Goal: Task Accomplishment & Management: Use online tool/utility

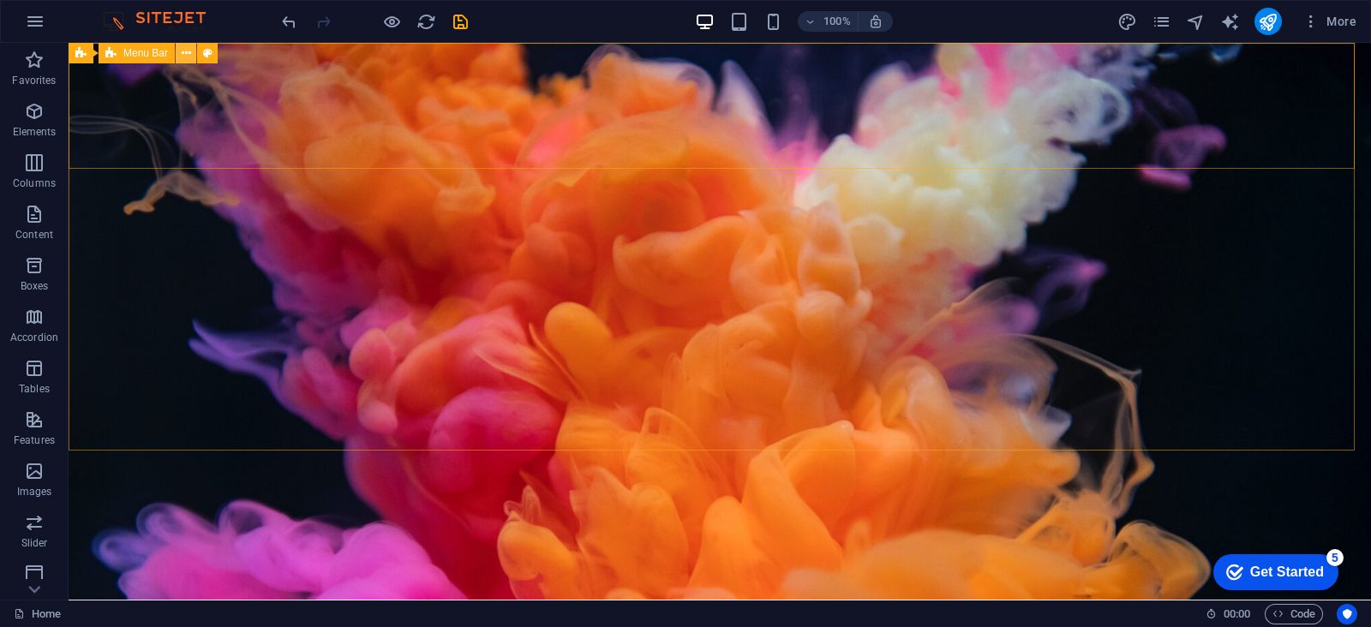
click at [189, 52] on icon at bounding box center [186, 54] width 9 height 18
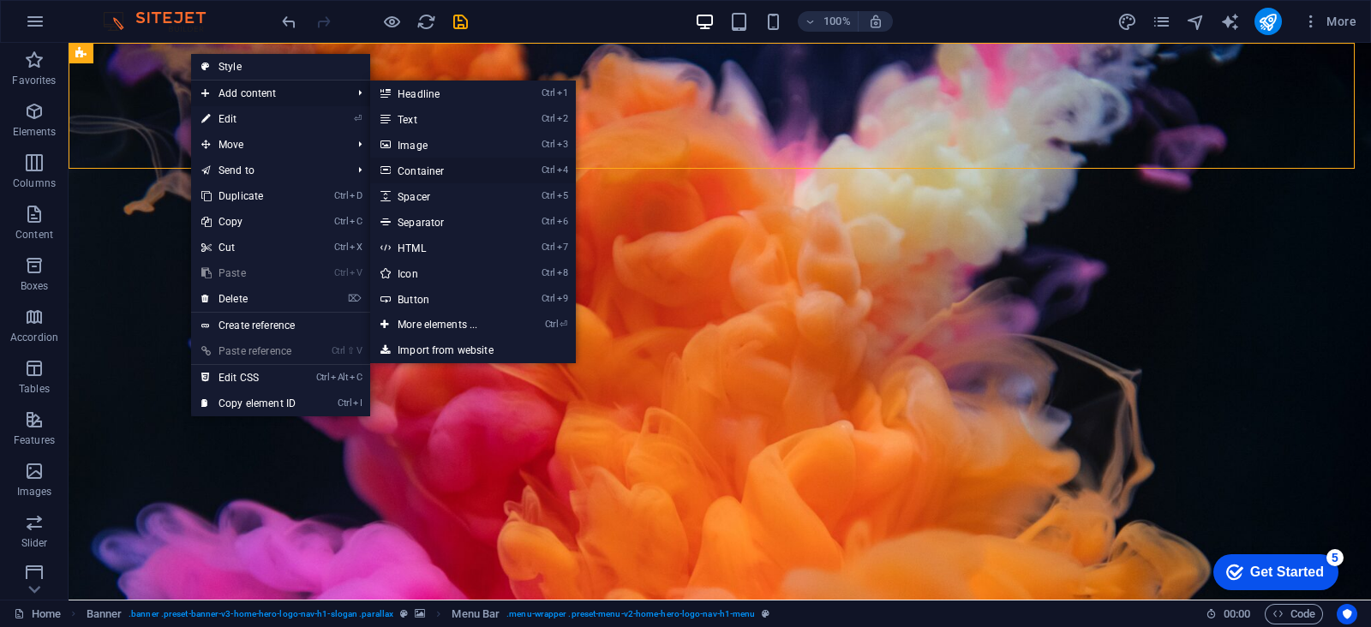
click at [419, 165] on link "Ctrl 4 Container" at bounding box center [440, 171] width 141 height 26
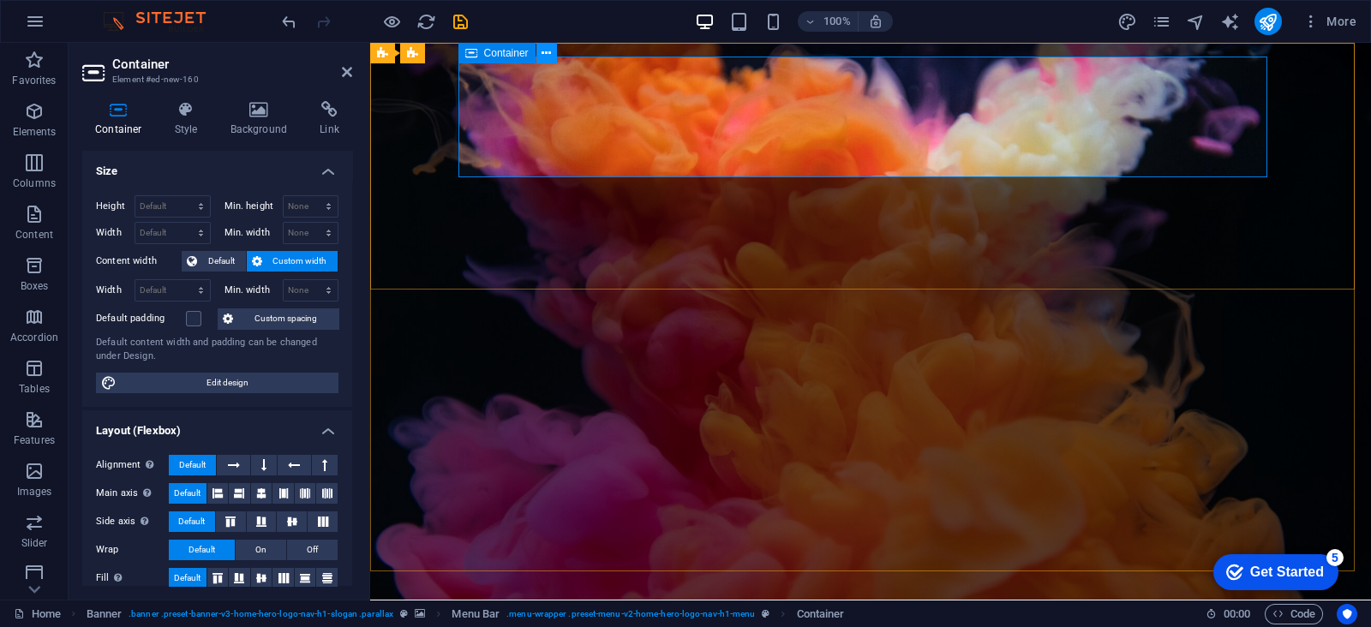
click at [554, 48] on button at bounding box center [546, 53] width 21 height 21
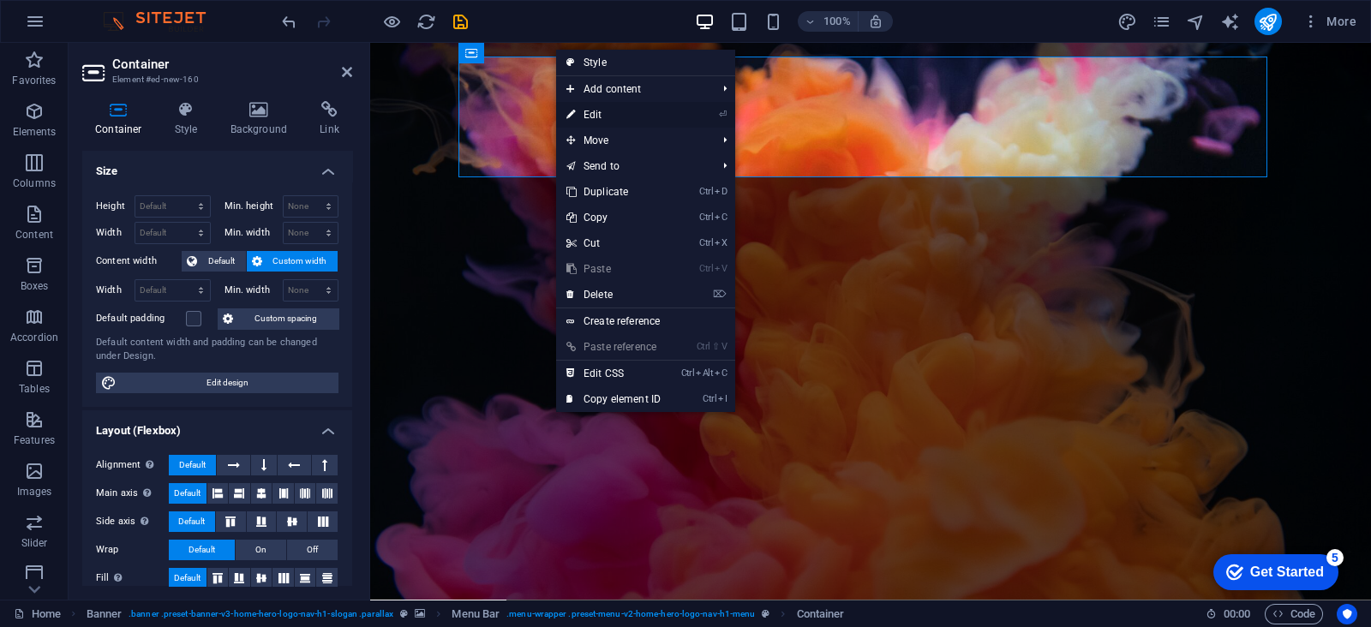
click at [575, 114] on link "⏎ Edit" at bounding box center [613, 115] width 115 height 26
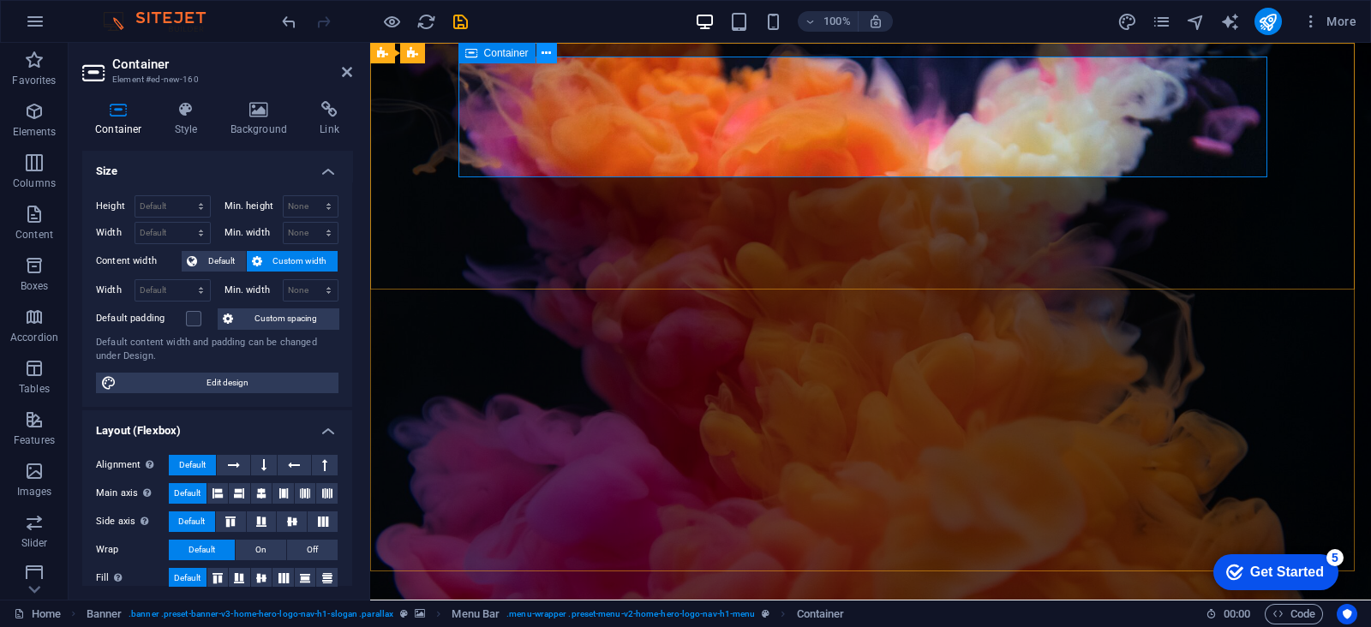
click at [549, 50] on icon at bounding box center [546, 54] width 9 height 18
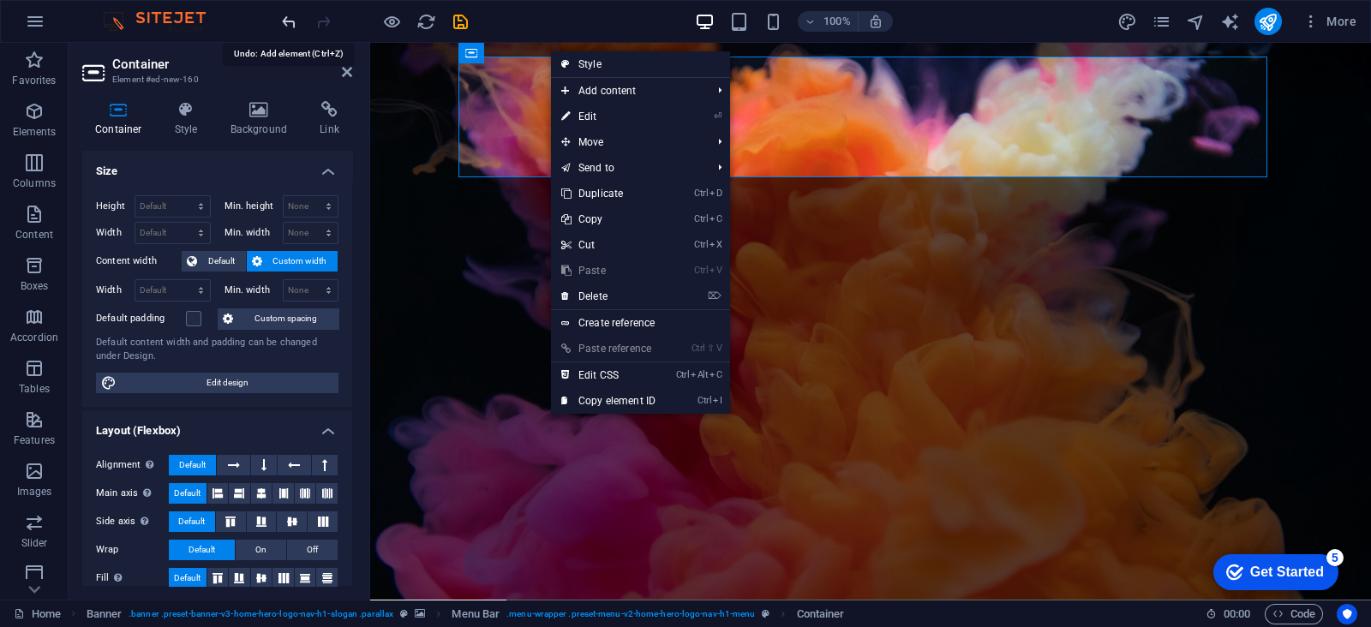
click at [290, 15] on icon "undo" at bounding box center [289, 22] width 20 height 20
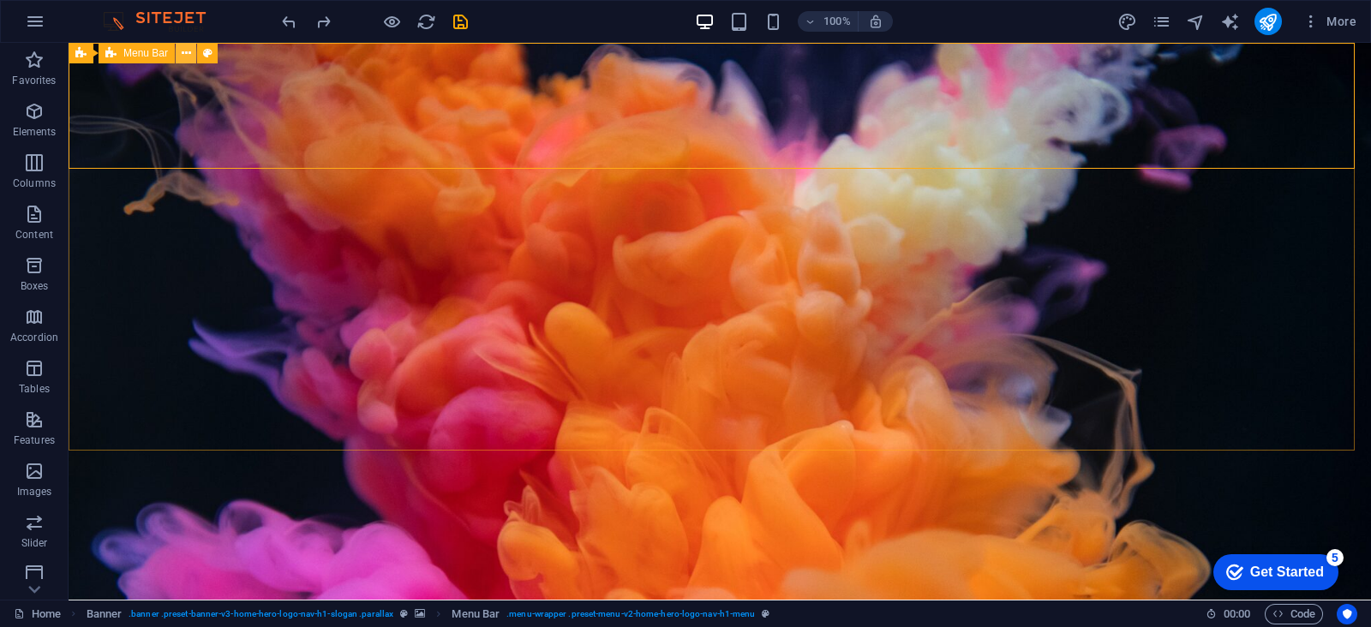
click at [187, 51] on icon at bounding box center [186, 54] width 9 height 18
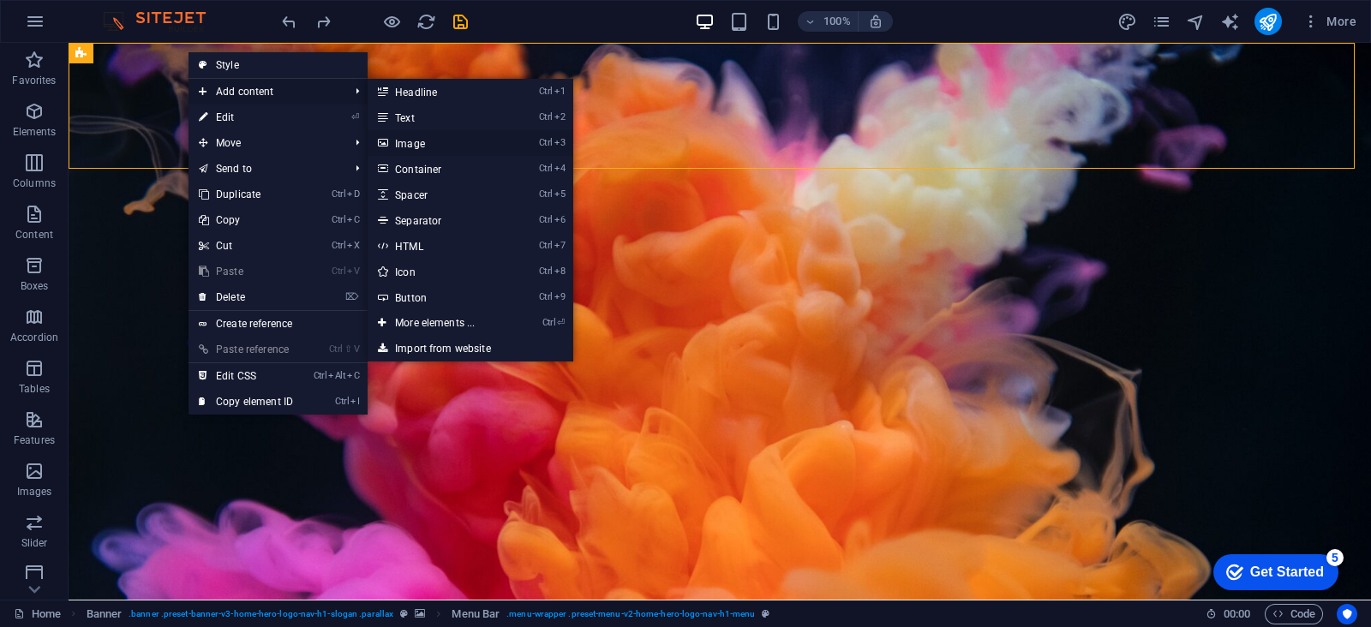
click at [424, 145] on link "Ctrl 3 Image" at bounding box center [438, 143] width 141 height 26
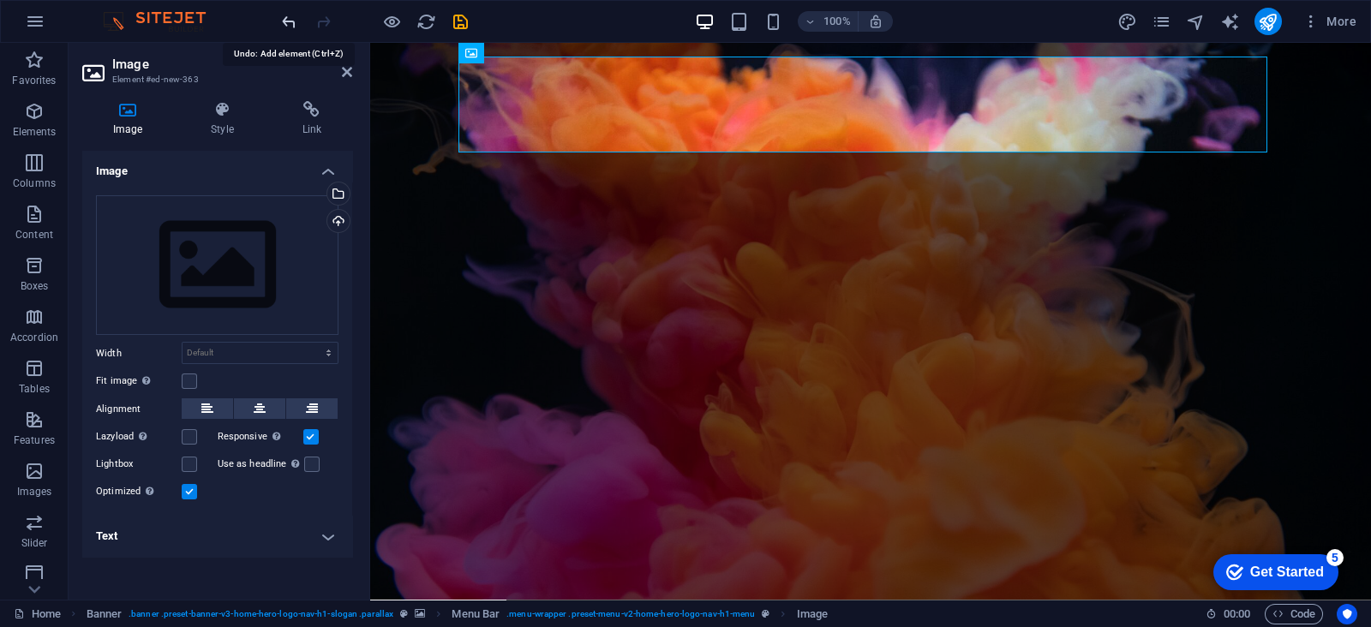
click at [284, 19] on icon "undo" at bounding box center [289, 22] width 20 height 20
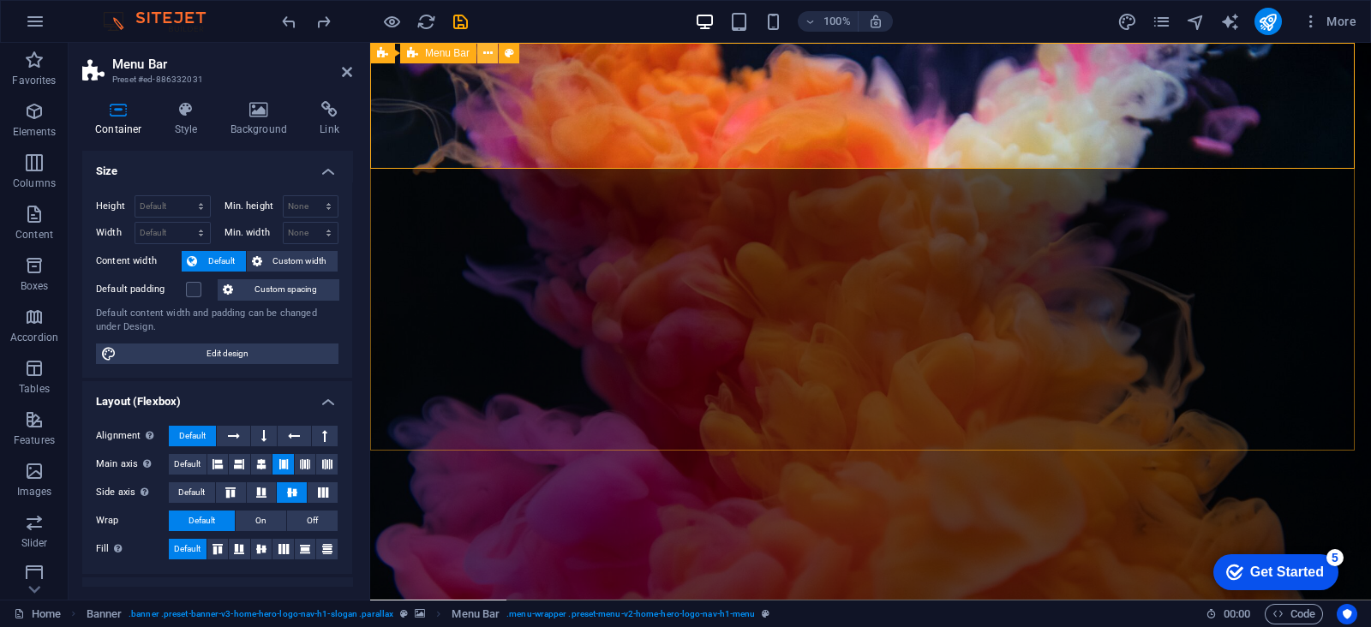
click at [484, 49] on icon at bounding box center [487, 54] width 9 height 18
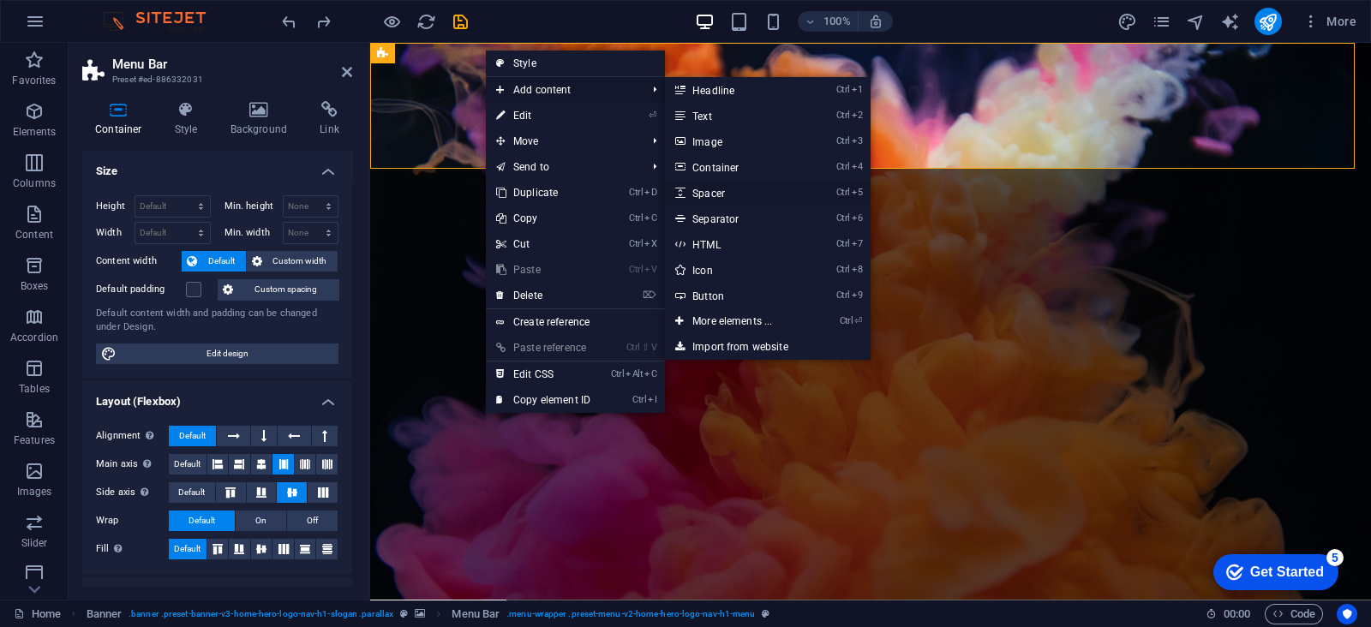
click at [714, 199] on link "Ctrl 5 Spacer" at bounding box center [735, 193] width 141 height 26
select select "px"
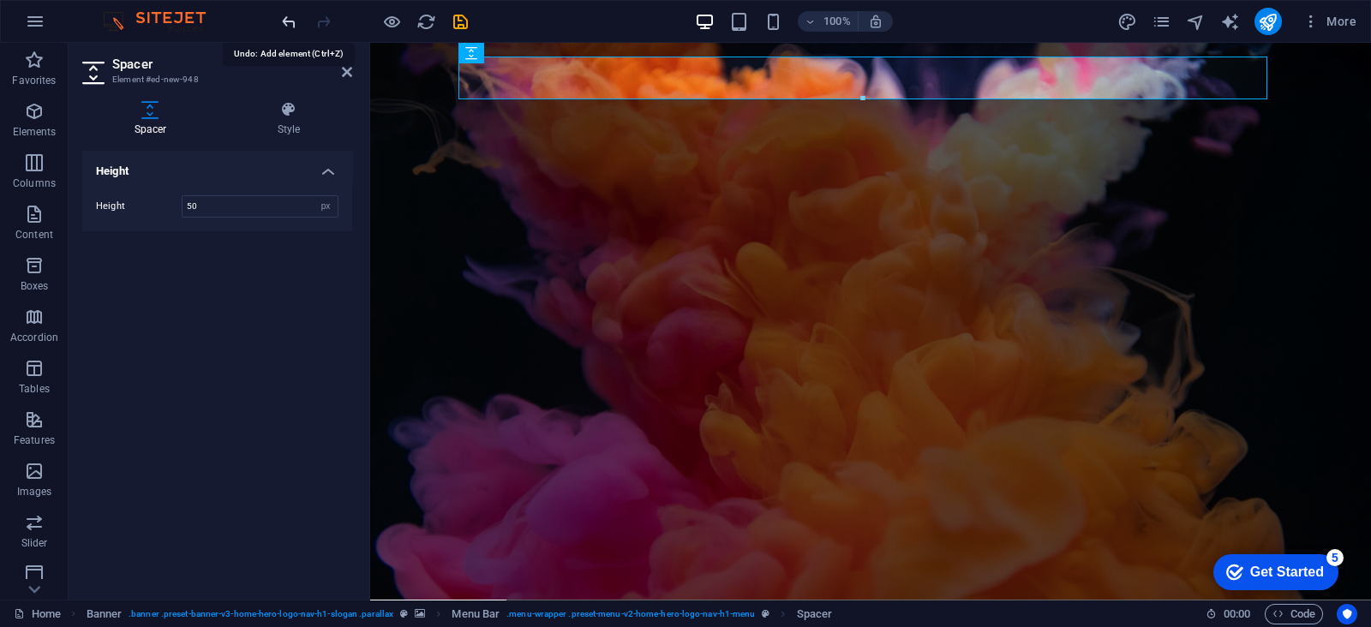
click at [291, 21] on icon "undo" at bounding box center [289, 22] width 20 height 20
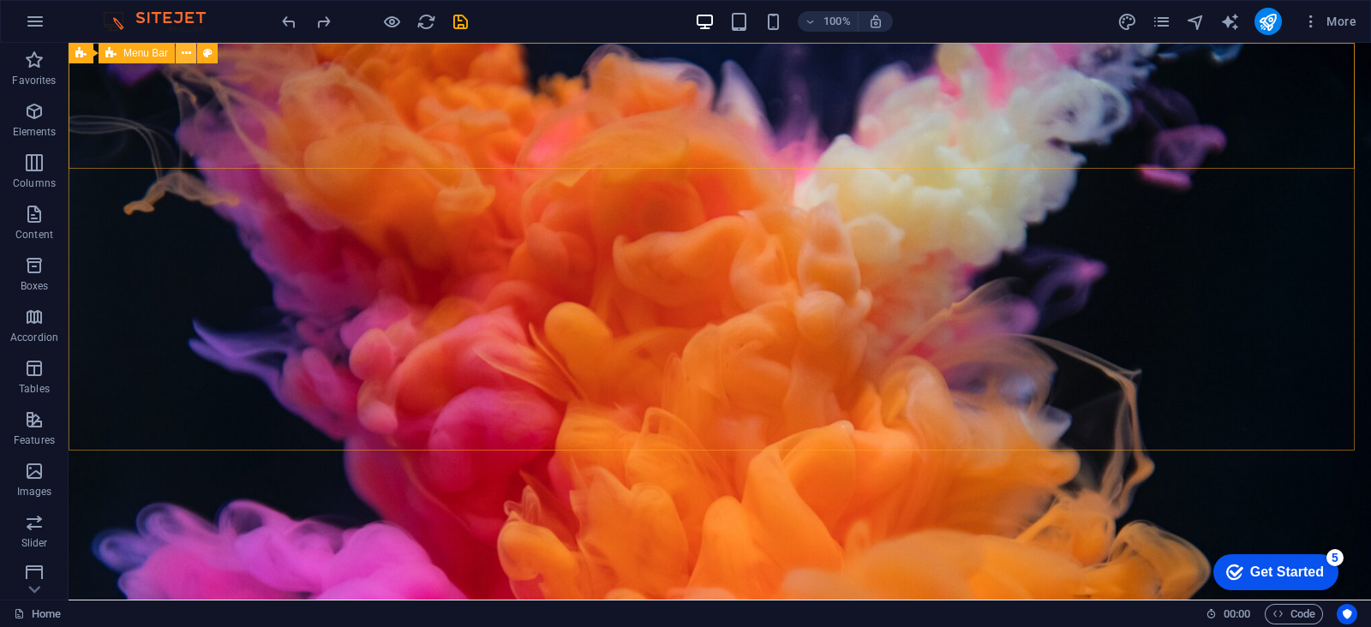
click at [185, 53] on icon at bounding box center [186, 54] width 9 height 18
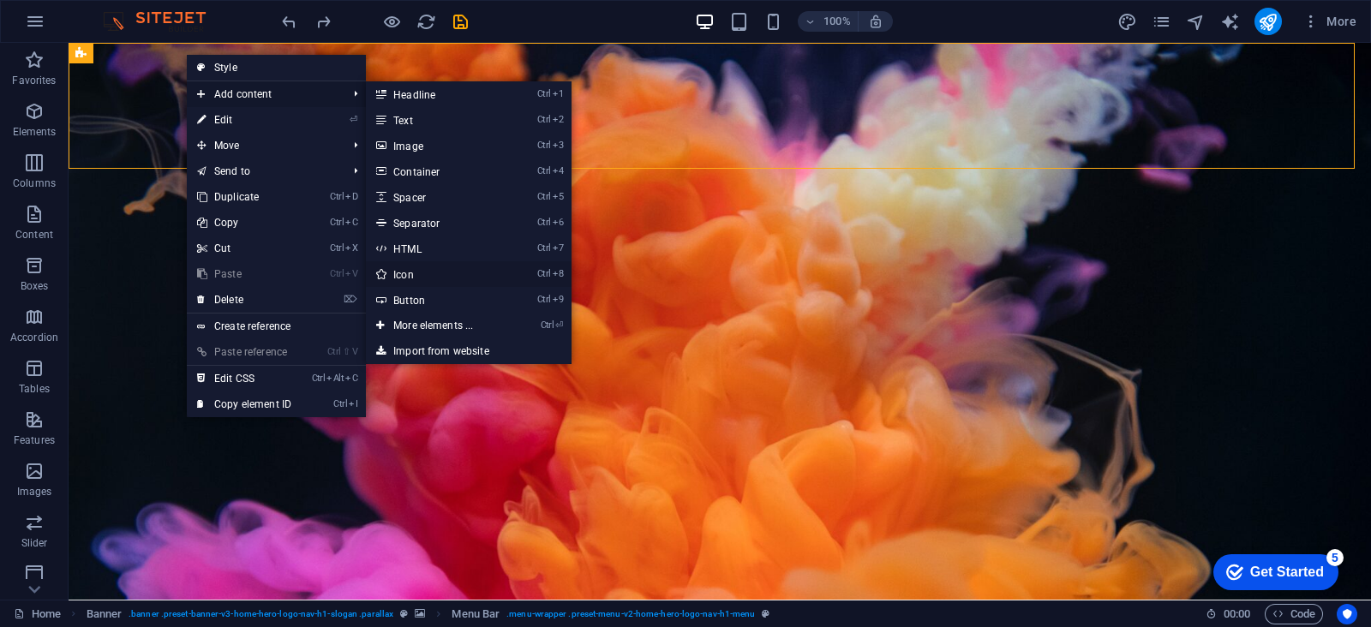
click at [393, 280] on link "Ctrl 8 Icon" at bounding box center [436, 274] width 141 height 26
select select "xMidYMid"
select select "px"
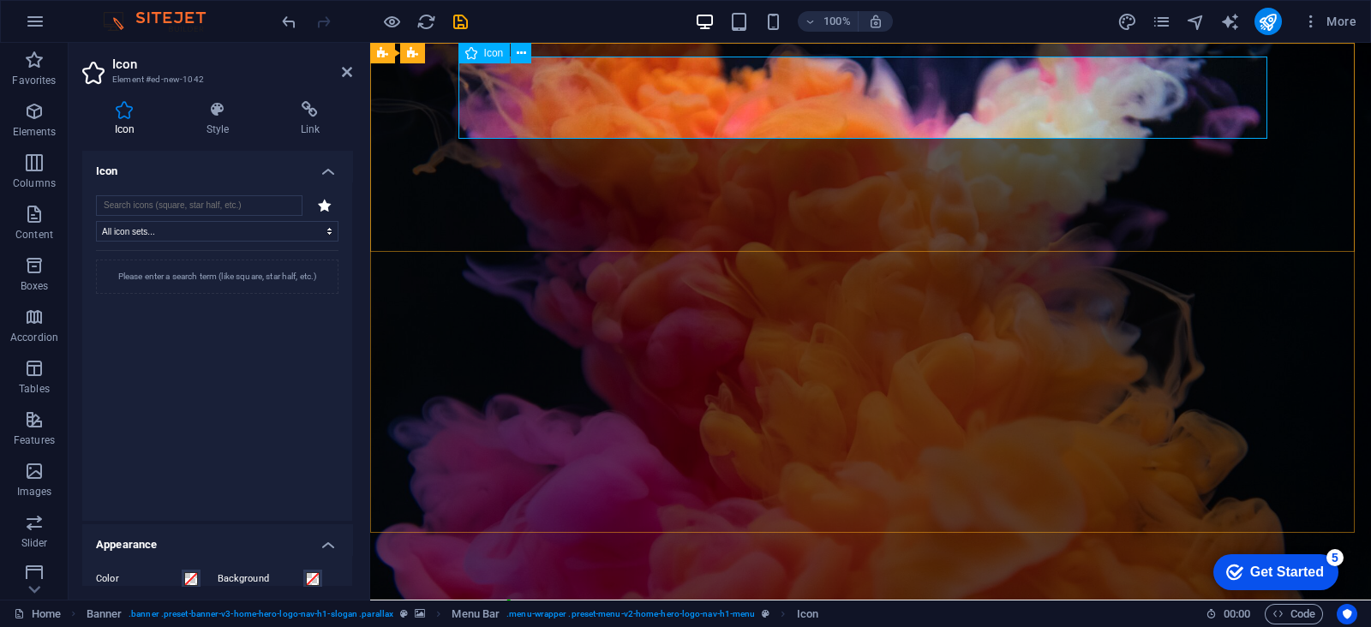
click at [282, 16] on icon "undo" at bounding box center [289, 22] width 20 height 20
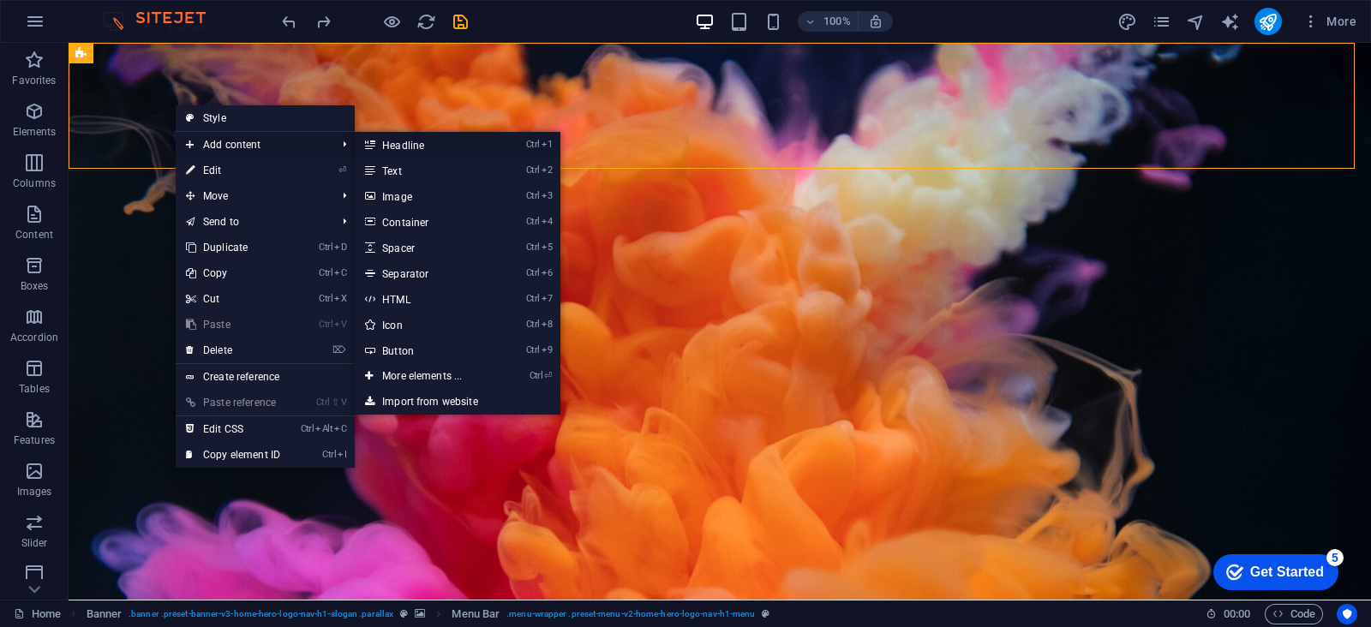
click at [402, 145] on link "Ctrl 1 Headline" at bounding box center [425, 145] width 141 height 26
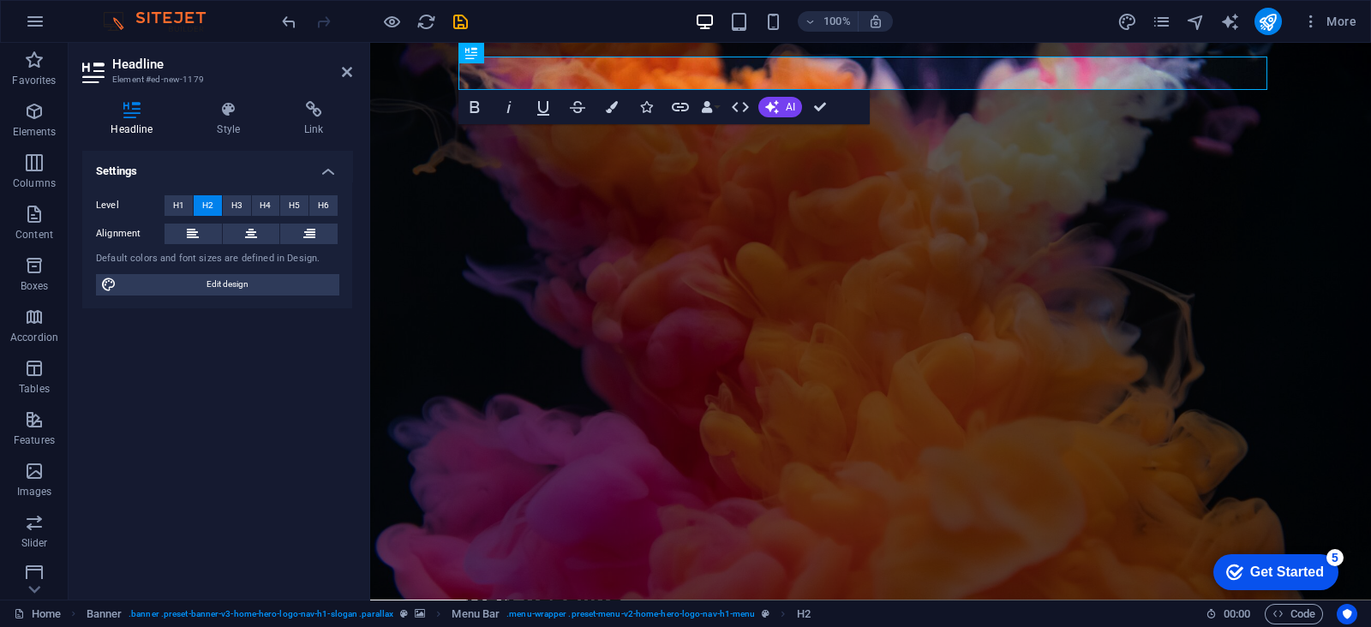
click at [288, 9] on div at bounding box center [374, 21] width 192 height 27
click at [288, 19] on icon "undo" at bounding box center [289, 22] width 20 height 20
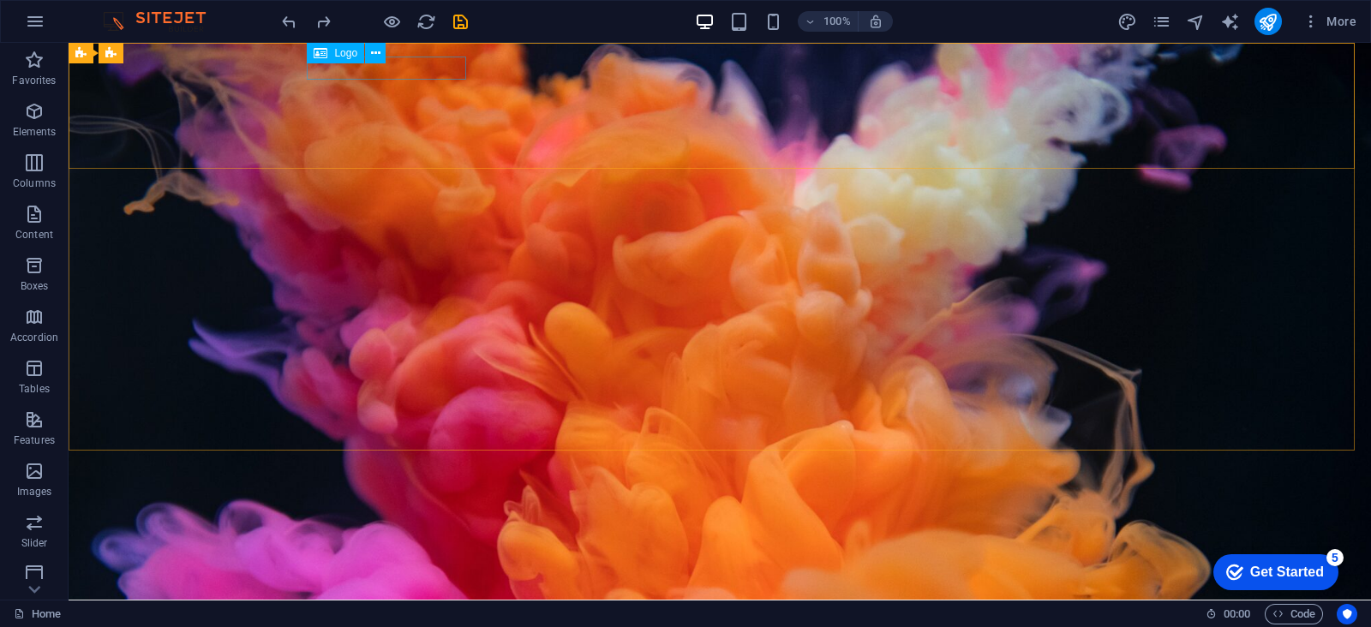
click at [344, 52] on span "Logo" at bounding box center [345, 53] width 23 height 10
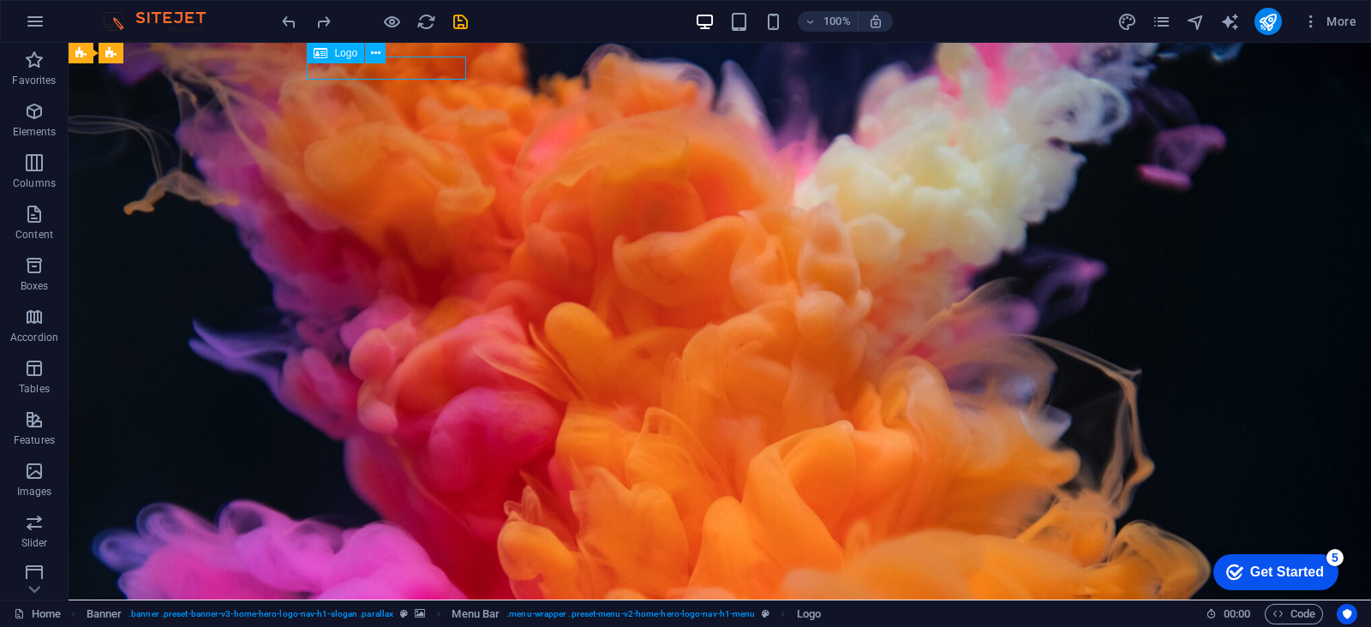
click at [330, 52] on div "Logo" at bounding box center [335, 53] width 57 height 21
click at [378, 55] on icon at bounding box center [375, 54] width 9 height 18
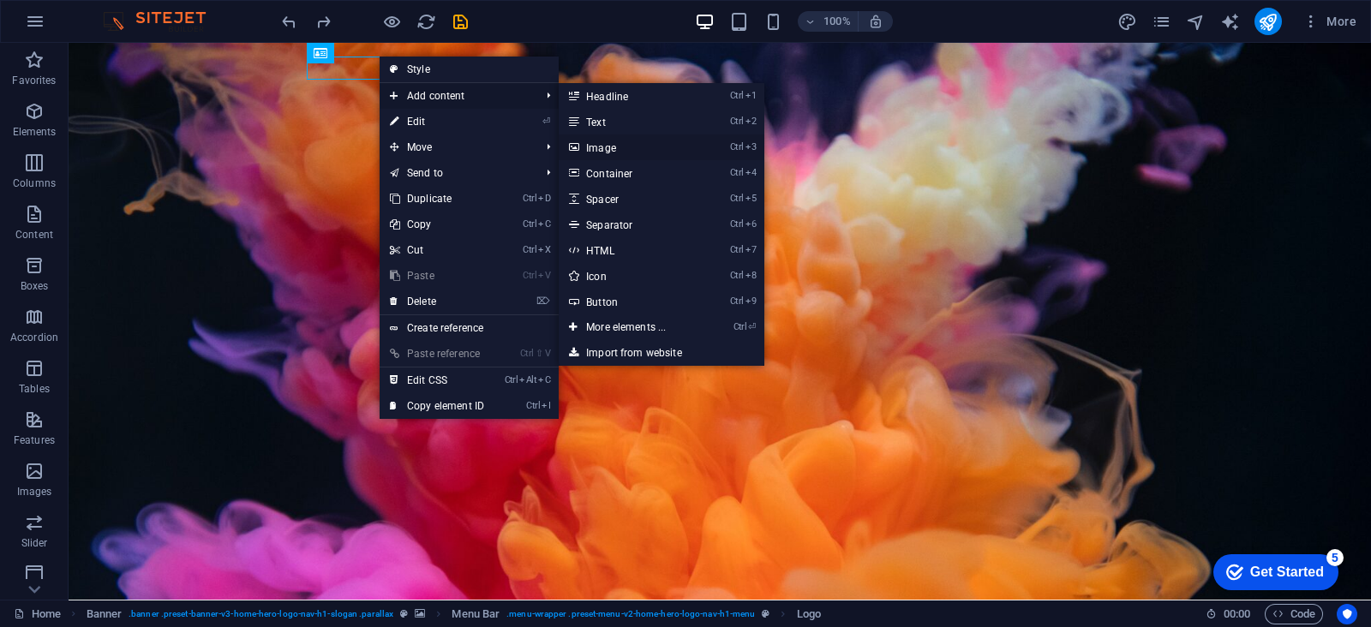
click at [620, 146] on link "Ctrl 3 Image" at bounding box center [629, 148] width 141 height 26
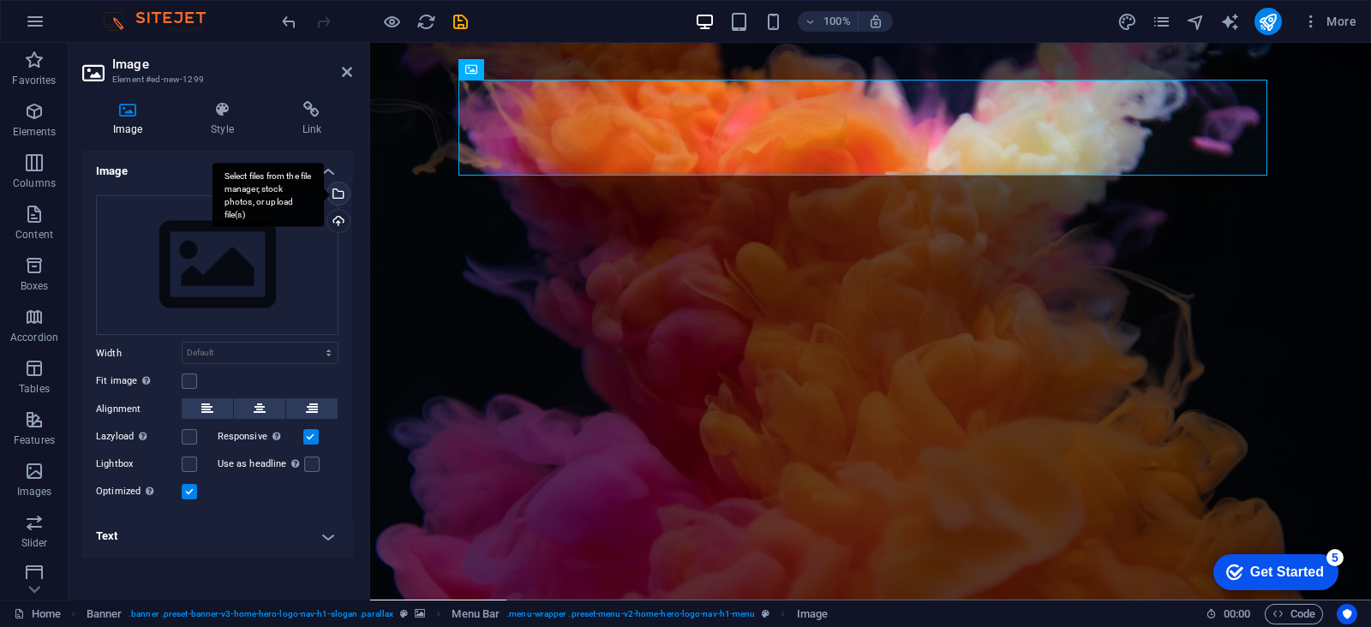
click at [324, 188] on div "Select files from the file manager, stock photos, or upload file(s)" at bounding box center [267, 195] width 111 height 64
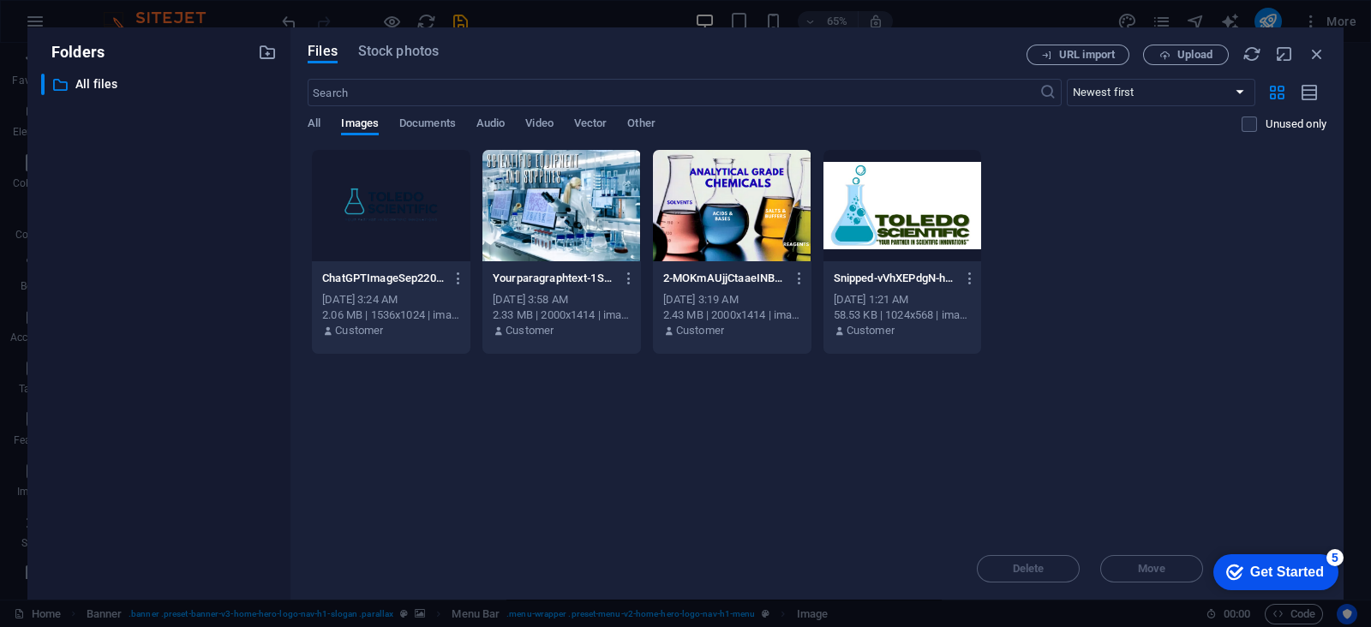
click at [377, 206] on div at bounding box center [391, 205] width 159 height 111
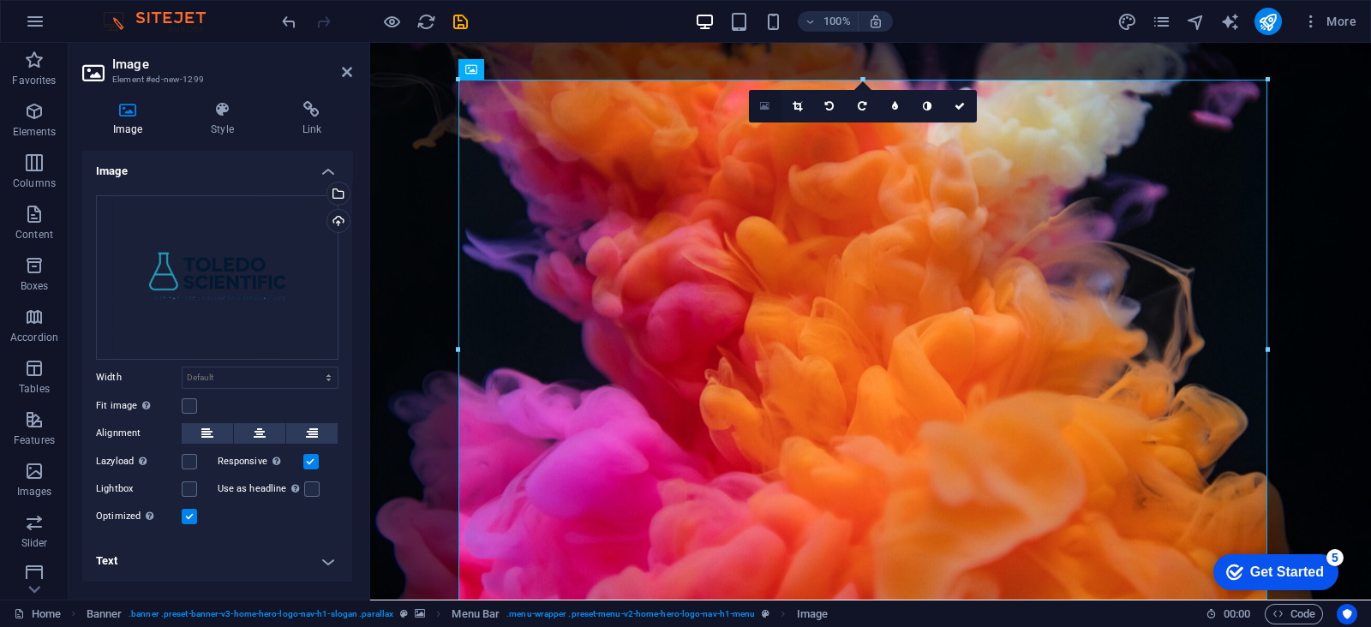
click at [774, 109] on link at bounding box center [765, 106] width 33 height 33
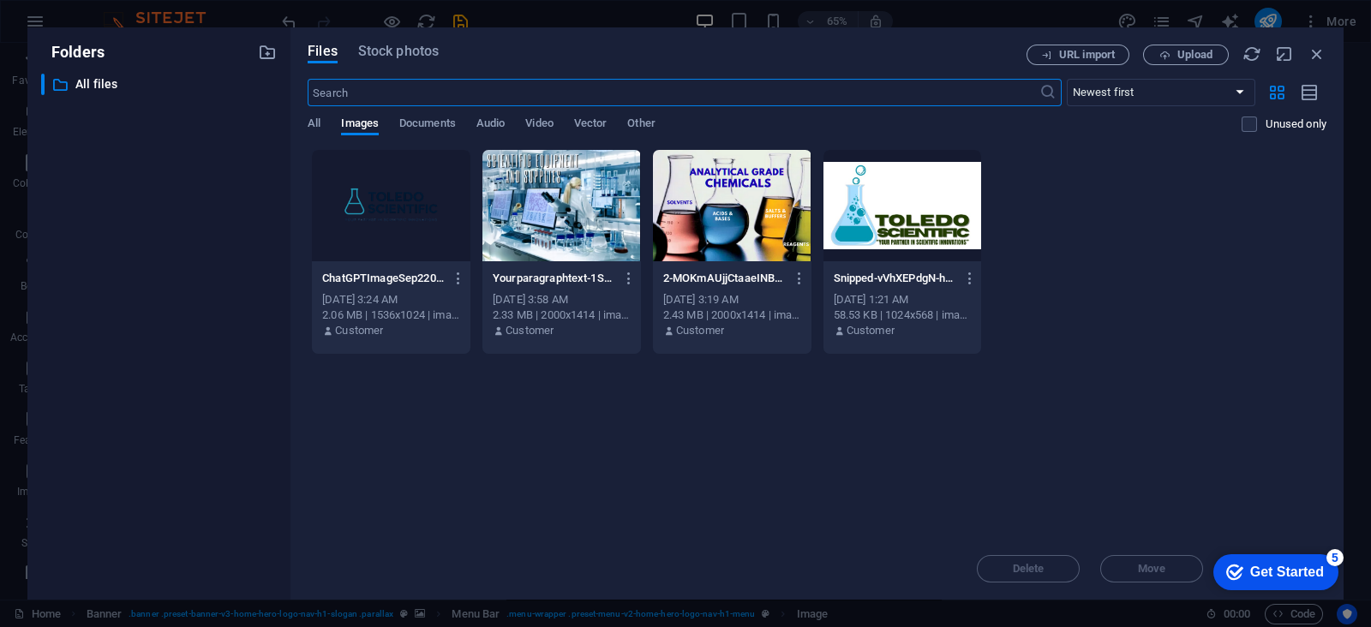
click at [373, 199] on div at bounding box center [391, 205] width 159 height 111
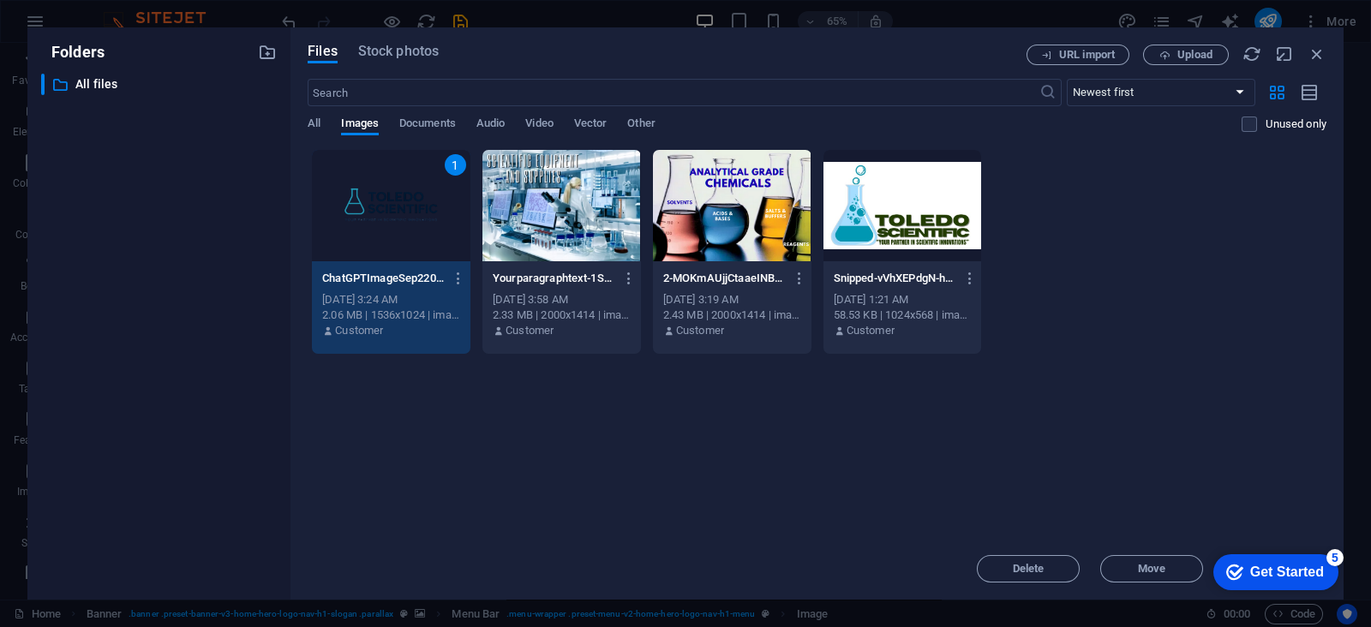
click at [373, 199] on div "1" at bounding box center [391, 205] width 159 height 111
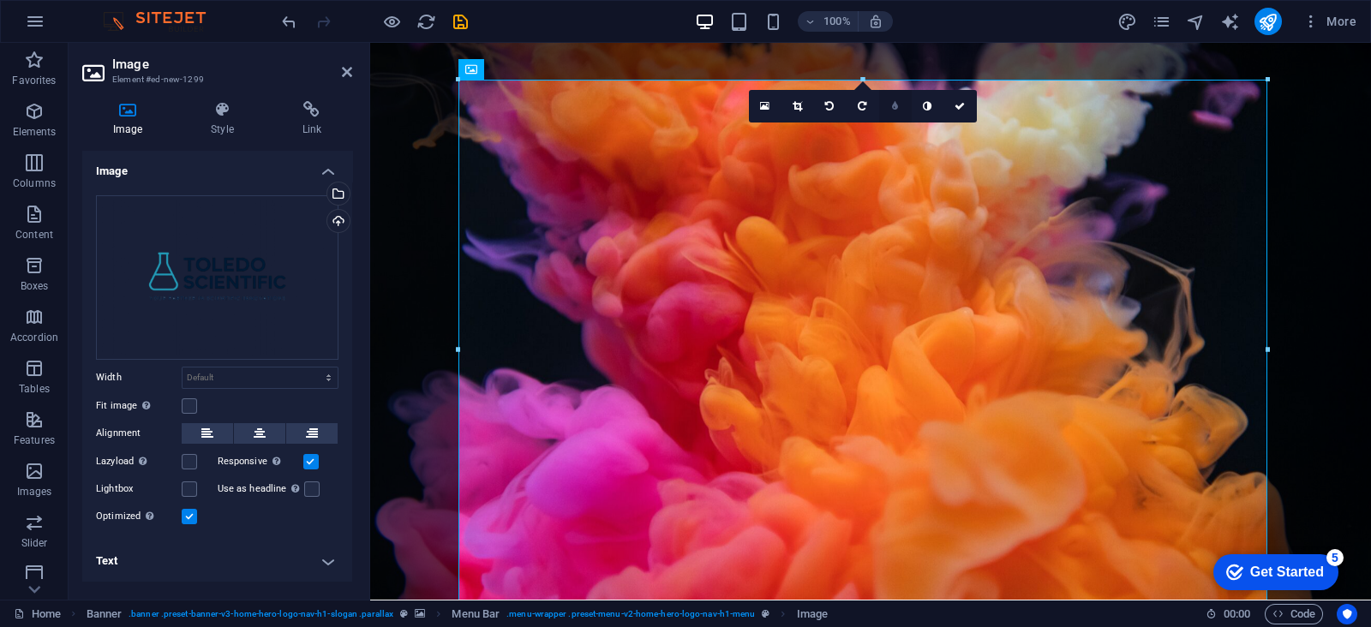
click at [896, 109] on icon at bounding box center [895, 106] width 6 height 10
click at [882, 106] on icon at bounding box center [882, 106] width 6 height 10
click at [930, 107] on icon at bounding box center [927, 106] width 9 height 10
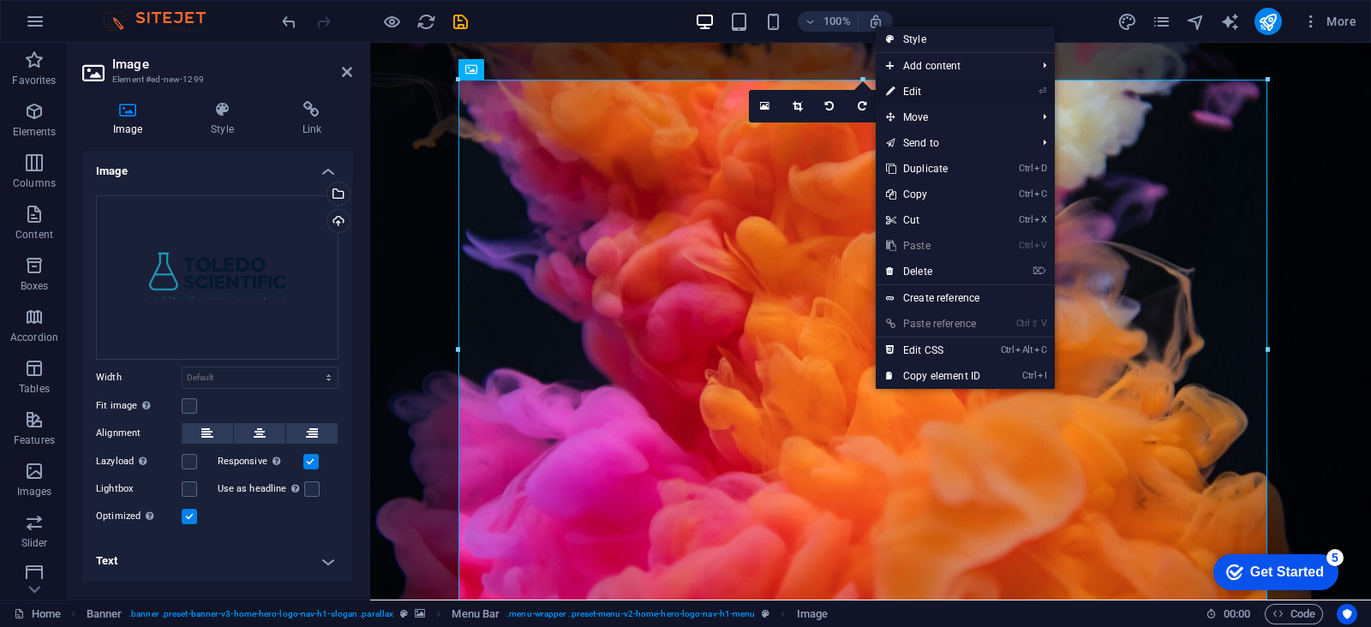
click at [910, 93] on link "⏎ Edit" at bounding box center [933, 92] width 115 height 26
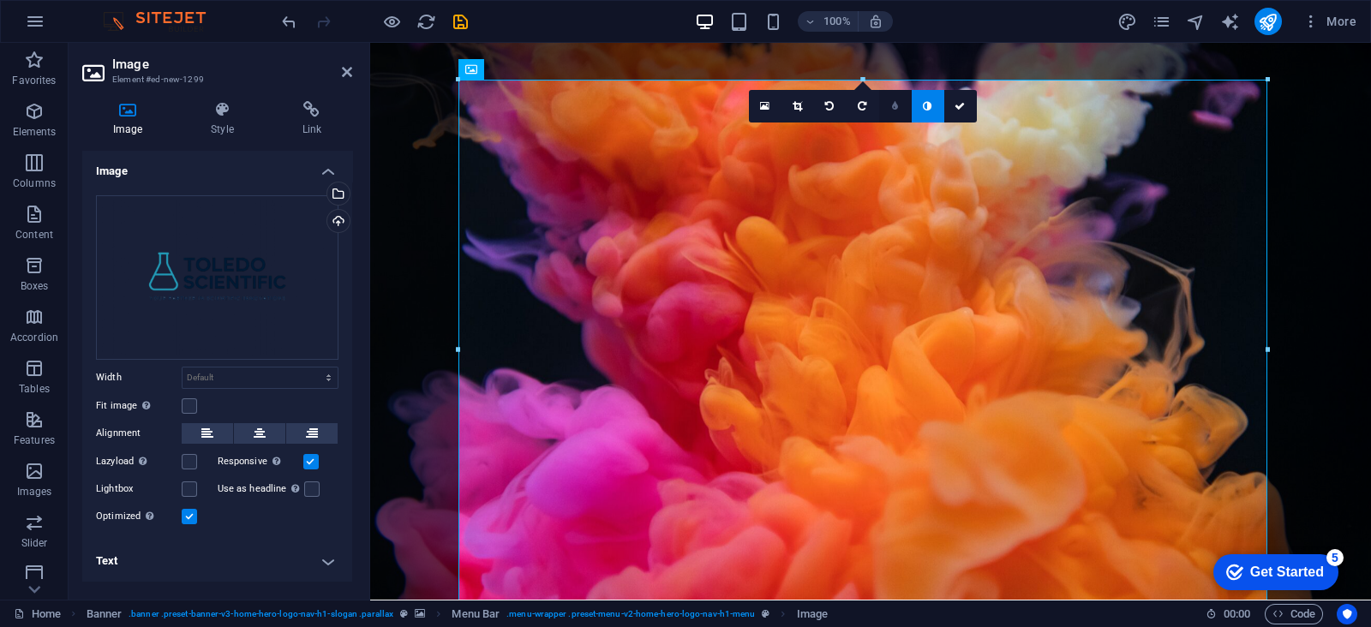
click at [887, 104] on link at bounding box center [895, 106] width 33 height 33
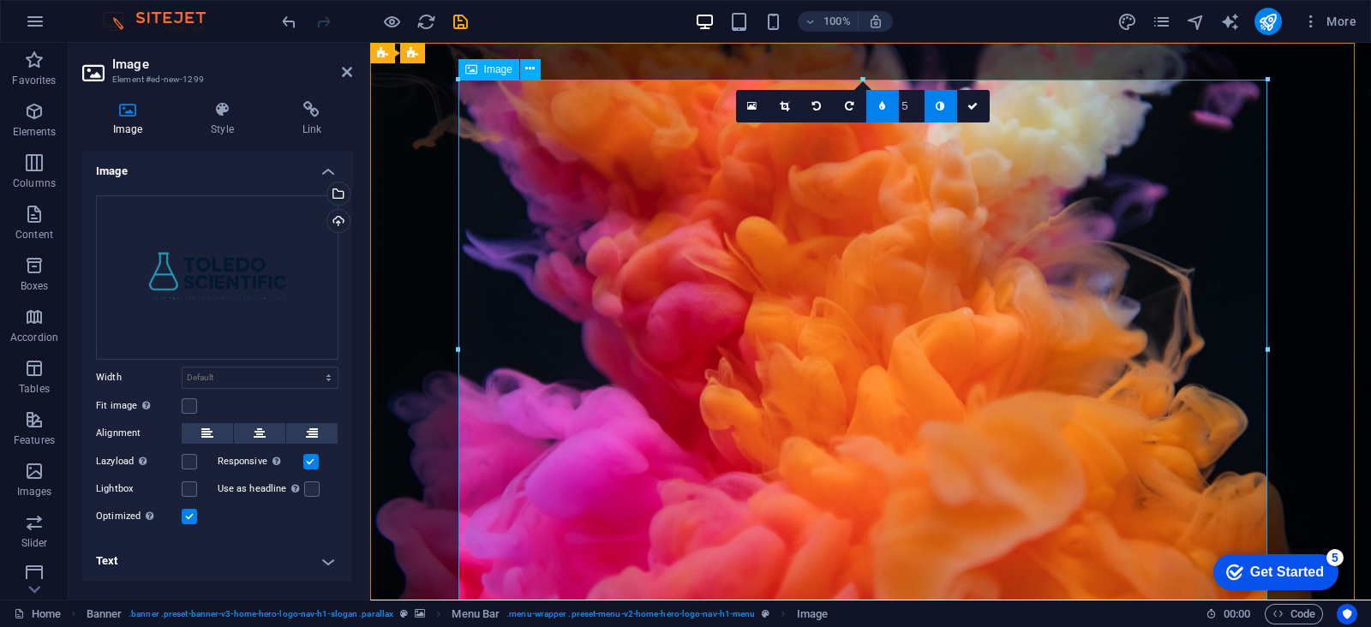
click at [891, 105] on link at bounding box center [882, 106] width 33 height 33
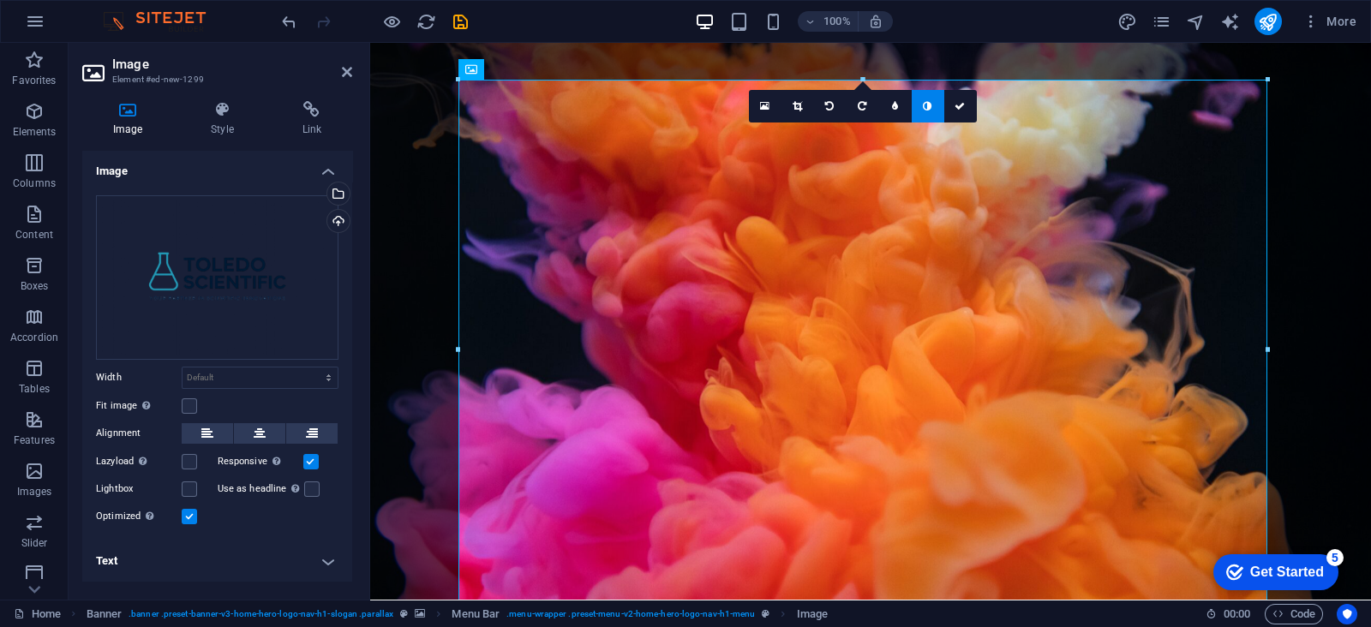
click at [930, 107] on icon at bounding box center [927, 106] width 9 height 10
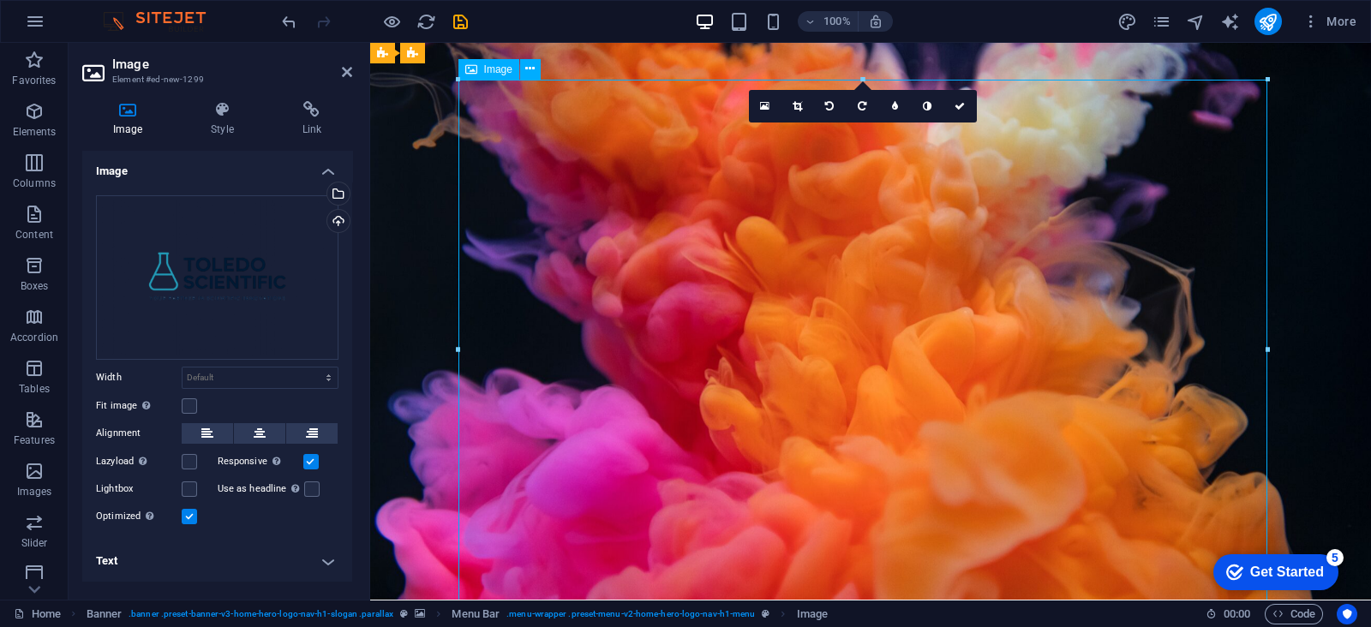
drag, startPoint x: 1009, startPoint y: 496, endPoint x: 778, endPoint y: 302, distance: 301.7
click at [966, 105] on link at bounding box center [960, 106] width 33 height 33
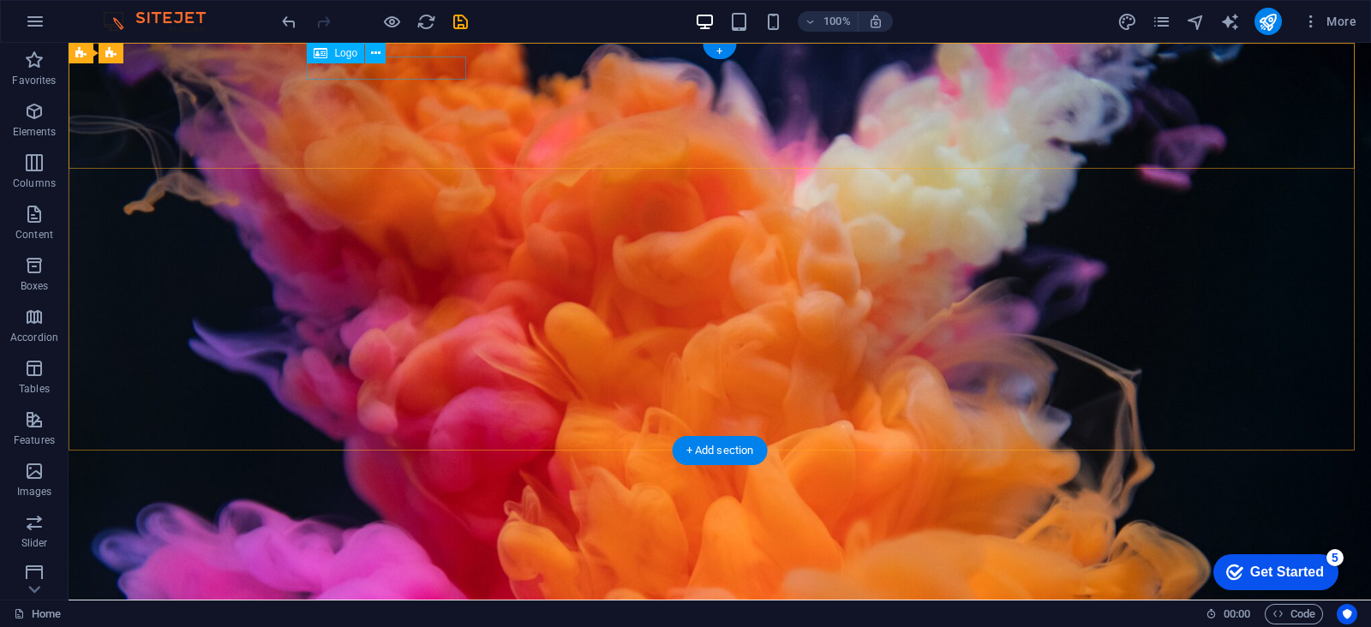
click at [458, 577] on div "[DOMAIN_NAME]" at bounding box center [719, 588] width 809 height 23
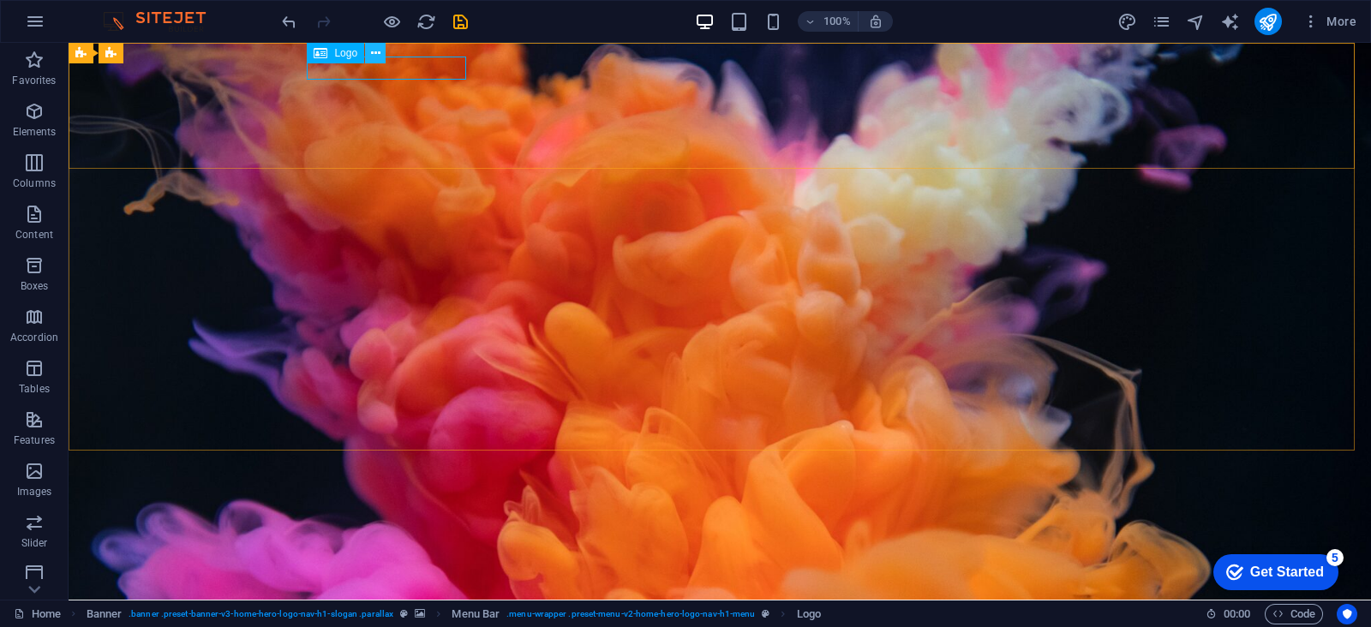
click at [372, 57] on icon at bounding box center [375, 54] width 9 height 18
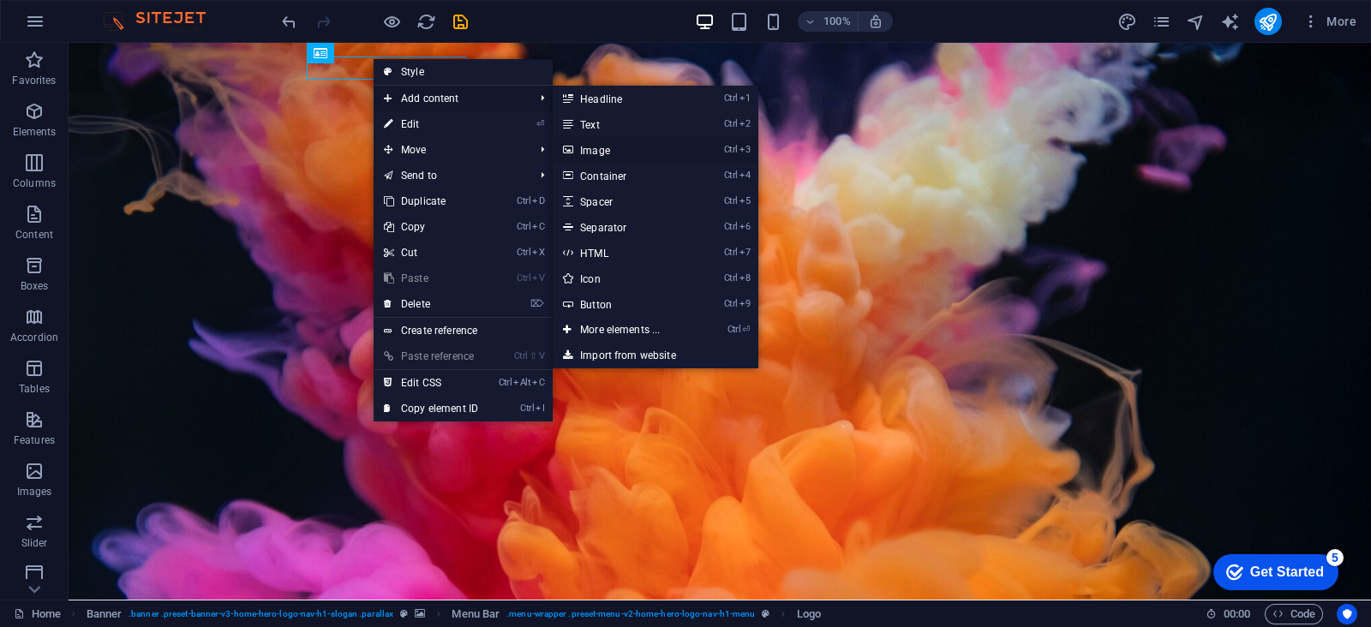
click at [625, 156] on link "Ctrl 3 Image" at bounding box center [623, 150] width 141 height 26
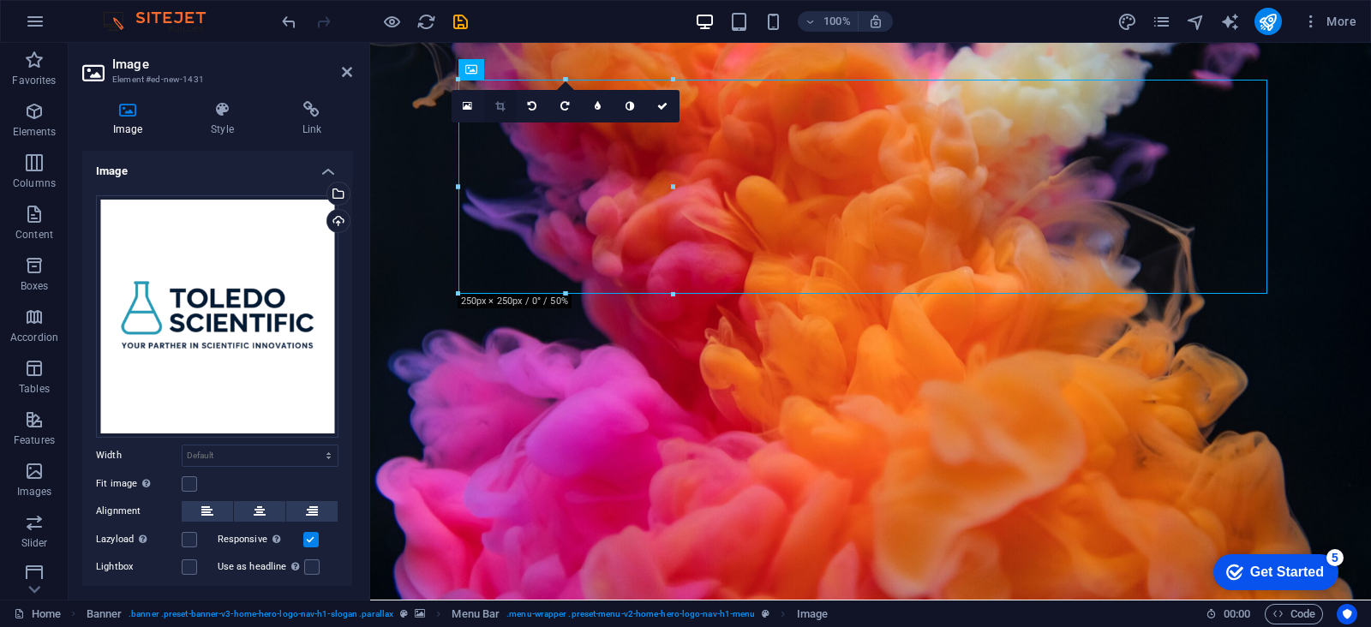
click at [503, 96] on link at bounding box center [500, 106] width 33 height 33
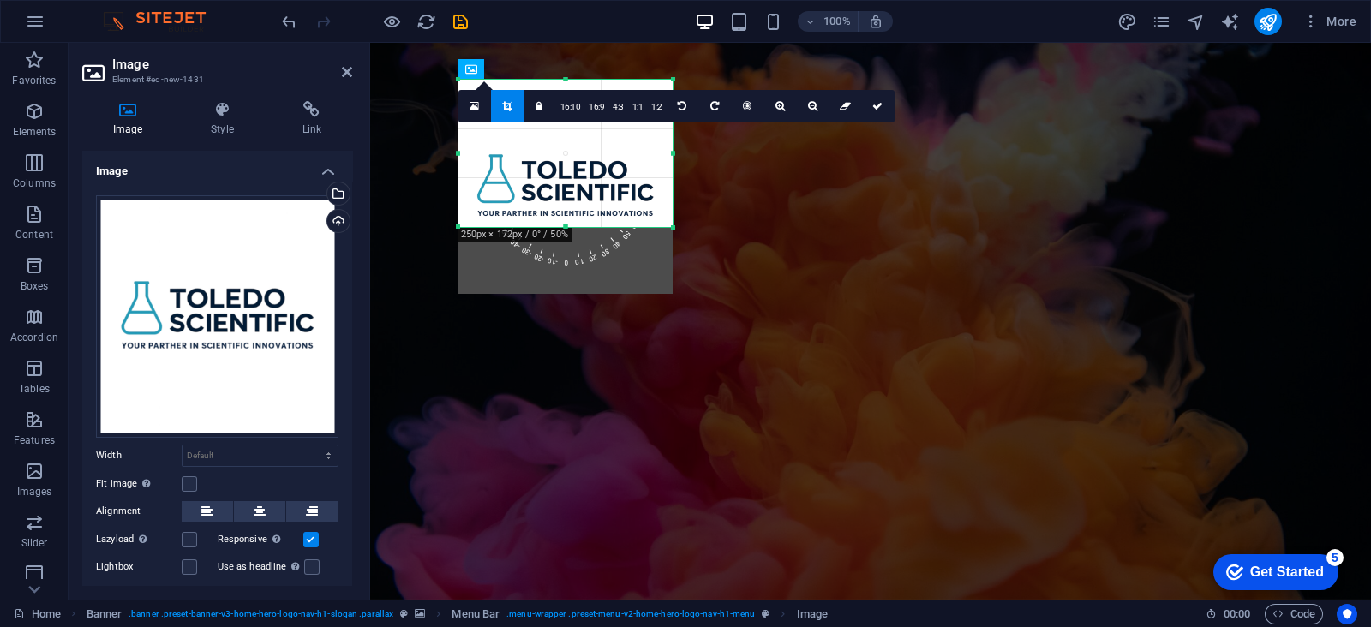
drag, startPoint x: 675, startPoint y: 296, endPoint x: 672, endPoint y: 229, distance: 66.9
click at [672, 229] on div at bounding box center [673, 228] width 10 height 10
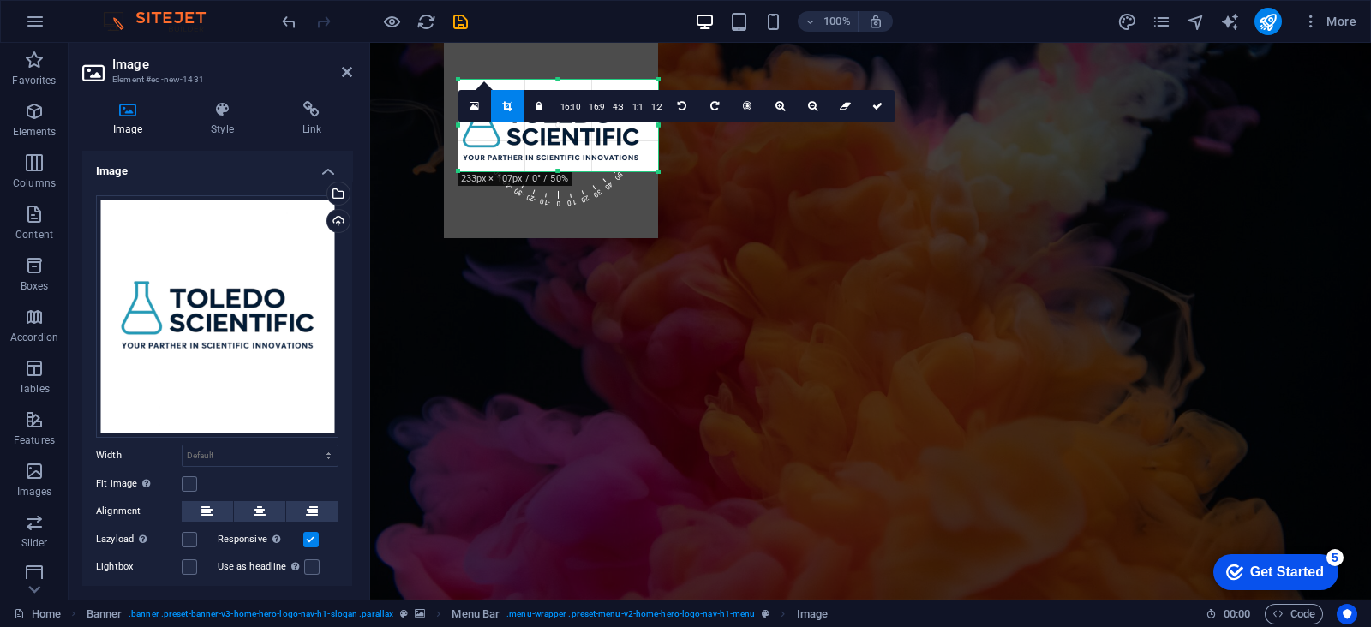
drag, startPoint x: 456, startPoint y: 79, endPoint x: 470, endPoint y: 135, distance: 57.6
click at [470, 135] on div "180 170 160 150 140 130 120 110 100 90 80 70 60 50 40 30 20 10 0 -10 -20 -30 -4…" at bounding box center [558, 126] width 200 height 92
click at [517, 152] on div at bounding box center [551, 131] width 214 height 214
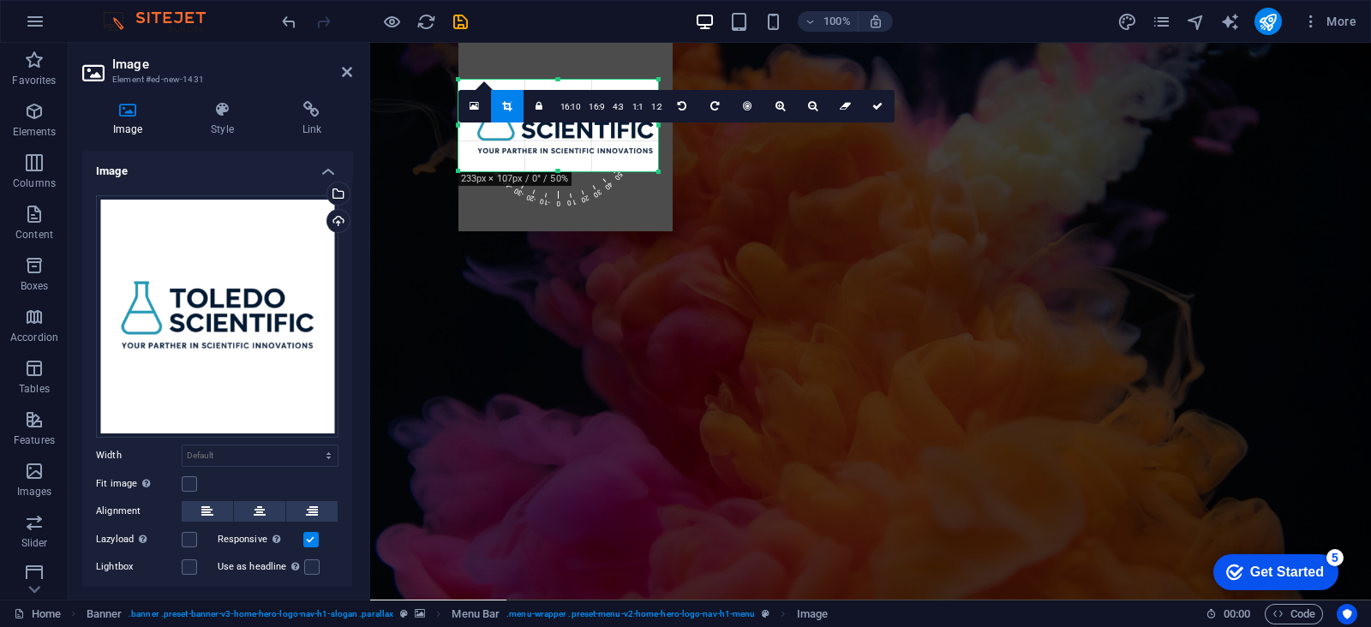
drag, startPoint x: 560, startPoint y: 146, endPoint x: 574, endPoint y: 139, distance: 16.1
click at [574, 139] on div at bounding box center [565, 124] width 214 height 214
click at [663, 227] on div at bounding box center [565, 124] width 214 height 214
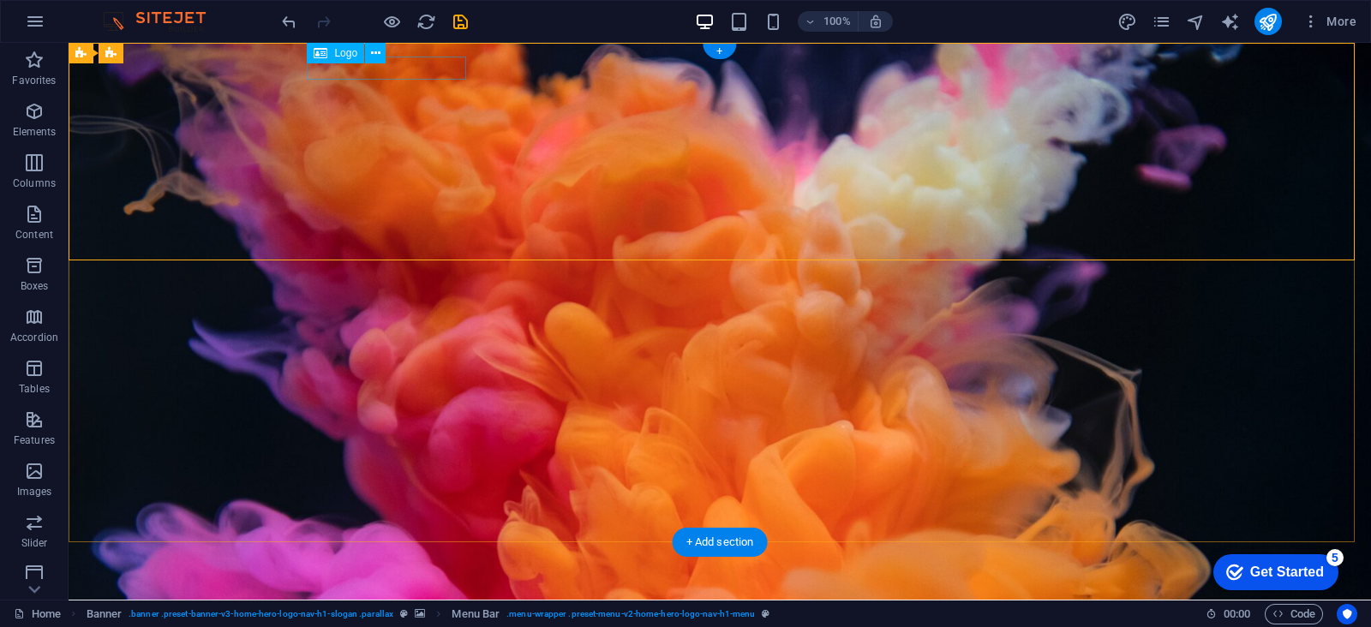
click at [444, 600] on div "[DOMAIN_NAME]" at bounding box center [719, 611] width 809 height 23
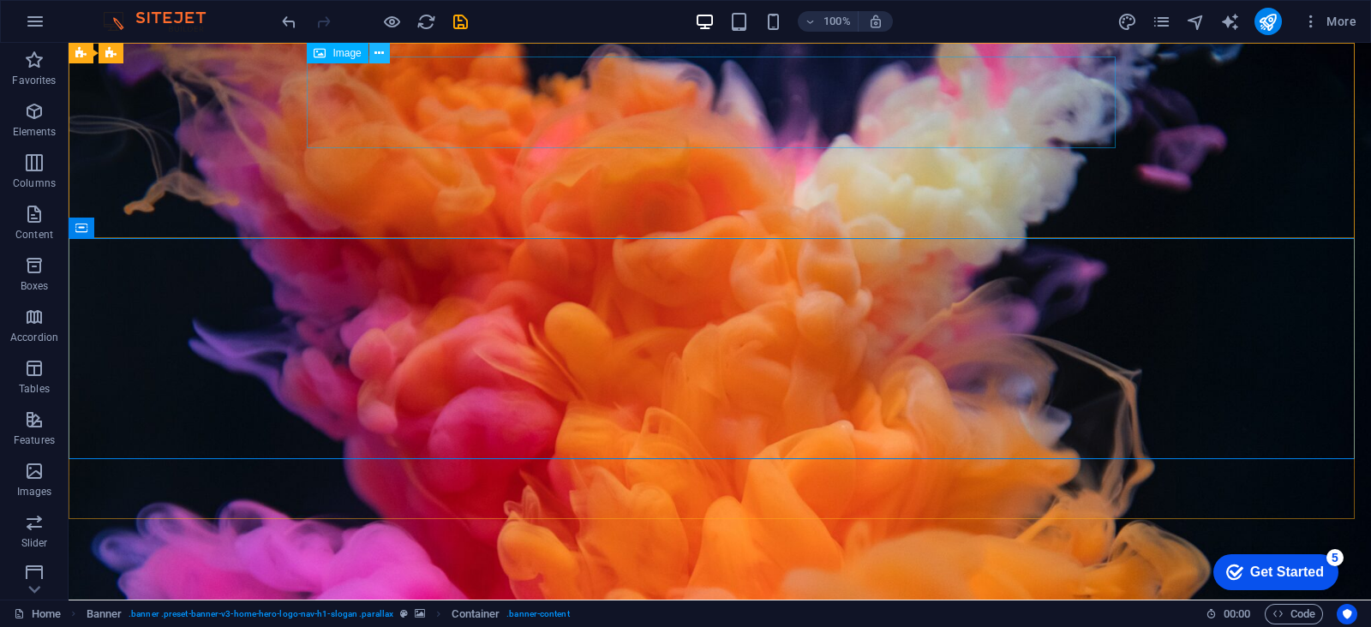
click at [383, 49] on icon at bounding box center [378, 54] width 9 height 18
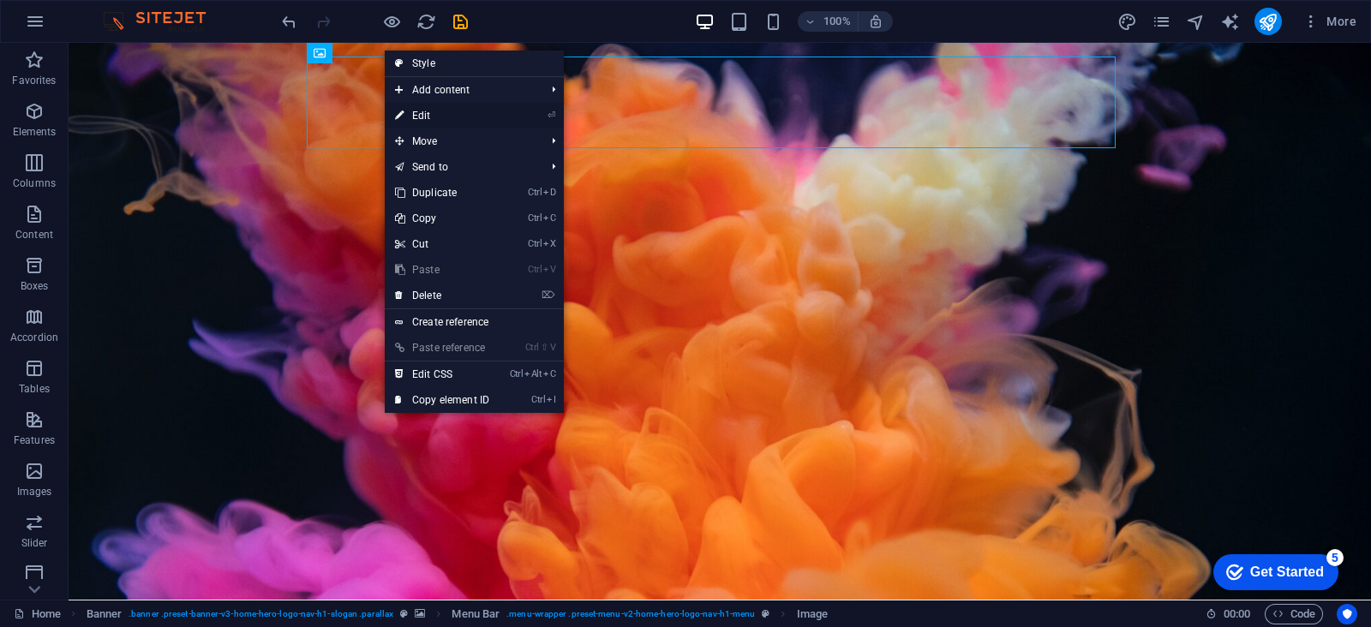
click at [416, 105] on link "⏎ Edit" at bounding box center [442, 116] width 115 height 26
select select "px"
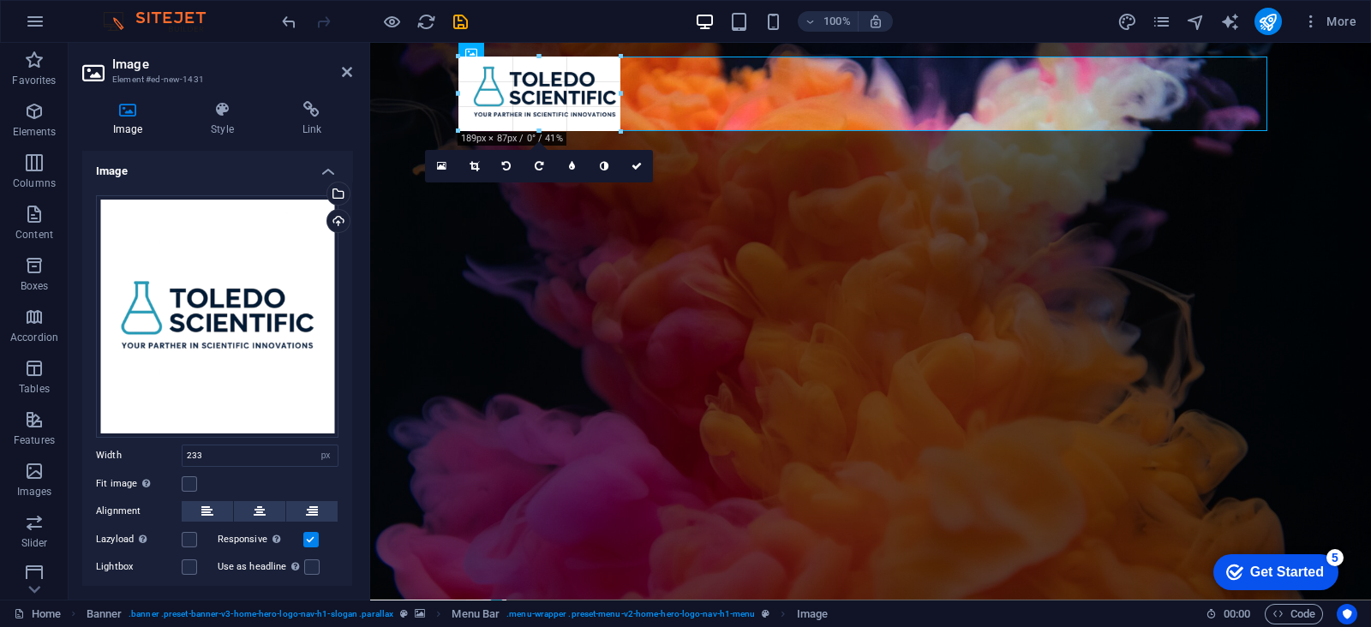
drag, startPoint x: 458, startPoint y: 147, endPoint x: 510, endPoint y: 130, distance: 54.2
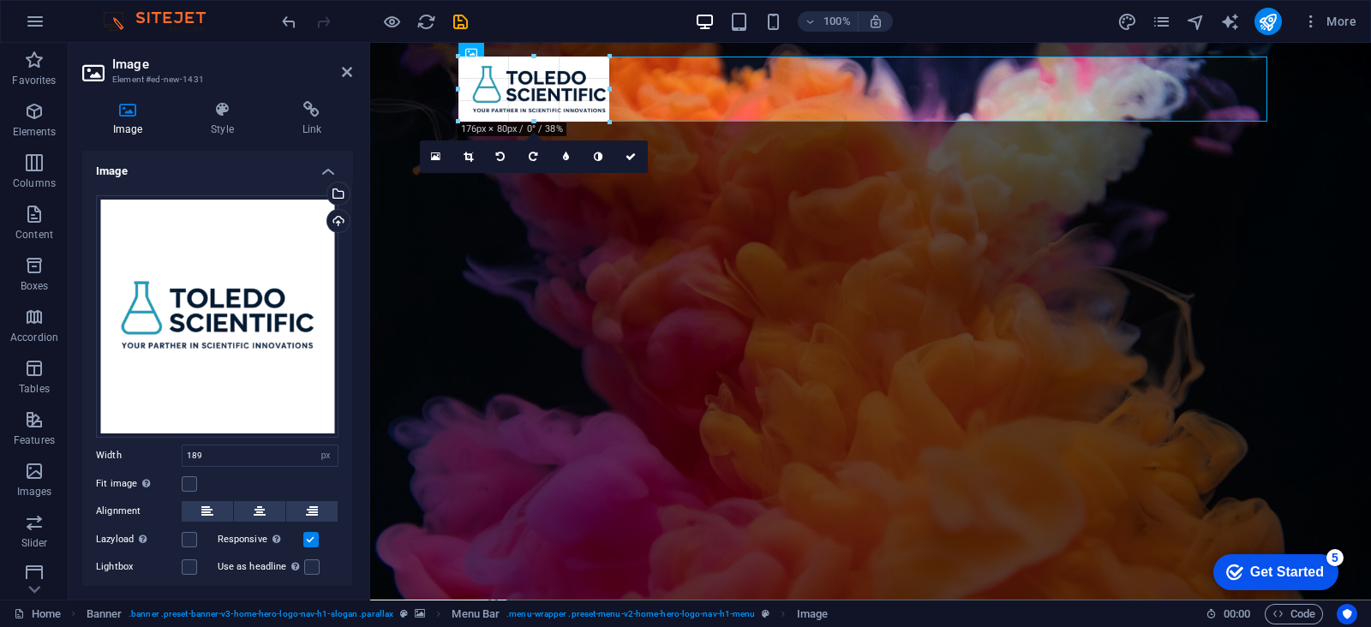
drag, startPoint x: 459, startPoint y: 94, endPoint x: 108, endPoint y: 62, distance: 352.8
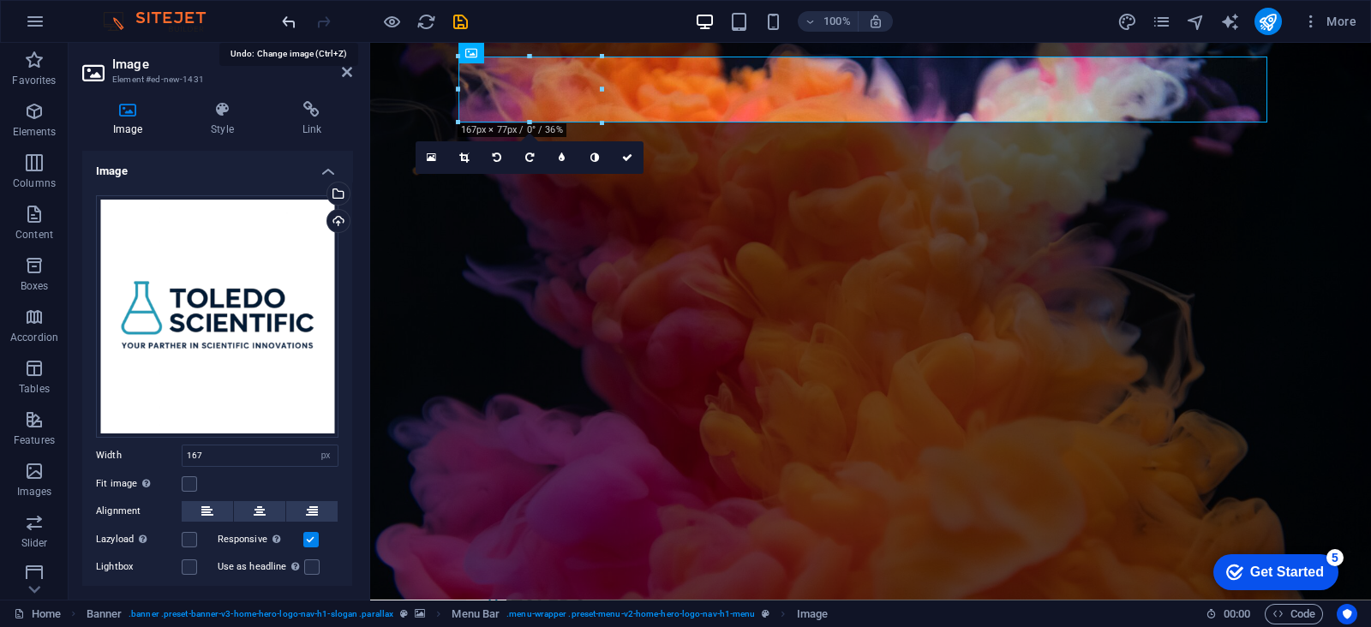
click at [296, 23] on icon "undo" at bounding box center [289, 22] width 20 height 20
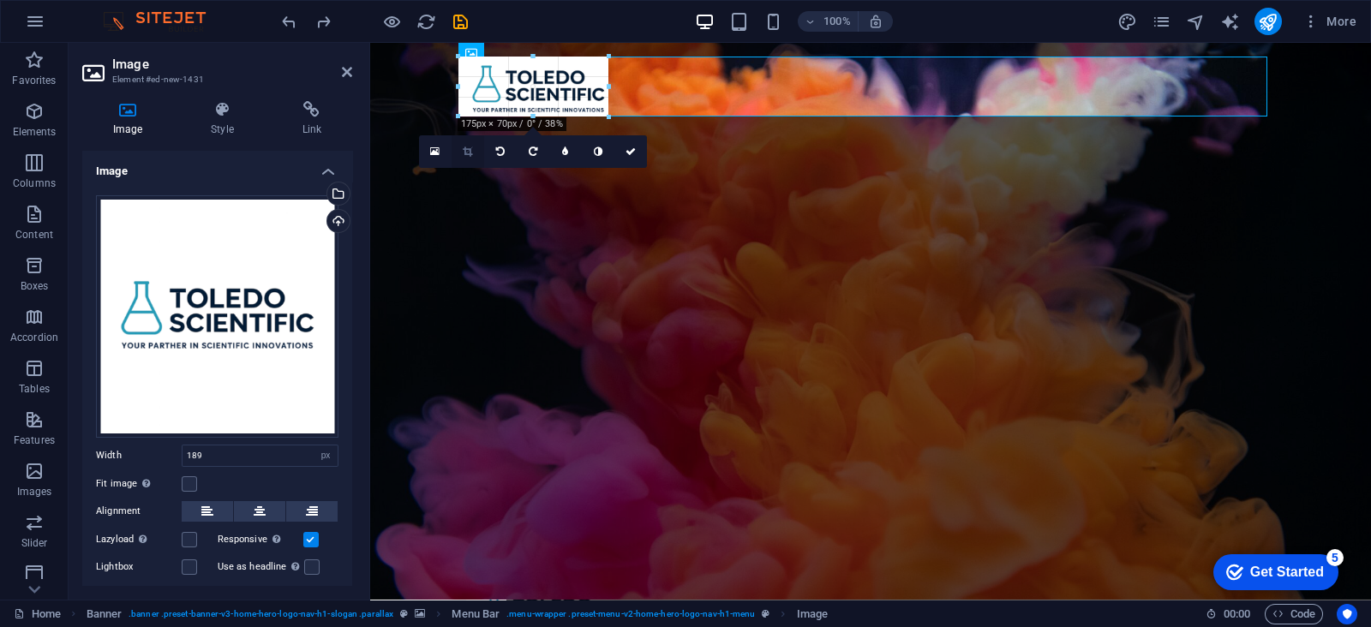
drag, startPoint x: 458, startPoint y: 87, endPoint x: 453, endPoint y: 148, distance: 61.1
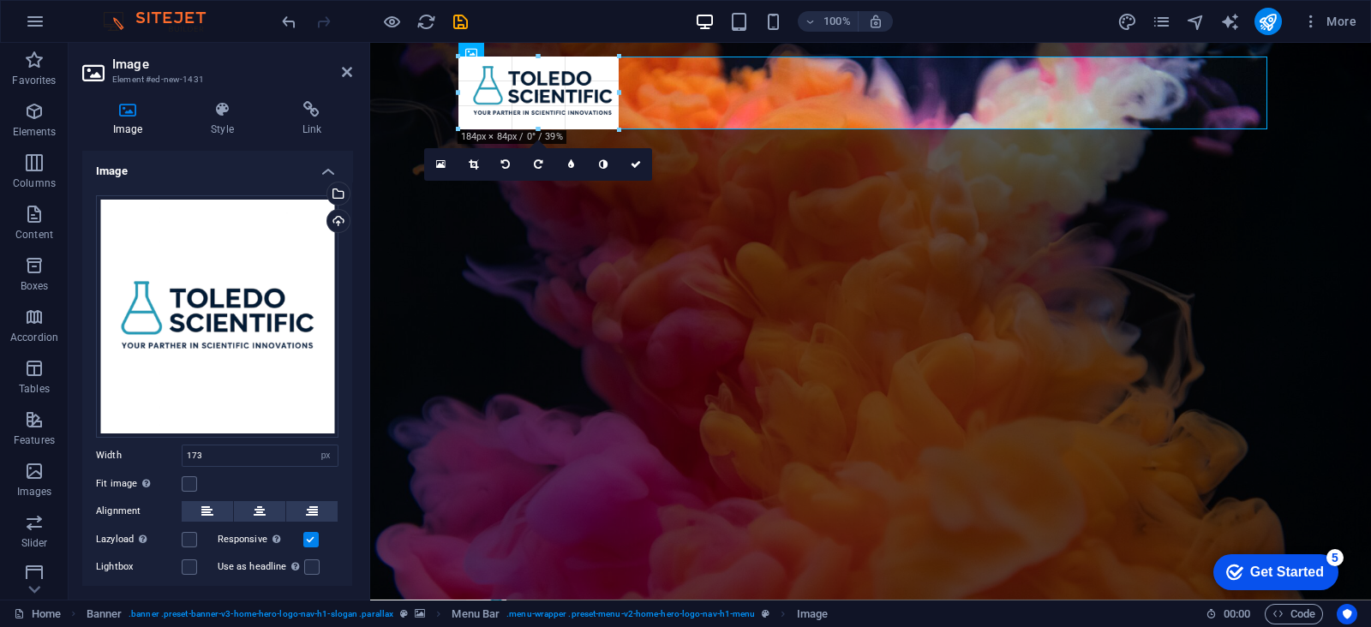
drag, startPoint x: 607, startPoint y: 91, endPoint x: 615, endPoint y: 94, distance: 9.2
type input "187"
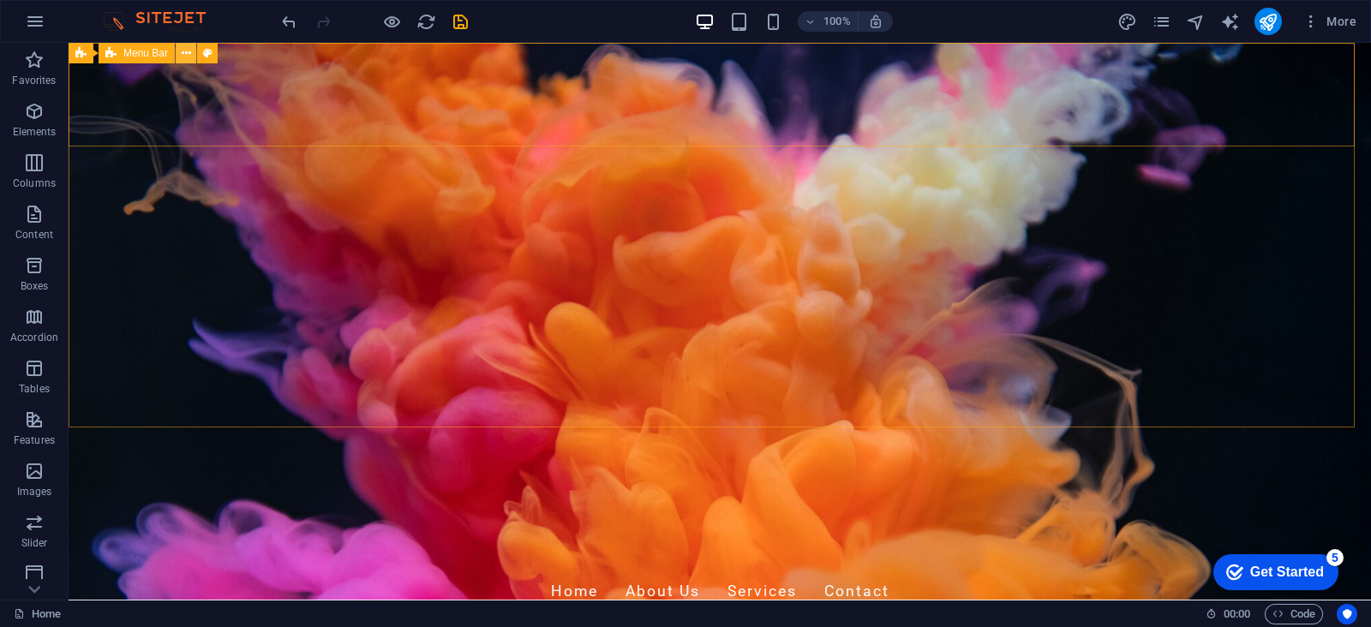
click at [184, 53] on icon at bounding box center [186, 54] width 9 height 18
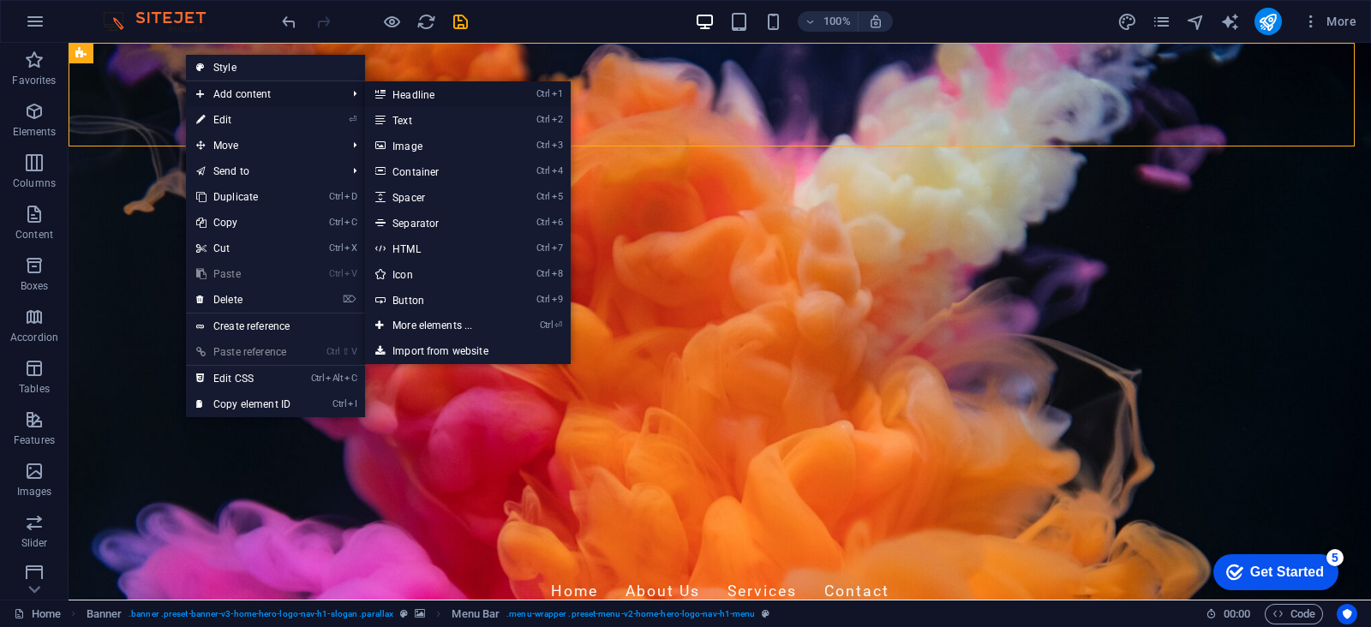
click at [445, 98] on link "Ctrl 1 Headline" at bounding box center [435, 94] width 141 height 26
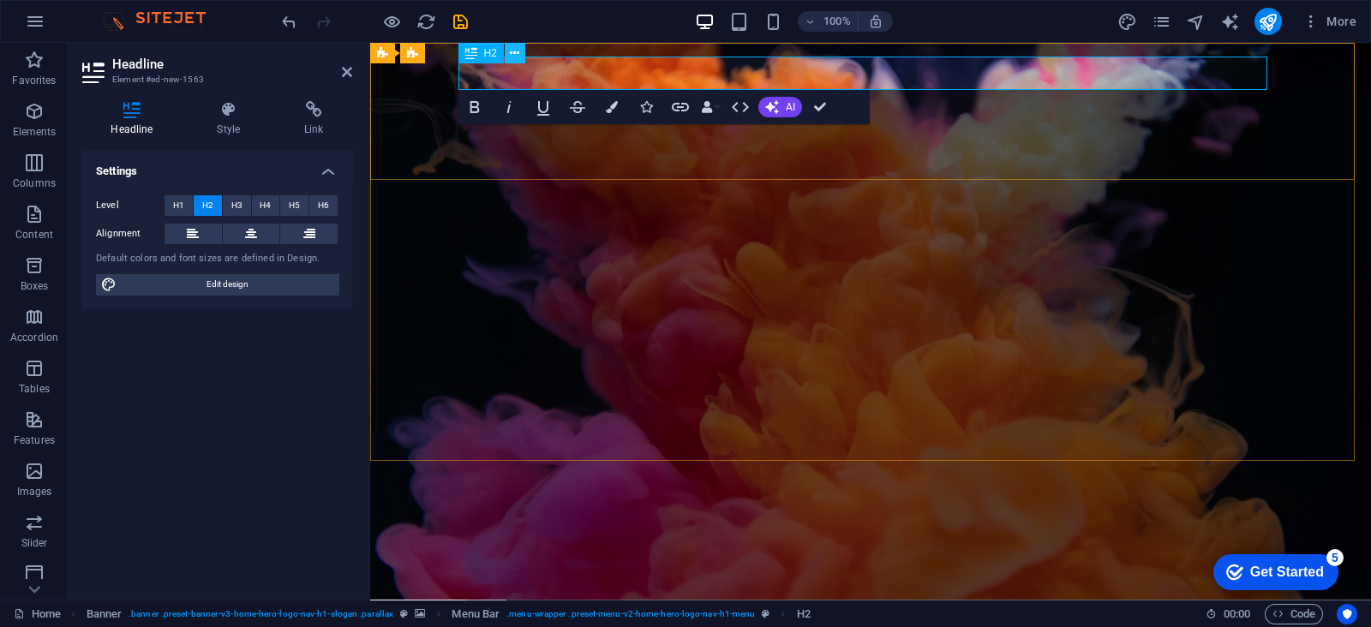
click at [510, 57] on icon at bounding box center [514, 54] width 9 height 18
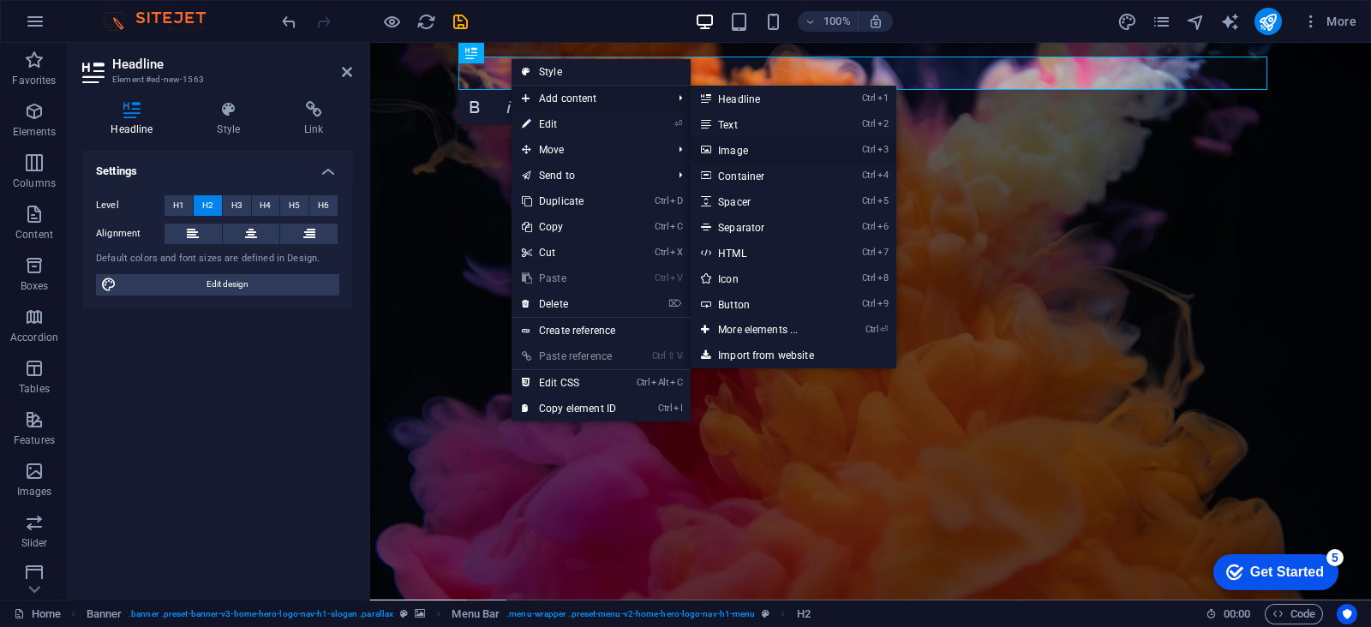
click at [737, 146] on link "Ctrl 3 Image" at bounding box center [761, 150] width 141 height 26
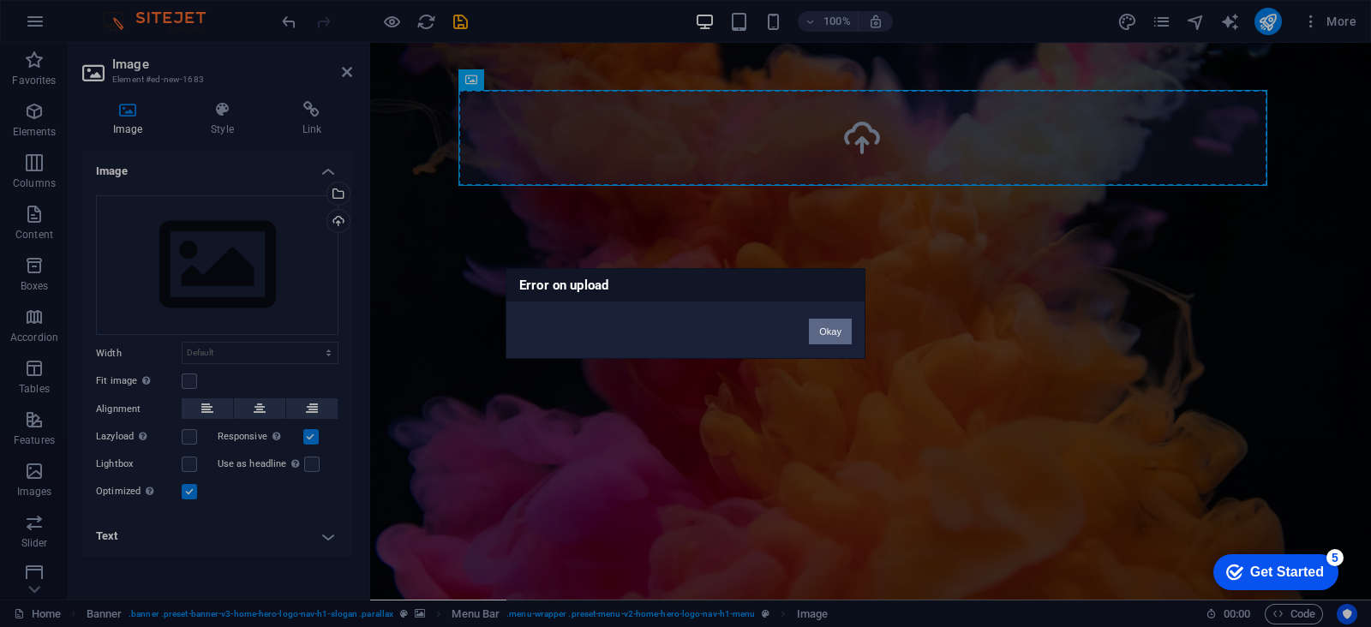
click at [835, 326] on button "Okay" at bounding box center [830, 332] width 43 height 26
click at [842, 338] on button "Okay" at bounding box center [830, 332] width 43 height 26
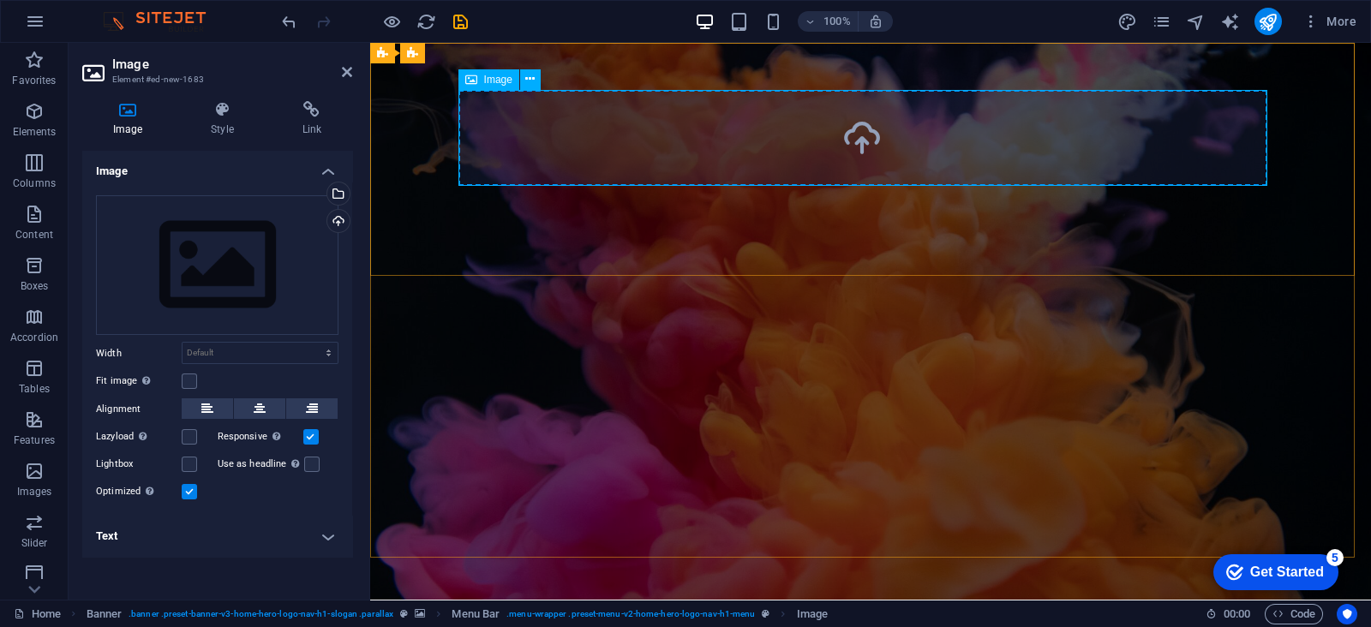
click at [526, 77] on icon at bounding box center [529, 79] width 9 height 18
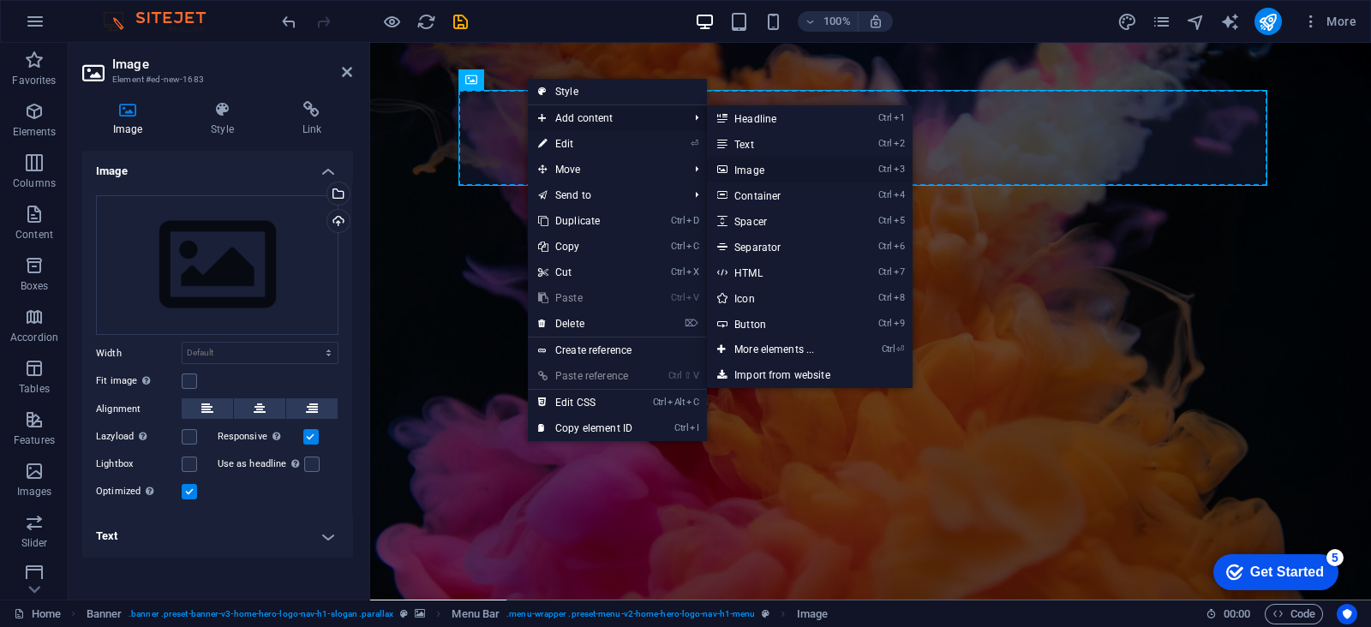
click at [784, 171] on link "Ctrl 3 Image" at bounding box center [777, 170] width 141 height 26
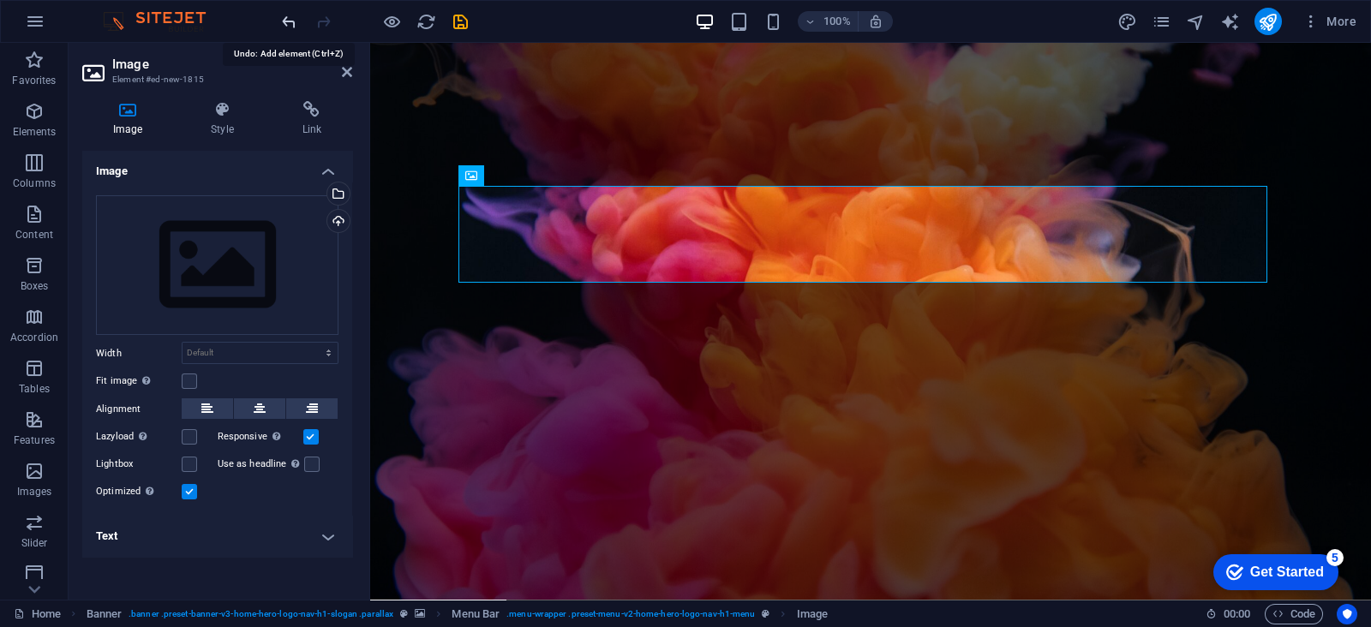
click at [291, 21] on icon "undo" at bounding box center [289, 22] width 20 height 20
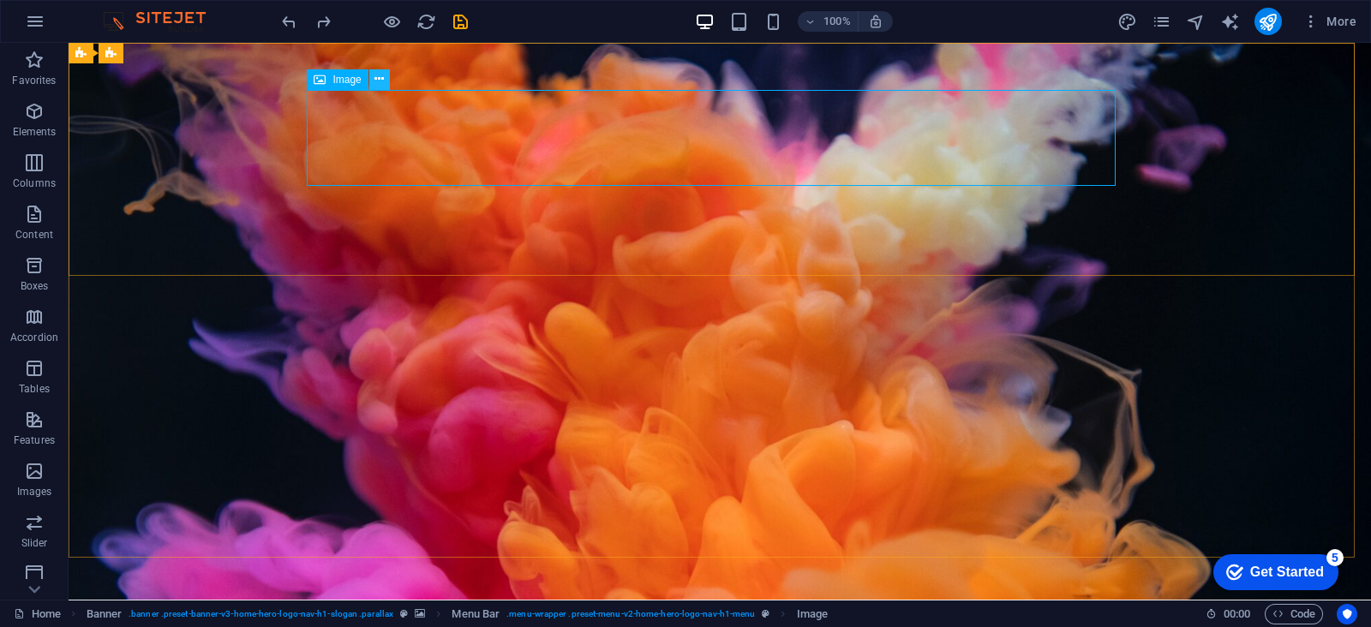
click at [381, 81] on icon at bounding box center [378, 79] width 9 height 18
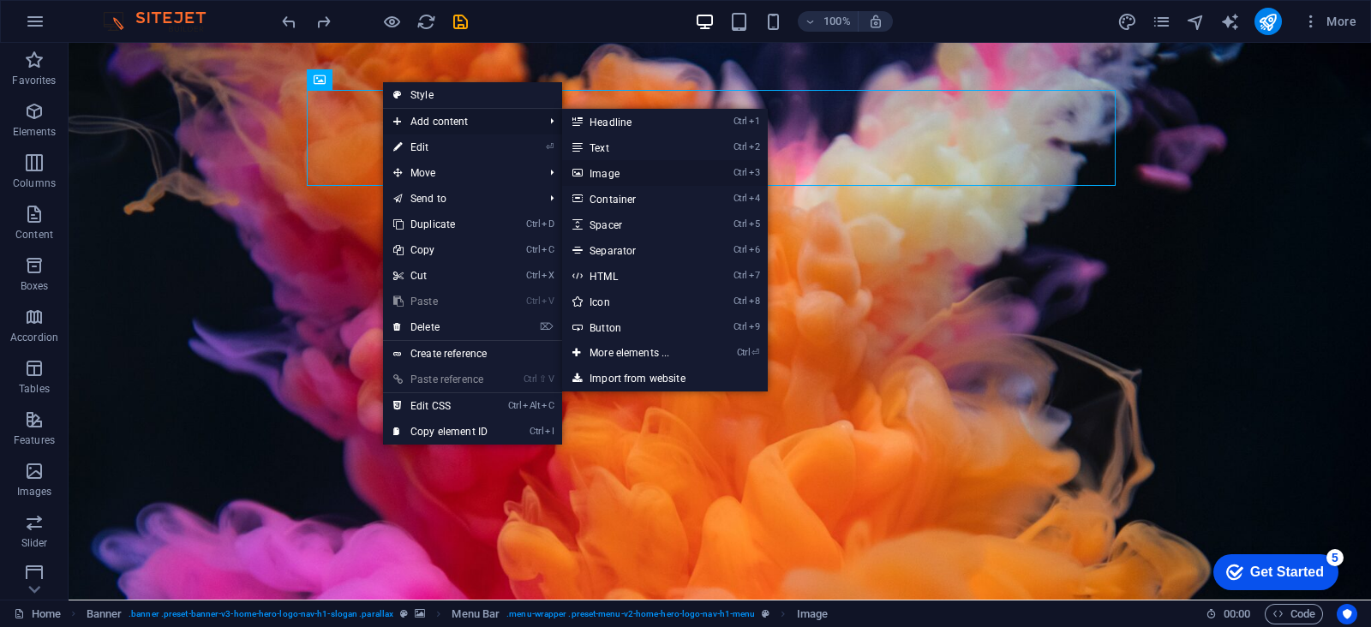
click at [634, 177] on link "Ctrl 3 Image" at bounding box center [632, 173] width 141 height 26
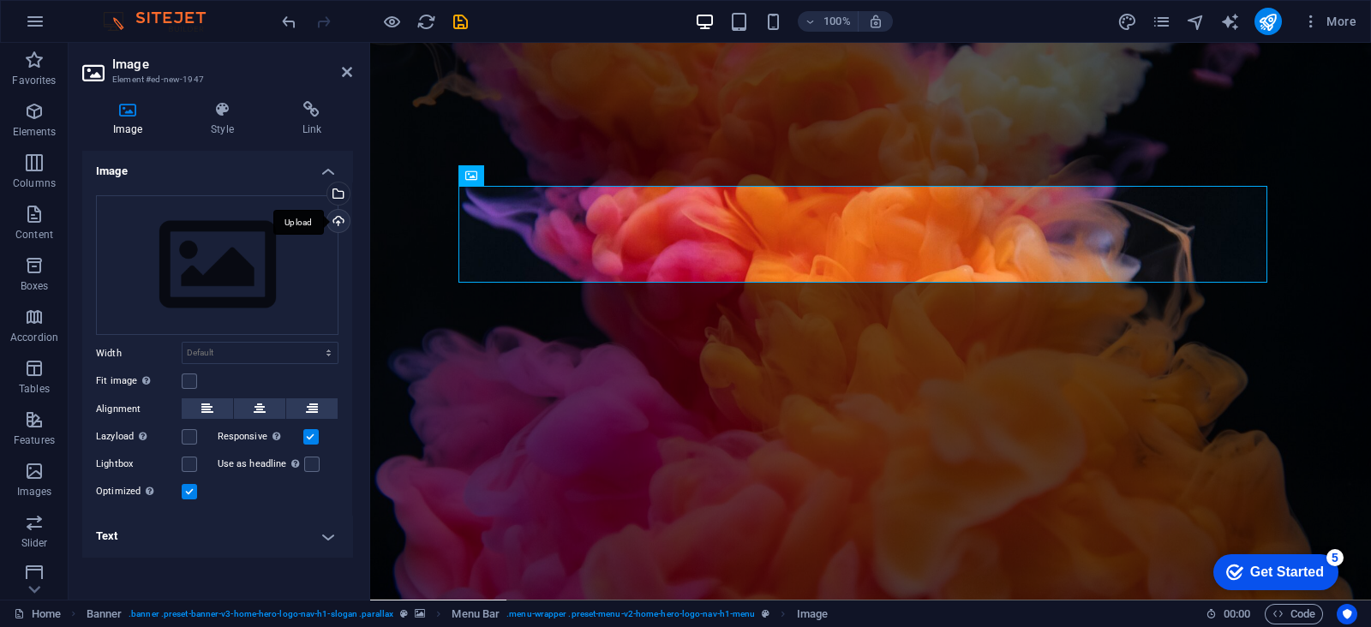
click at [338, 222] on div "Upload" at bounding box center [337, 223] width 26 height 26
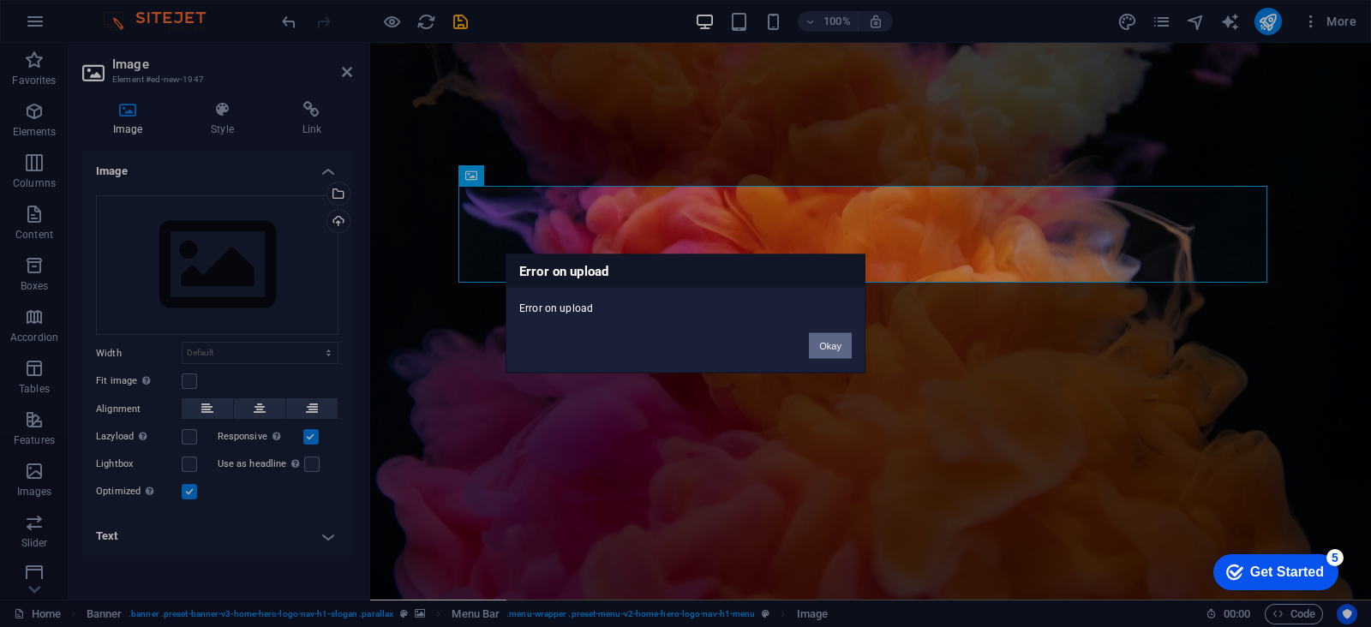
click at [830, 346] on button "Okay" at bounding box center [830, 346] width 43 height 26
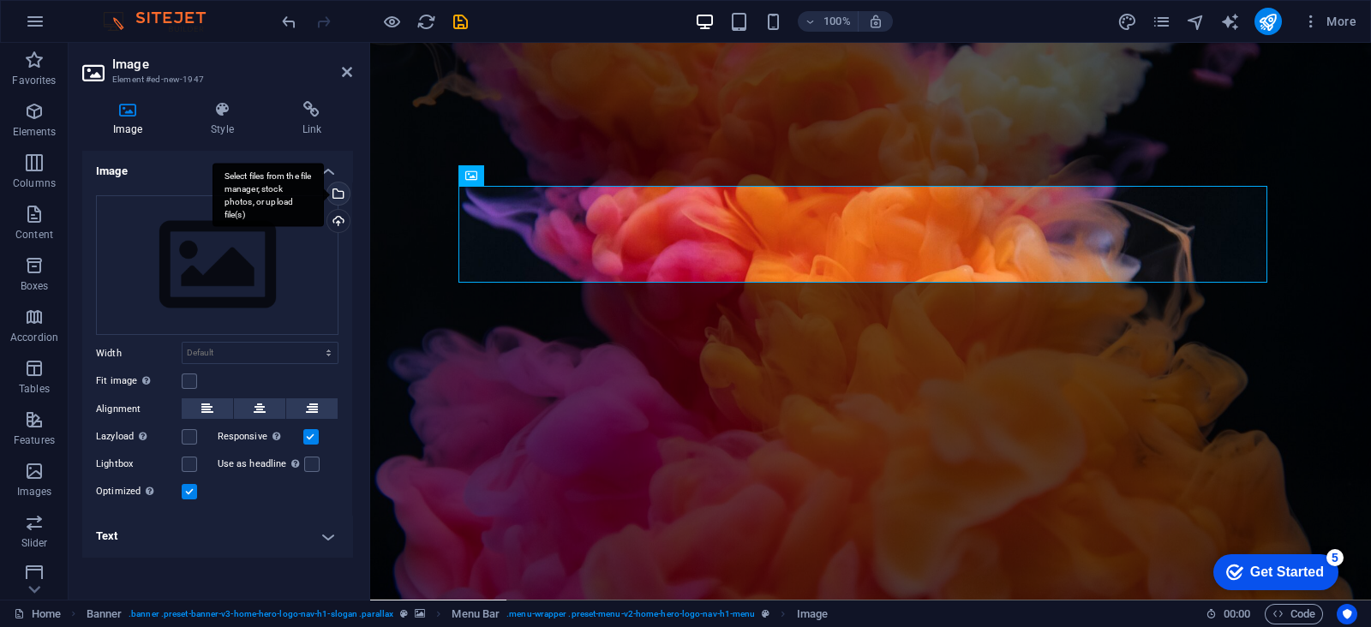
click at [324, 196] on div "Select files from the file manager, stock photos, or upload file(s)" at bounding box center [267, 195] width 111 height 64
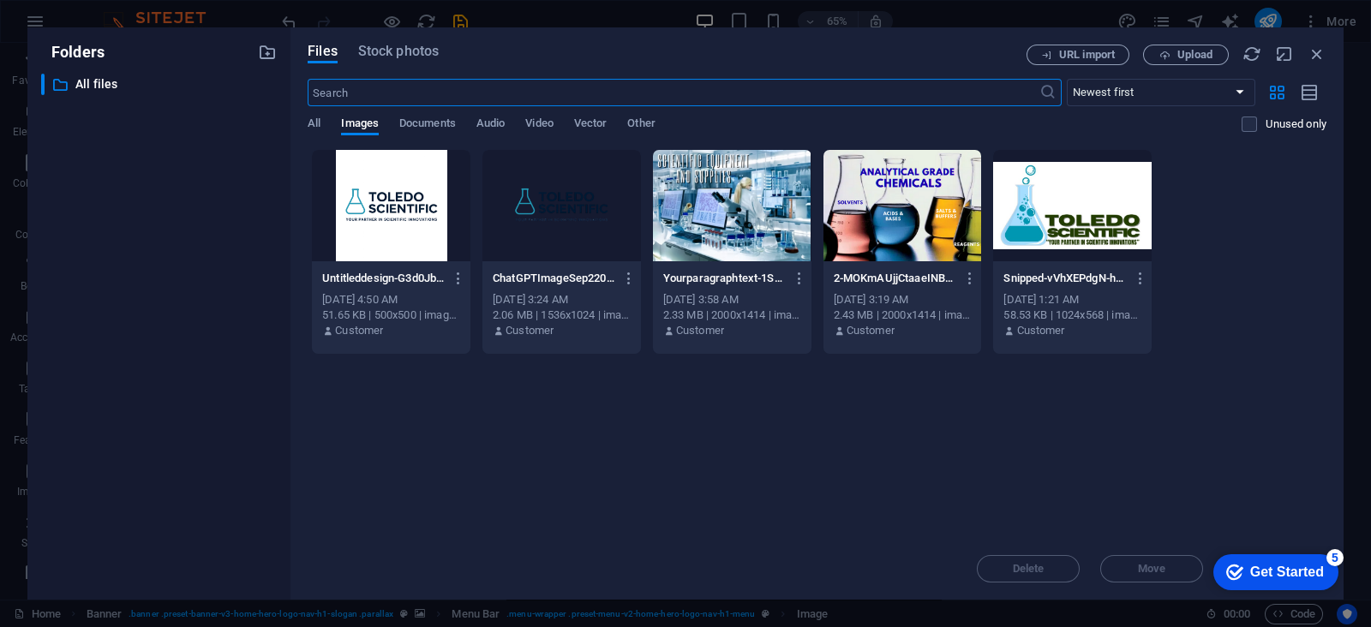
click at [575, 212] on div at bounding box center [561, 205] width 159 height 111
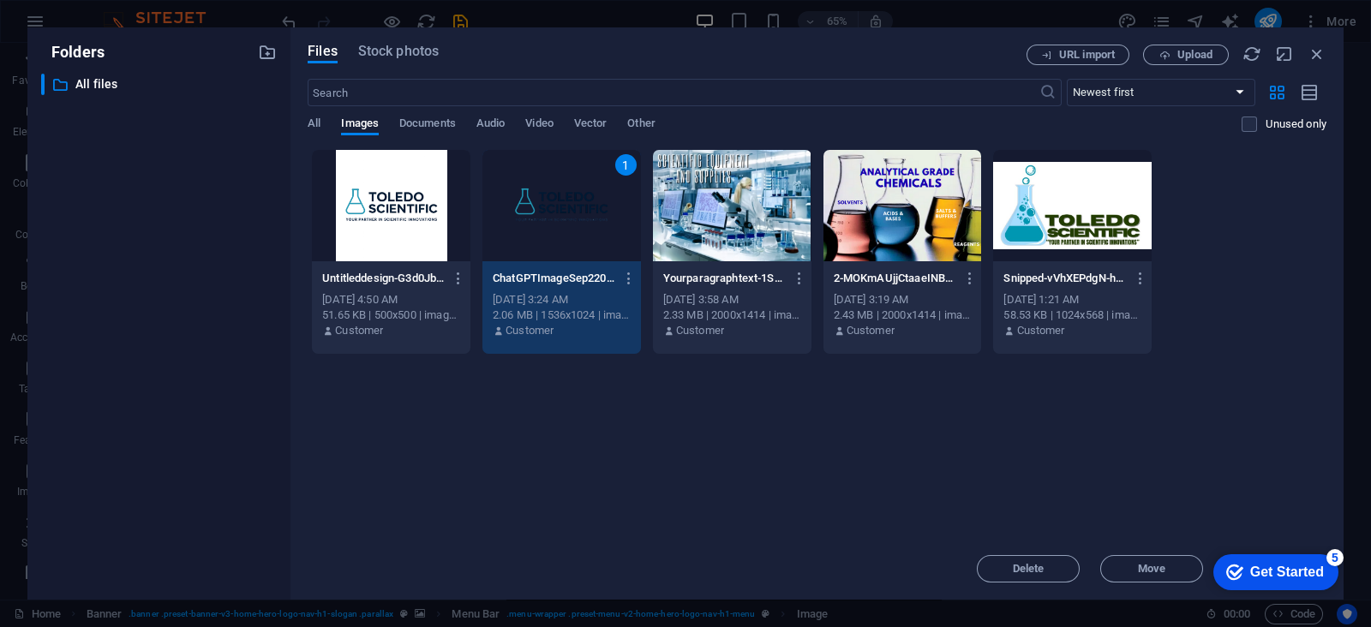
click at [575, 212] on div "1" at bounding box center [561, 205] width 159 height 111
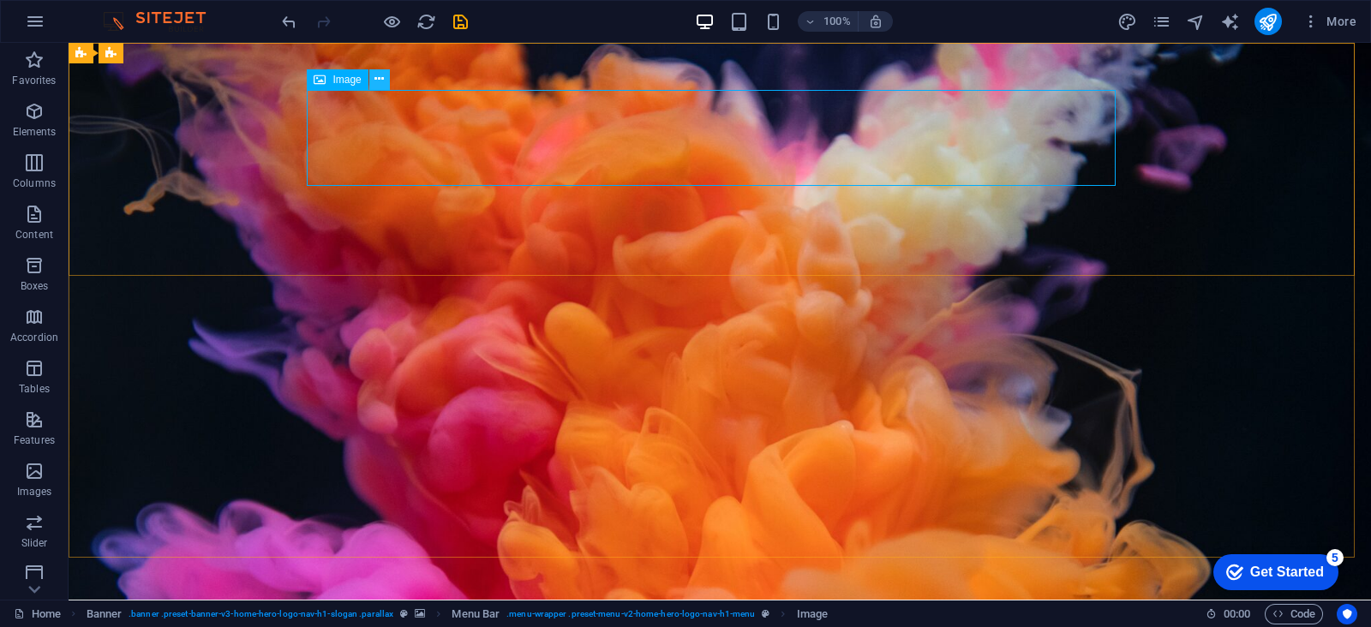
click at [381, 83] on icon at bounding box center [378, 79] width 9 height 18
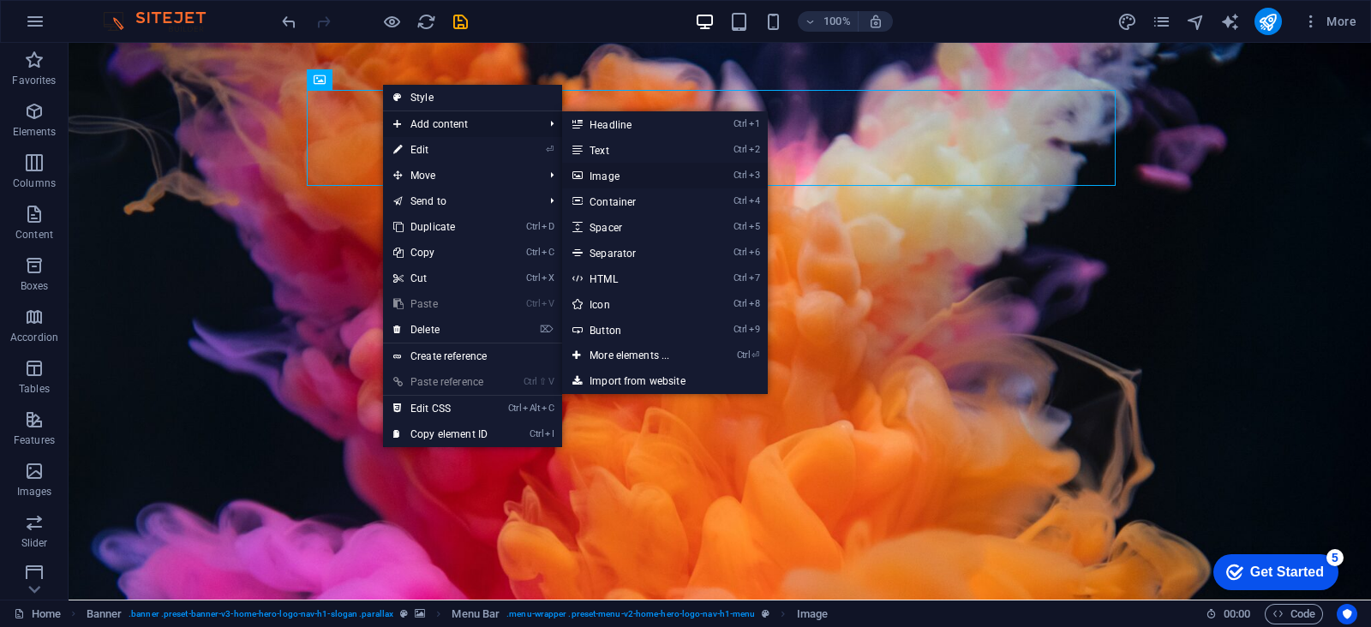
click at [634, 177] on link "Ctrl 3 Image" at bounding box center [632, 176] width 141 height 26
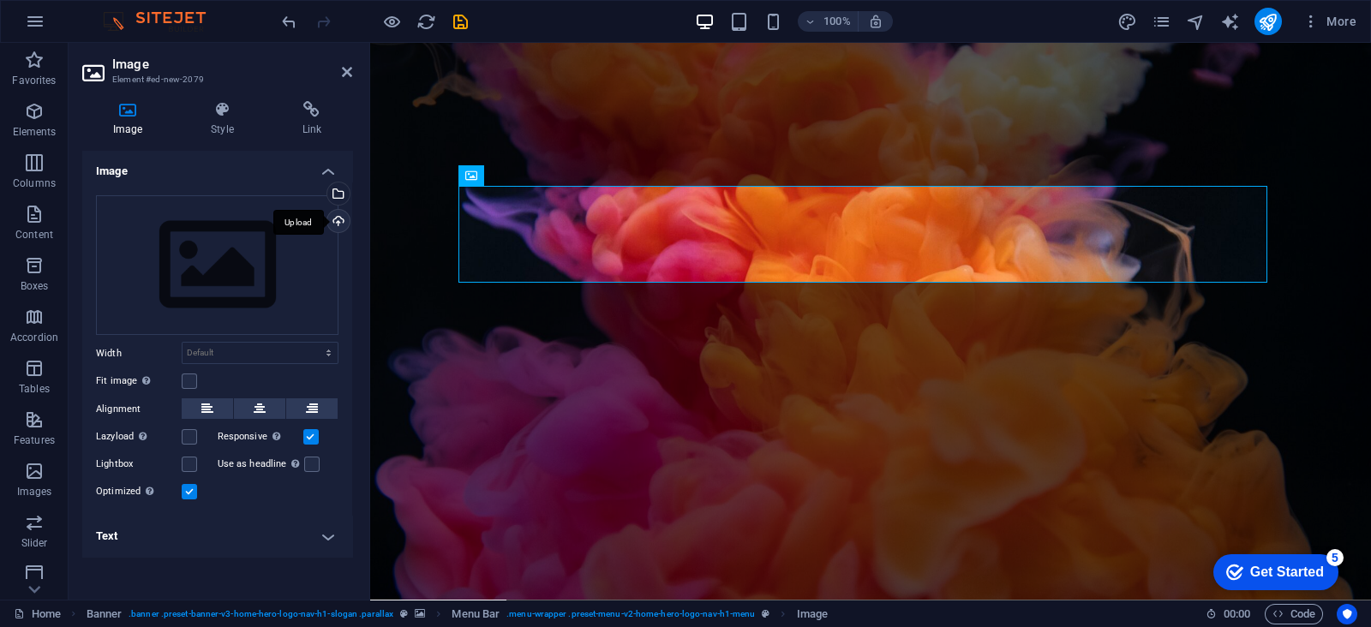
click at [332, 220] on div "Upload" at bounding box center [337, 223] width 26 height 26
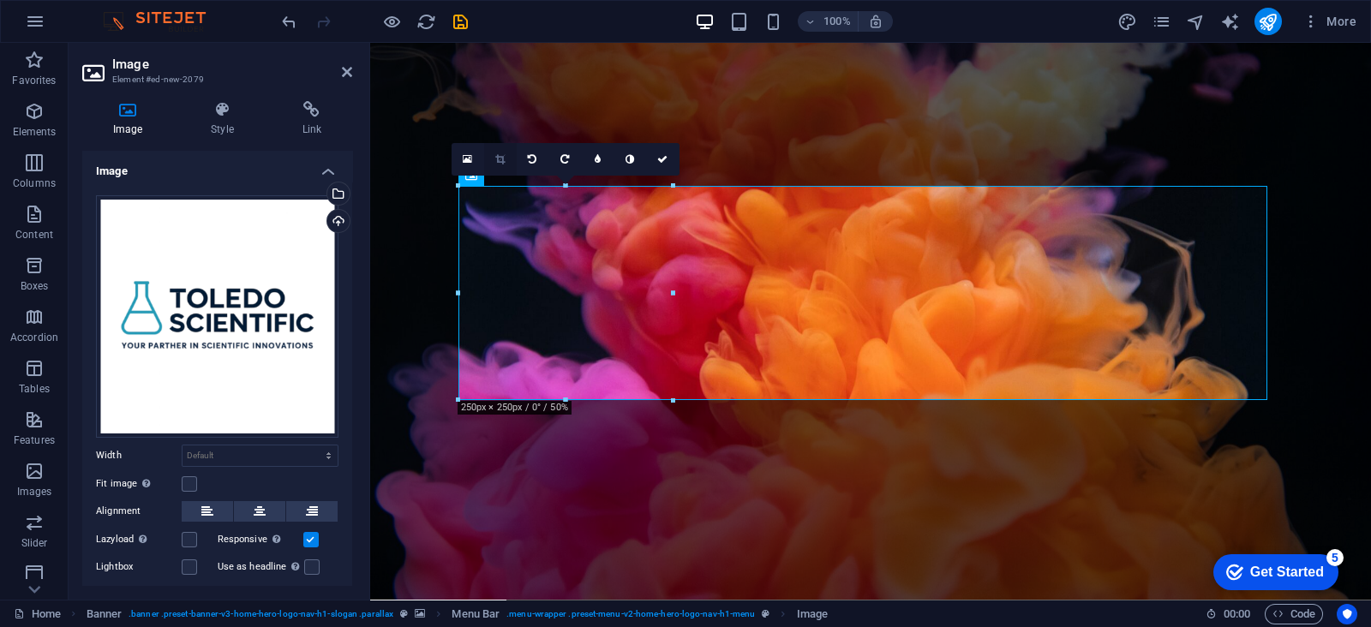
click at [498, 158] on icon at bounding box center [499, 159] width 9 height 10
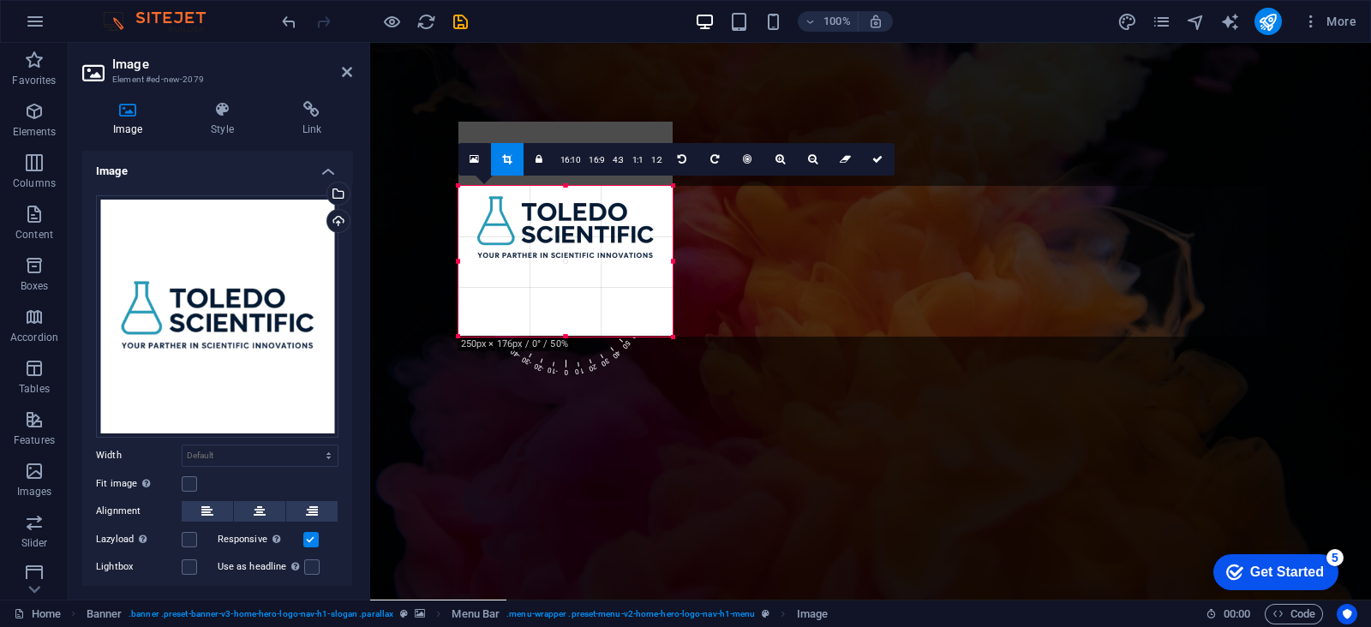
drag, startPoint x: 458, startPoint y: 186, endPoint x: 458, endPoint y: 250, distance: 64.3
click at [458, 250] on div "180 170 160 150 140 130 120 110 100 90 80 70 60 50 40 30 20 10 0 -10 -20 -30 -4…" at bounding box center [565, 261] width 214 height 151
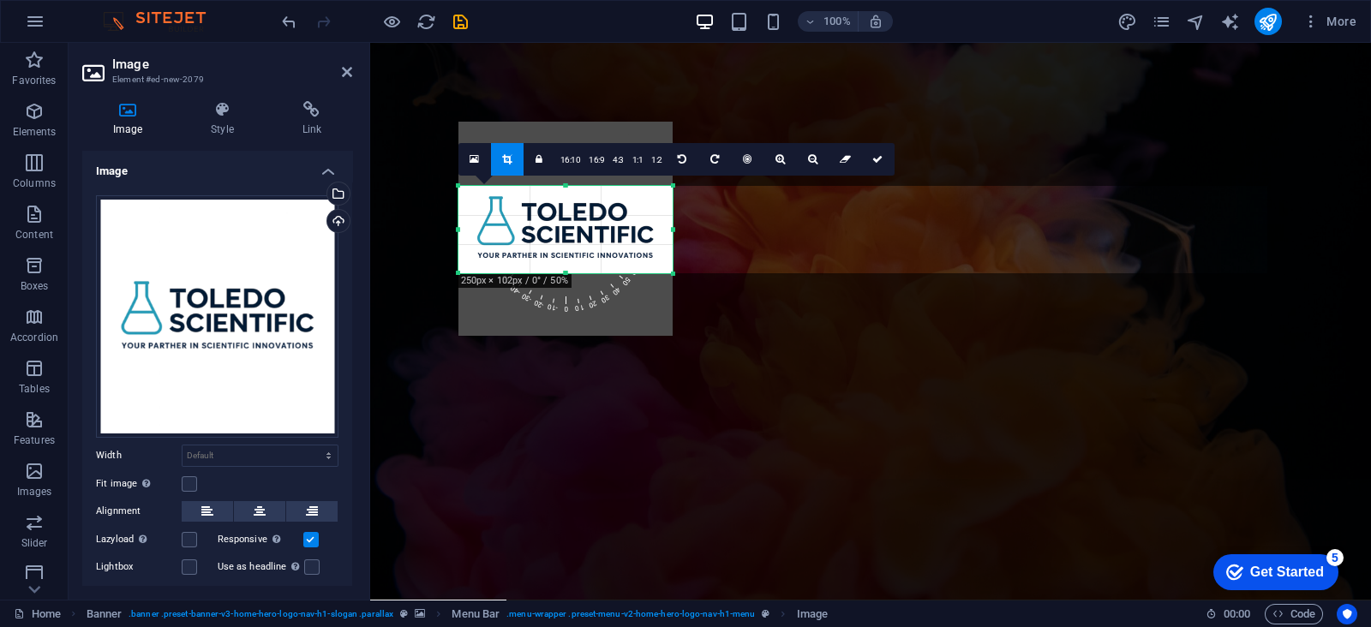
drag, startPoint x: 673, startPoint y: 337, endPoint x: 671, endPoint y: 274, distance: 62.6
click at [671, 274] on div at bounding box center [673, 274] width 10 height 10
click at [881, 165] on link at bounding box center [878, 159] width 33 height 33
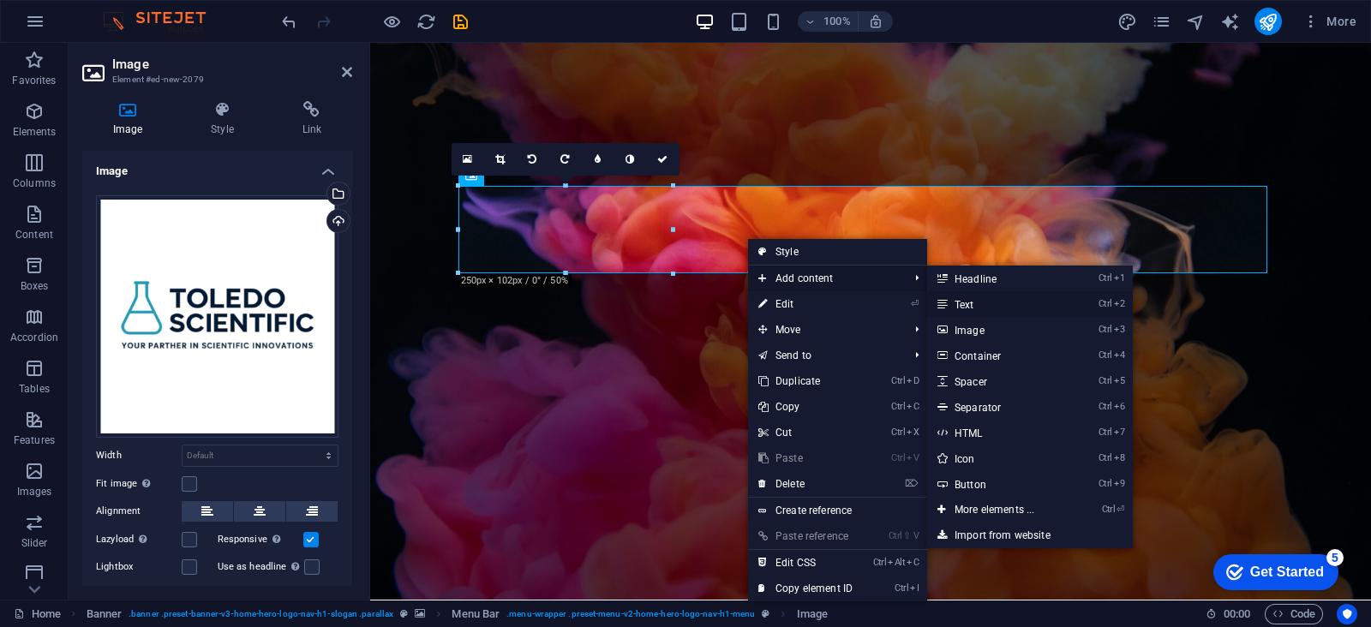
click at [990, 305] on link "Ctrl 2 Text" at bounding box center [997, 304] width 141 height 26
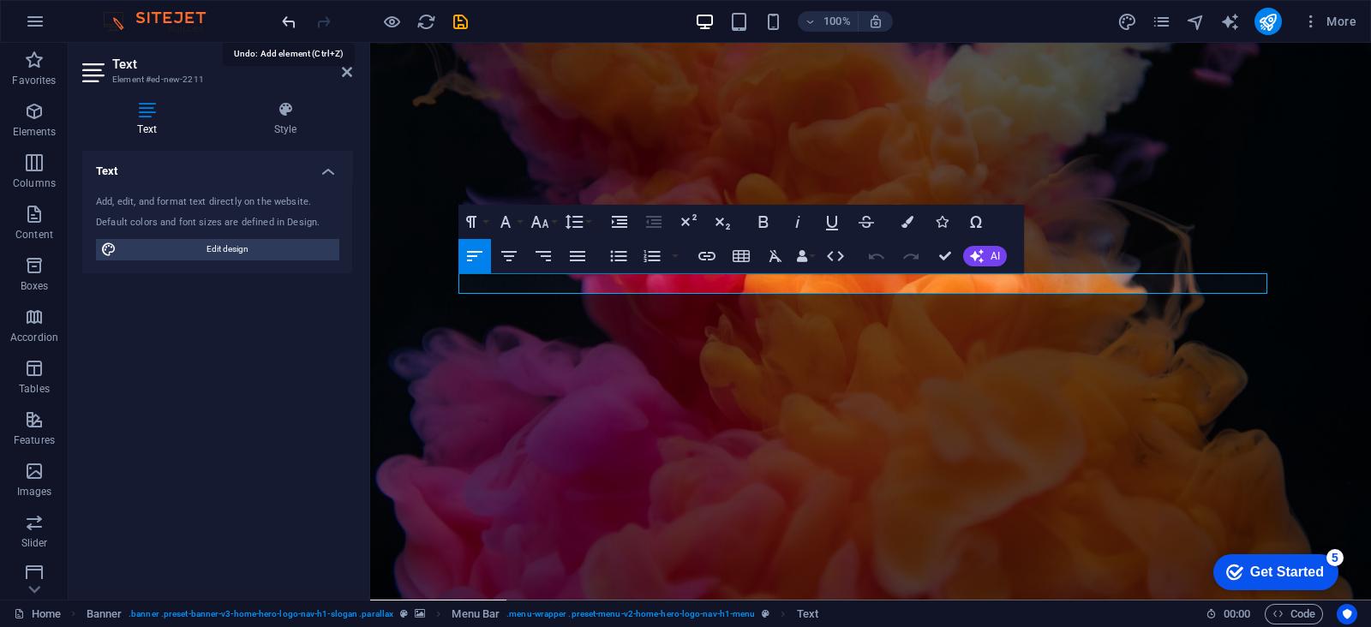
click at [286, 17] on icon "undo" at bounding box center [289, 22] width 20 height 20
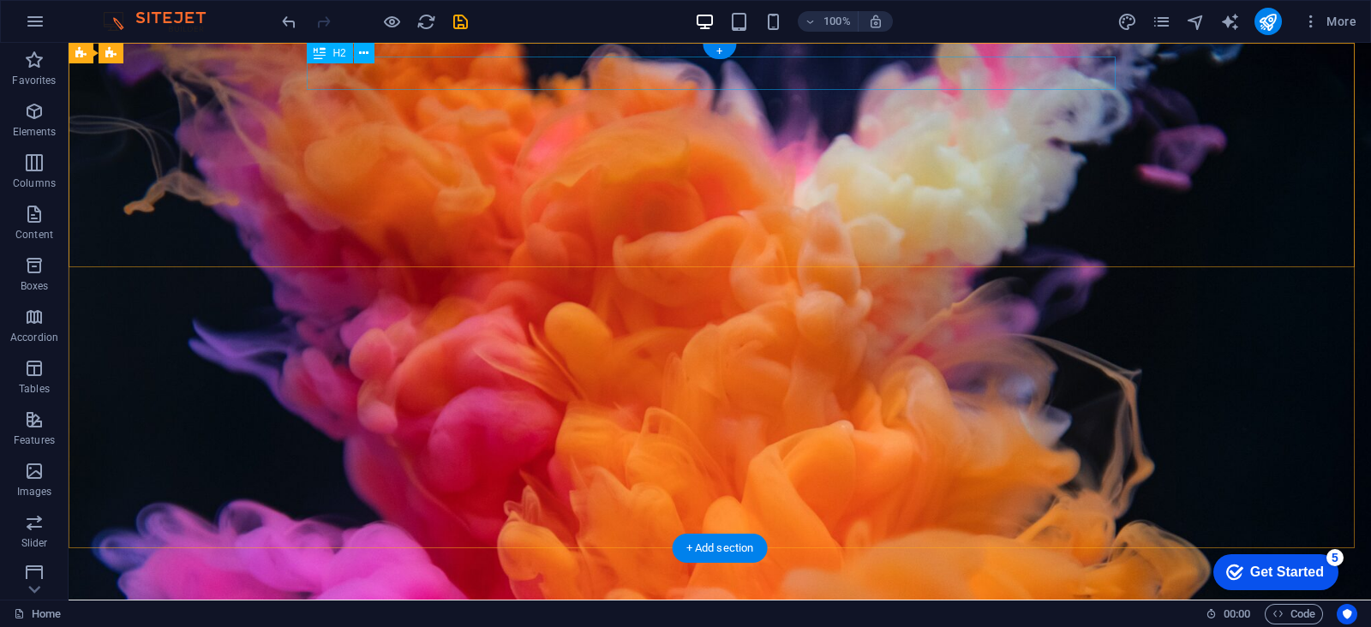
click at [512, 601] on div "New headline" at bounding box center [719, 617] width 809 height 33
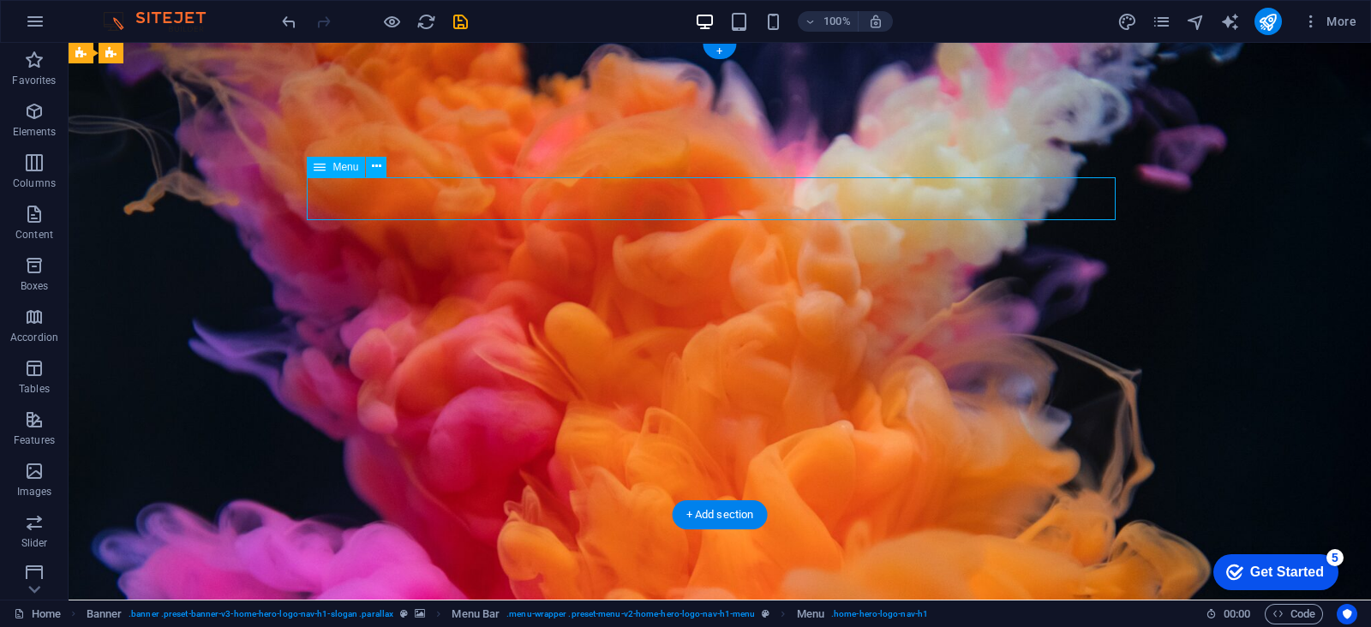
select select
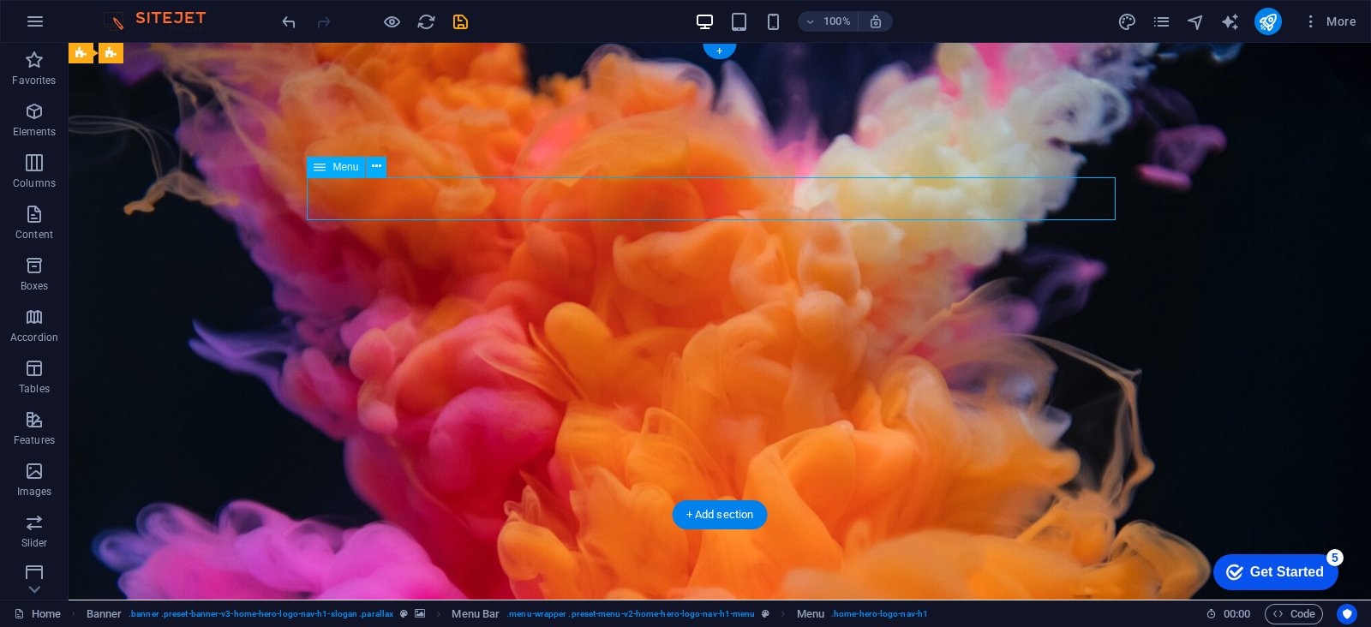
select select
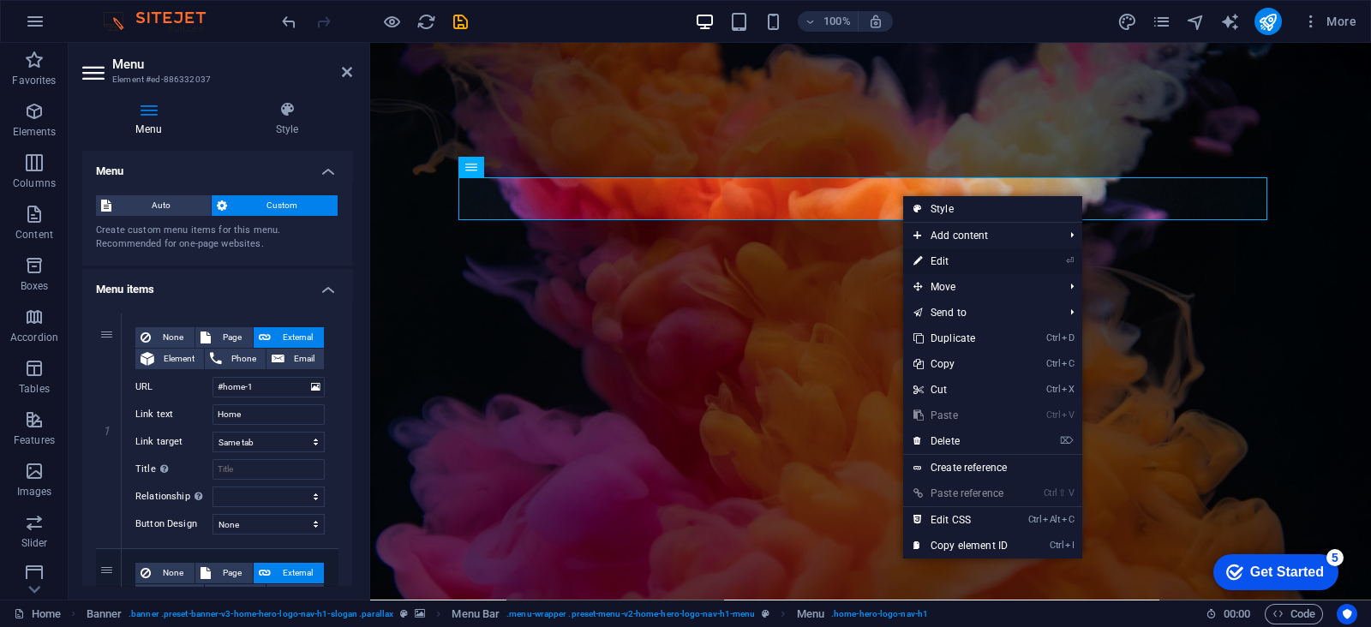
click at [942, 263] on link "⏎ Edit" at bounding box center [960, 261] width 115 height 26
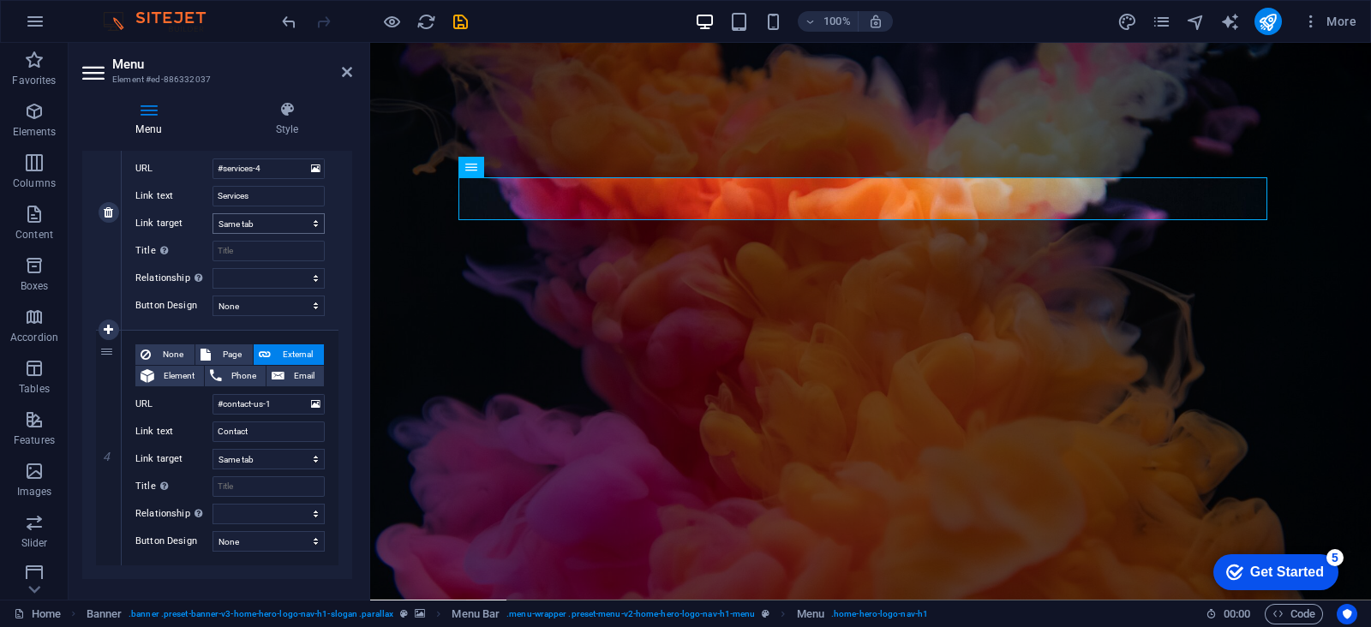
scroll to position [680, 0]
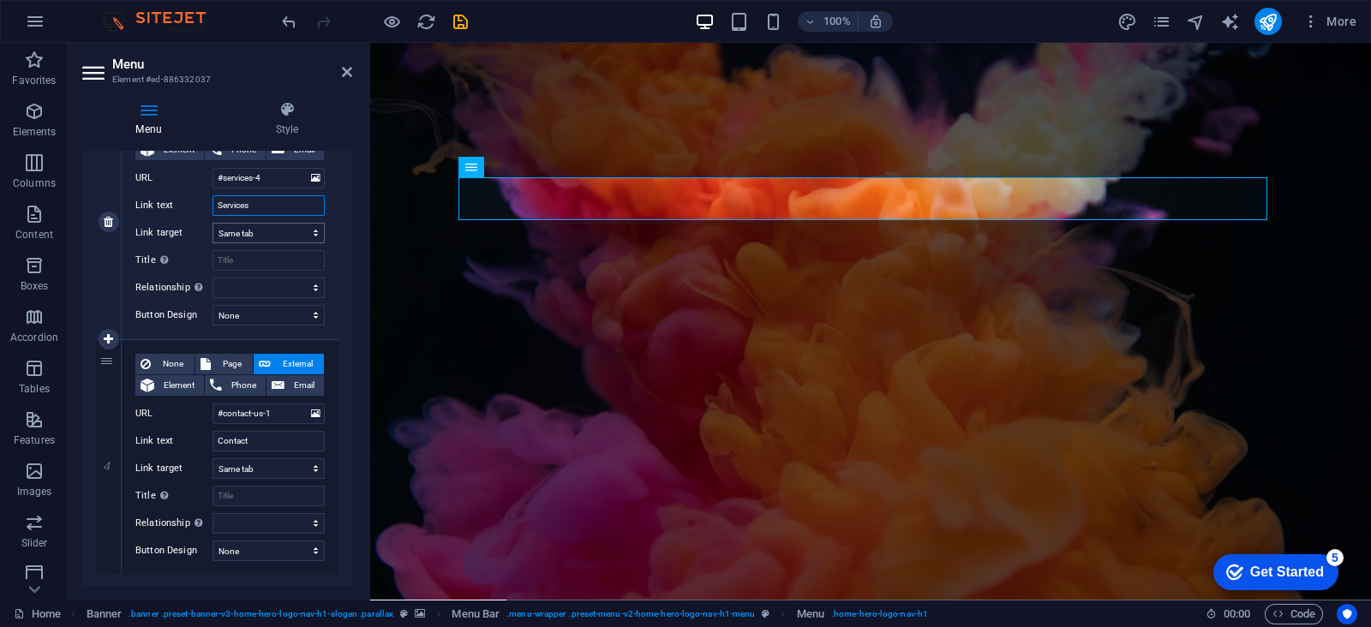
click at [290, 206] on input "Services" at bounding box center [268, 205] width 112 height 21
type input "Products"
select select
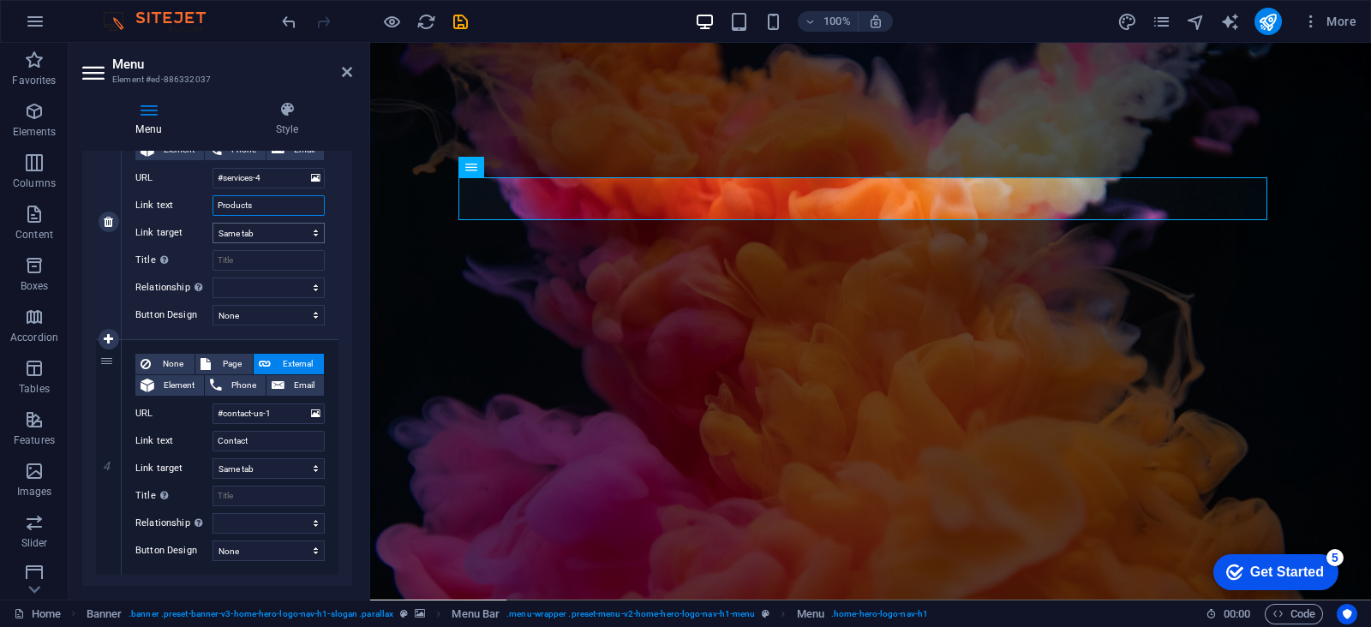
select select
type input "Products"
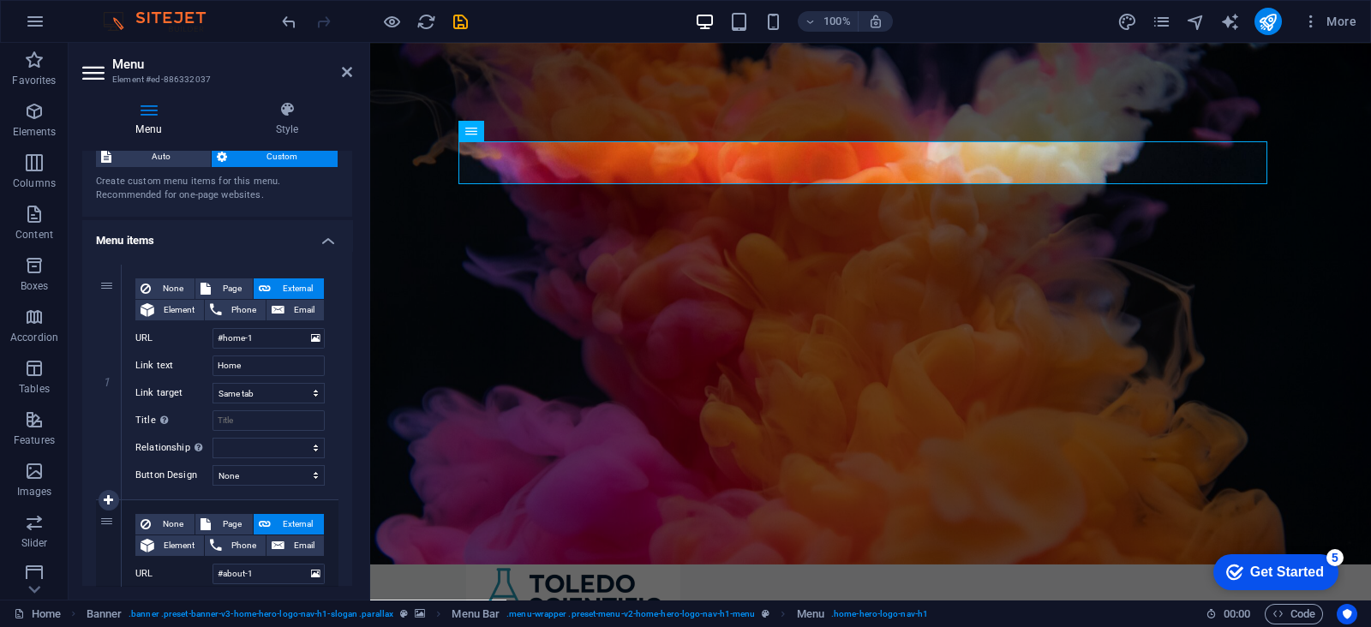
scroll to position [38, 0]
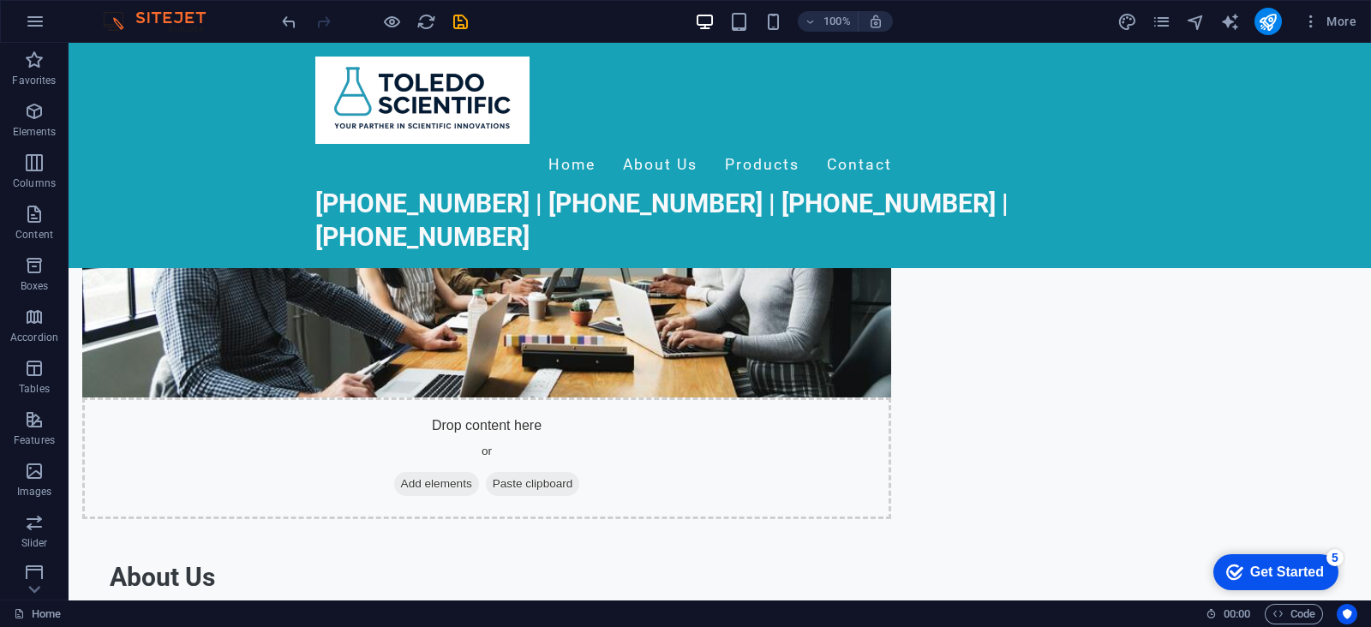
scroll to position [0, 0]
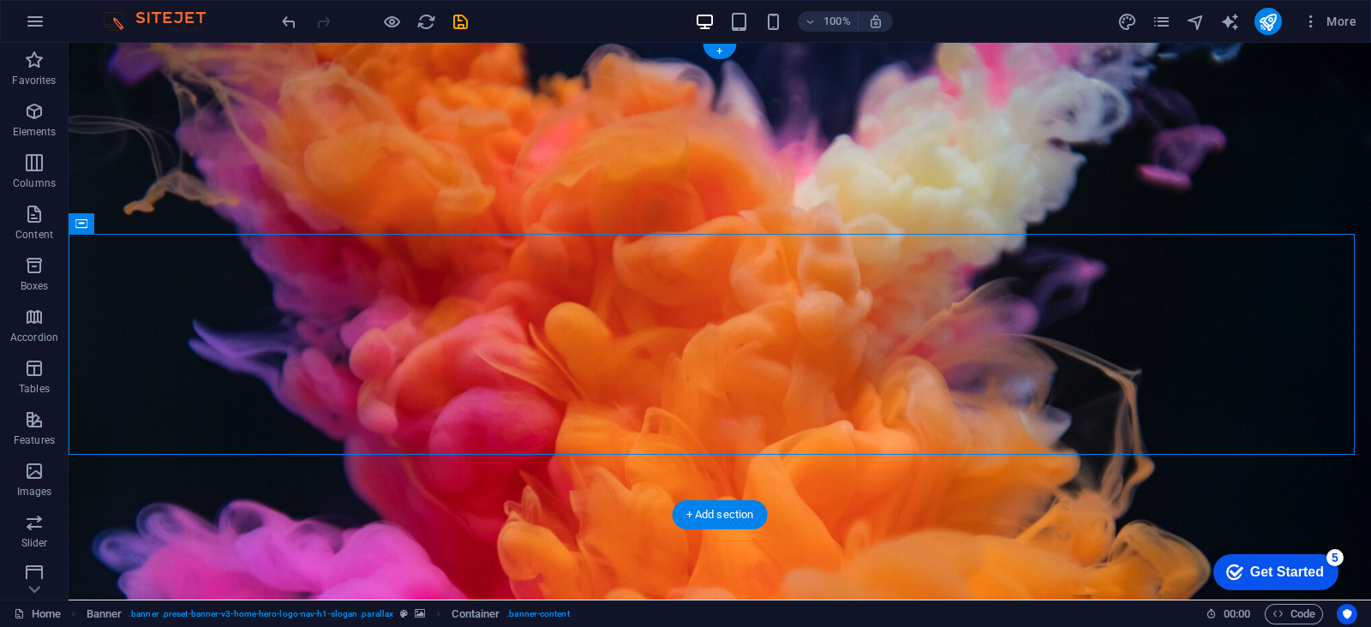
click at [353, 479] on figure at bounding box center [720, 321] width 1302 height 557
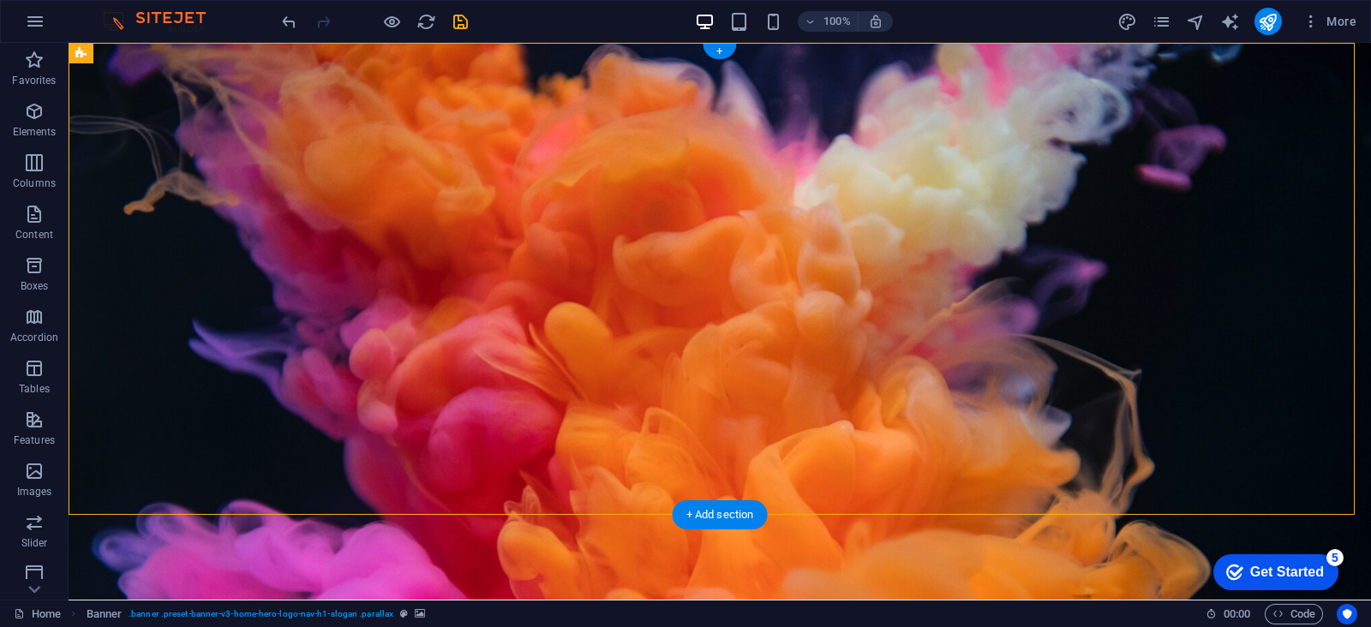
click at [1116, 481] on figure at bounding box center [720, 321] width 1302 height 557
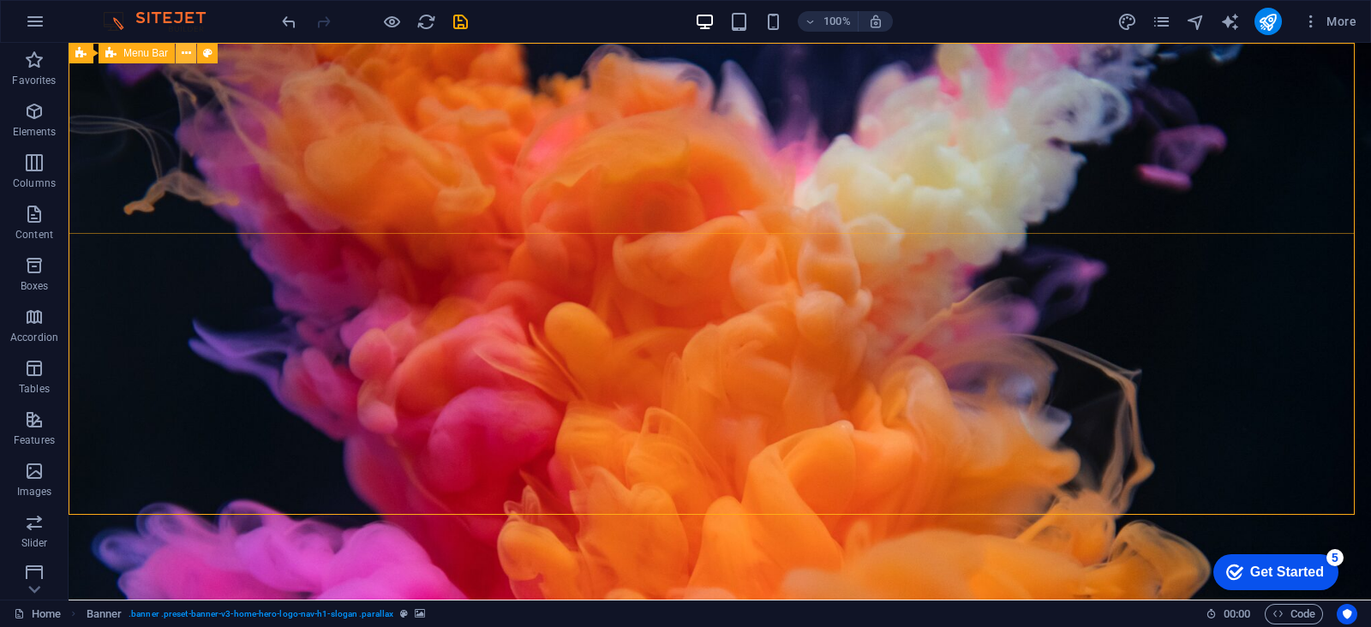
click at [184, 53] on icon at bounding box center [186, 54] width 9 height 18
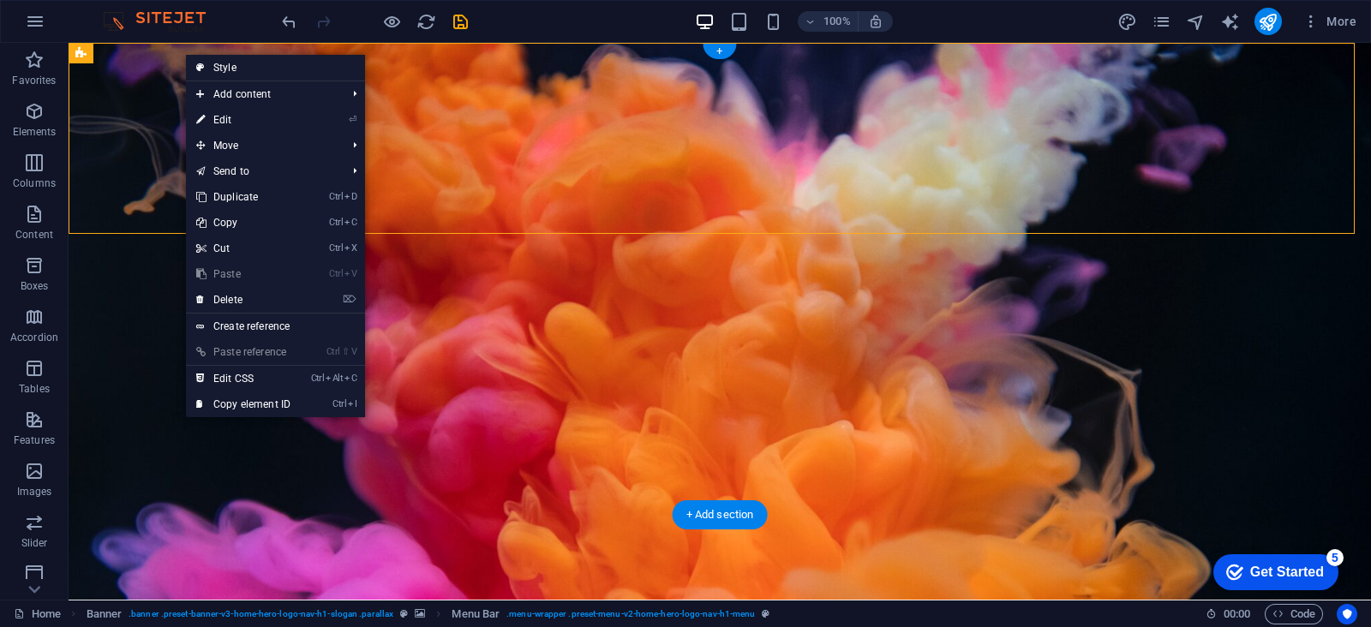
click at [129, 488] on figure at bounding box center [720, 321] width 1302 height 557
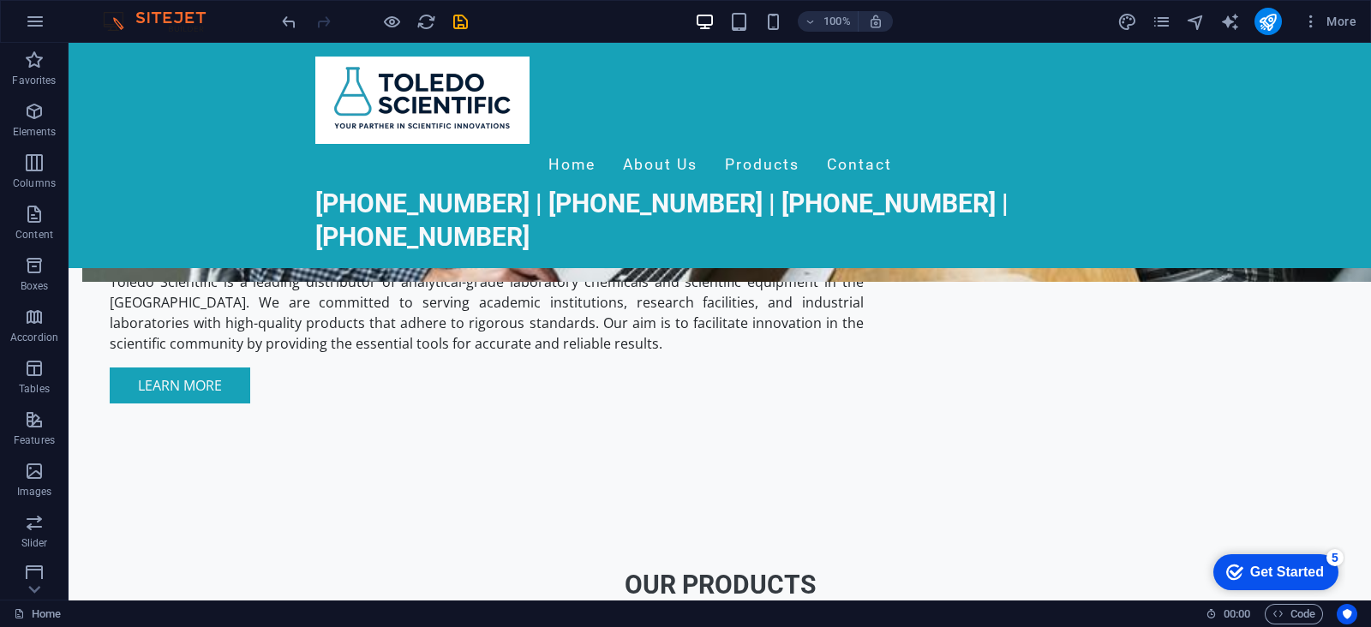
scroll to position [1383, 0]
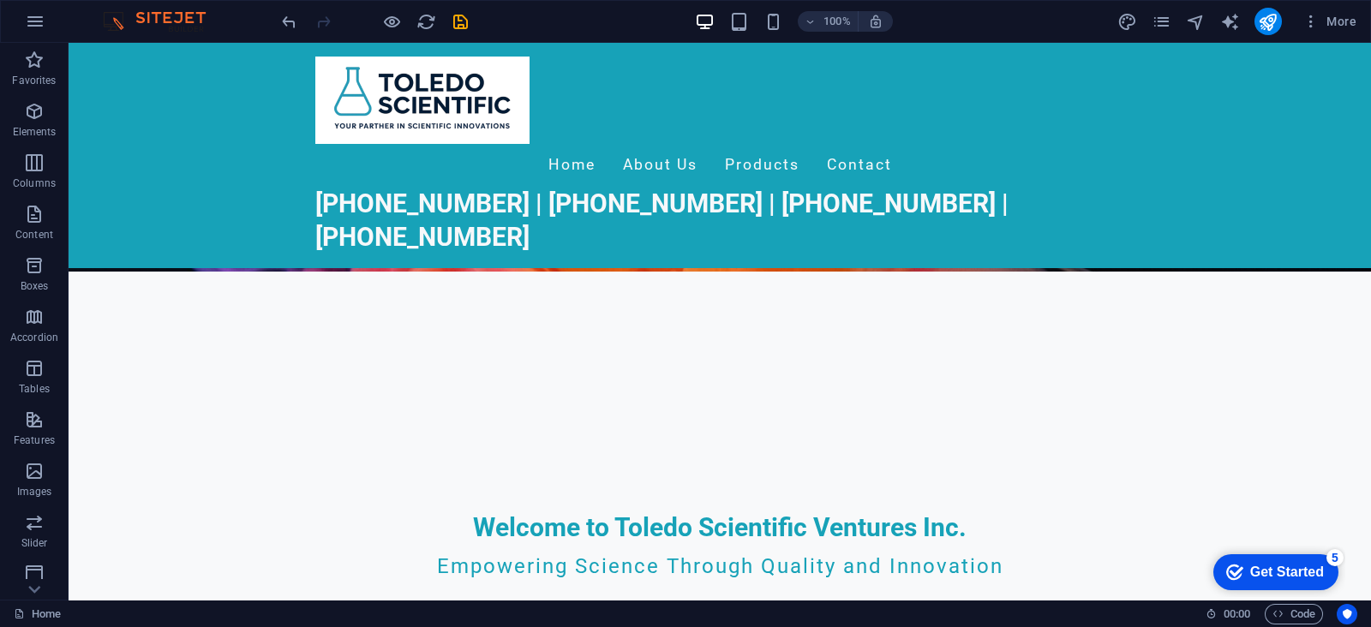
scroll to position [324, 0]
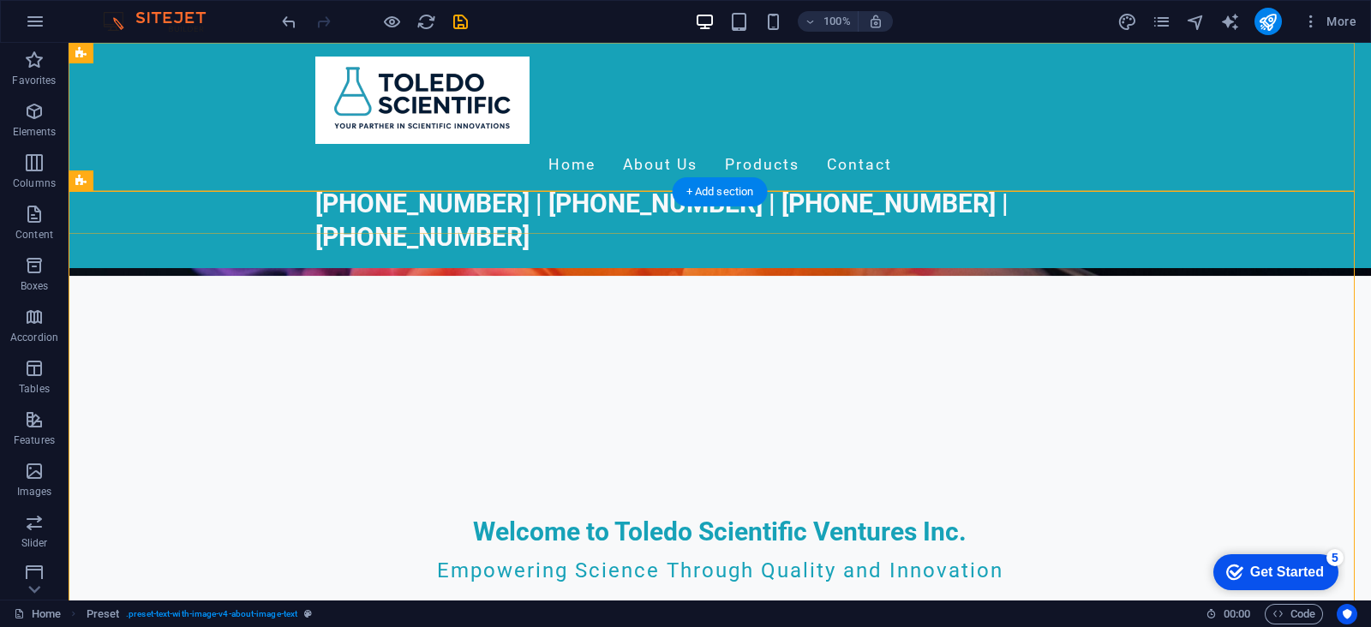
click at [1284, 67] on div "Home About Us Products Contact [PHONE_NUMBER] | [PHONE_NUMBER] | [PHONE_NUMBER]…" at bounding box center [720, 155] width 1302 height 224
